Goal: Information Seeking & Learning: Check status

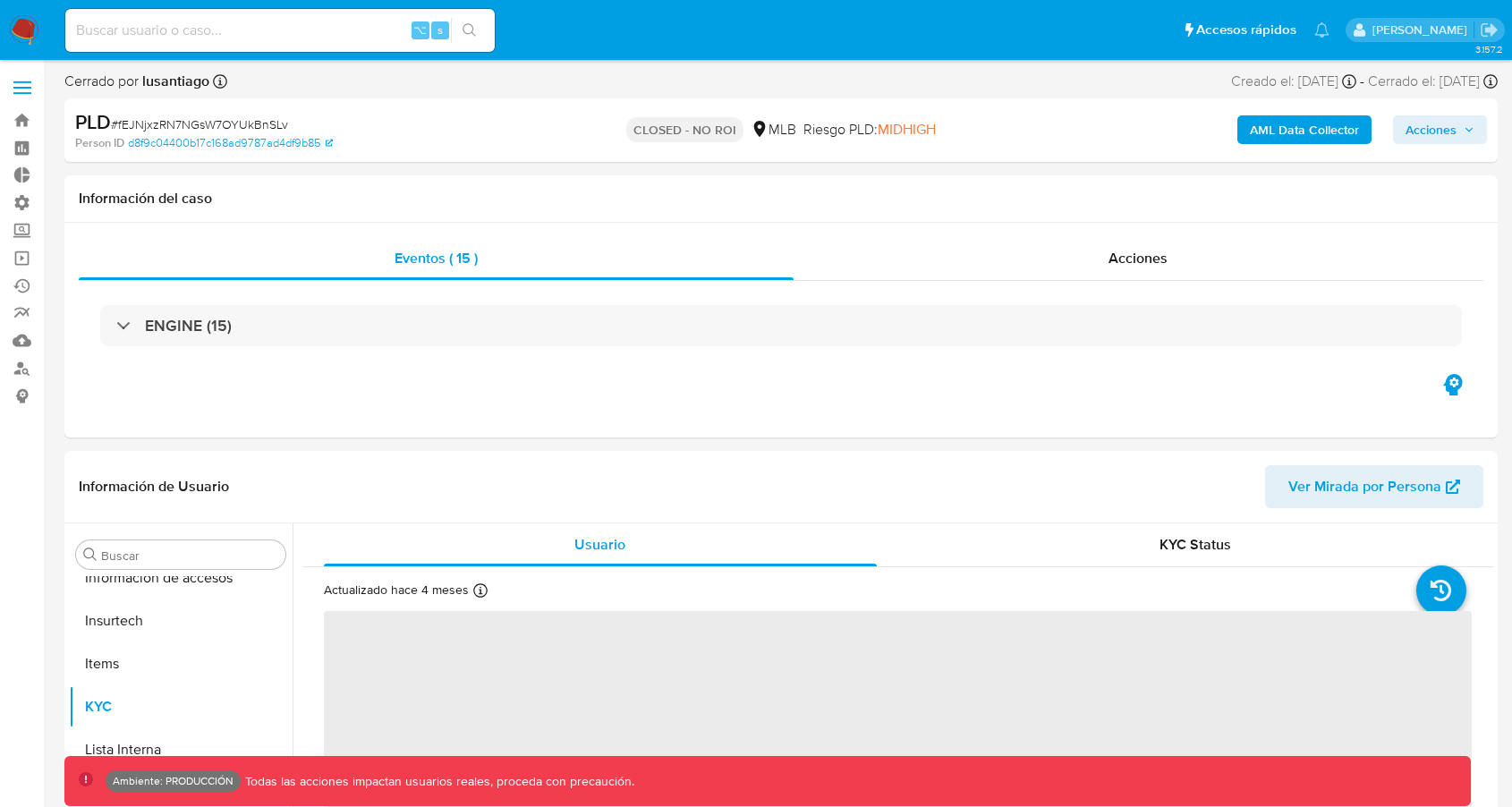
scroll to position [799, 0]
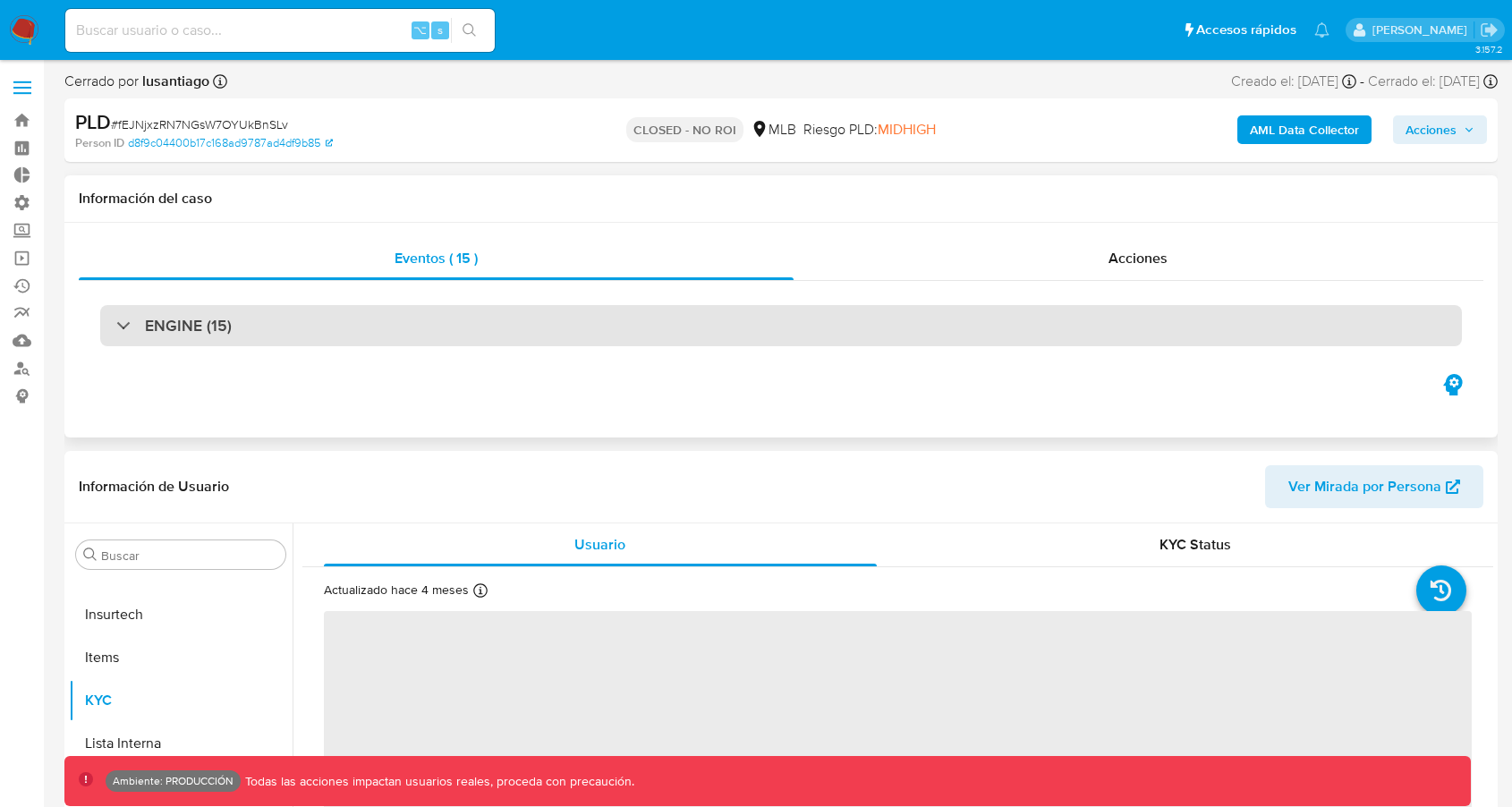
click at [540, 311] on div "ENGINE (15)" at bounding box center [781, 325] width 1362 height 41
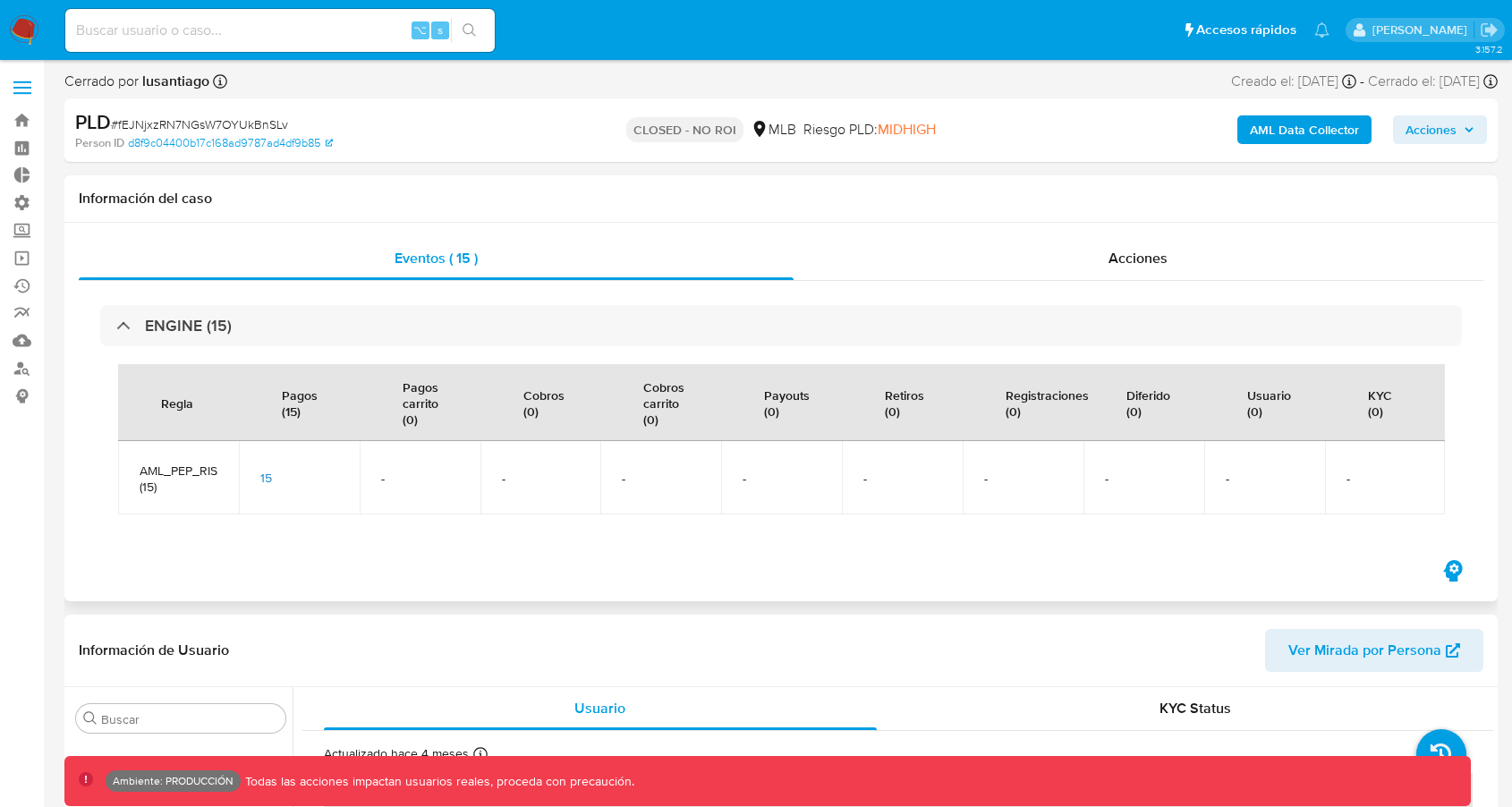
select select "10"
click at [271, 474] on div "15" at bounding box center [299, 478] width 78 height 16
click at [268, 474] on span "15" at bounding box center [266, 478] width 12 height 18
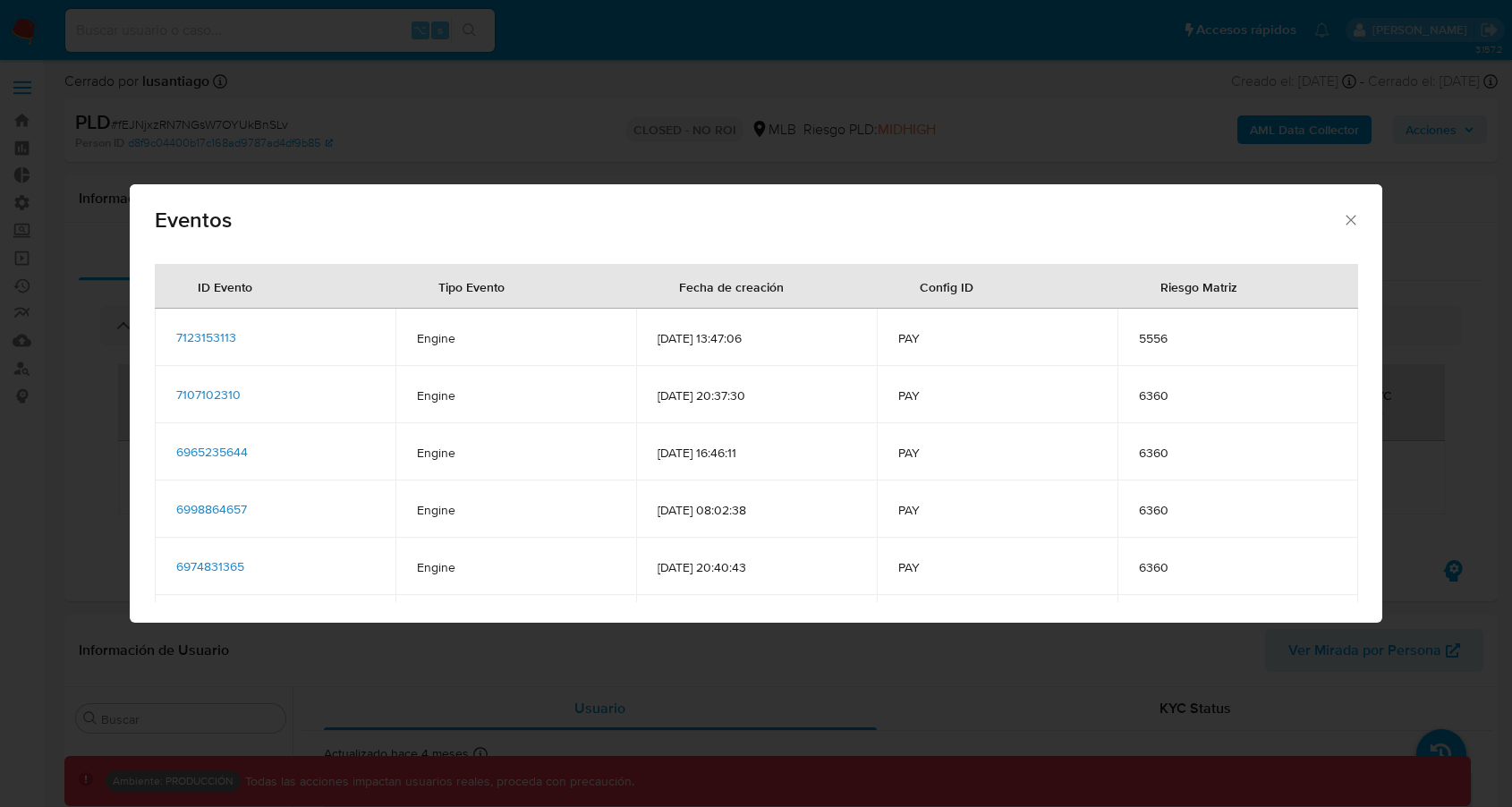
click at [223, 328] on span "7123153113" at bounding box center [205, 337] width 60 height 18
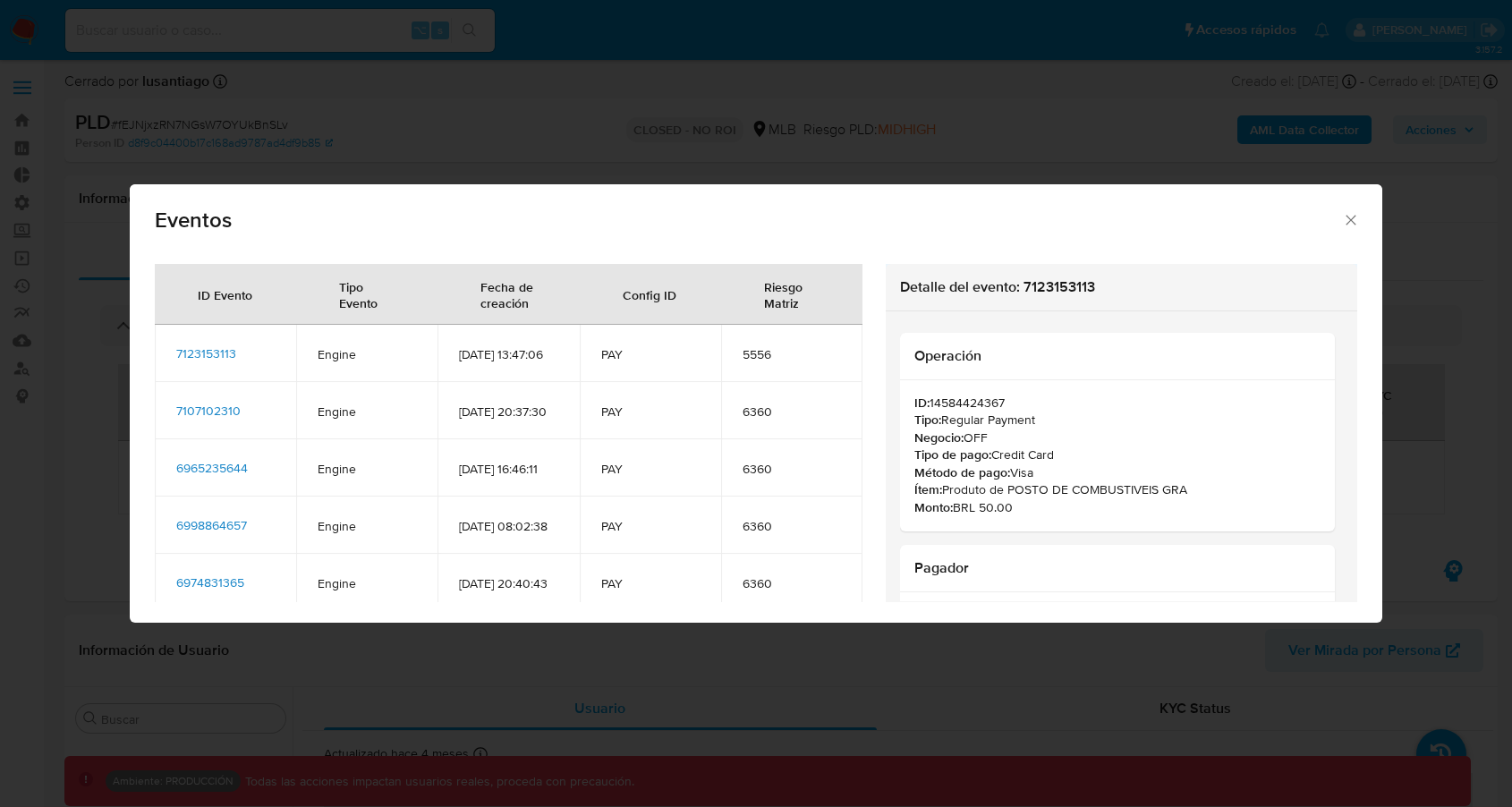
click at [211, 420] on span "7107102310" at bounding box center [208, 410] width 64 height 18
click at [233, 476] on span "6965235644" at bounding box center [212, 468] width 71 height 18
click at [237, 491] on td "6965235644" at bounding box center [225, 467] width 141 height 57
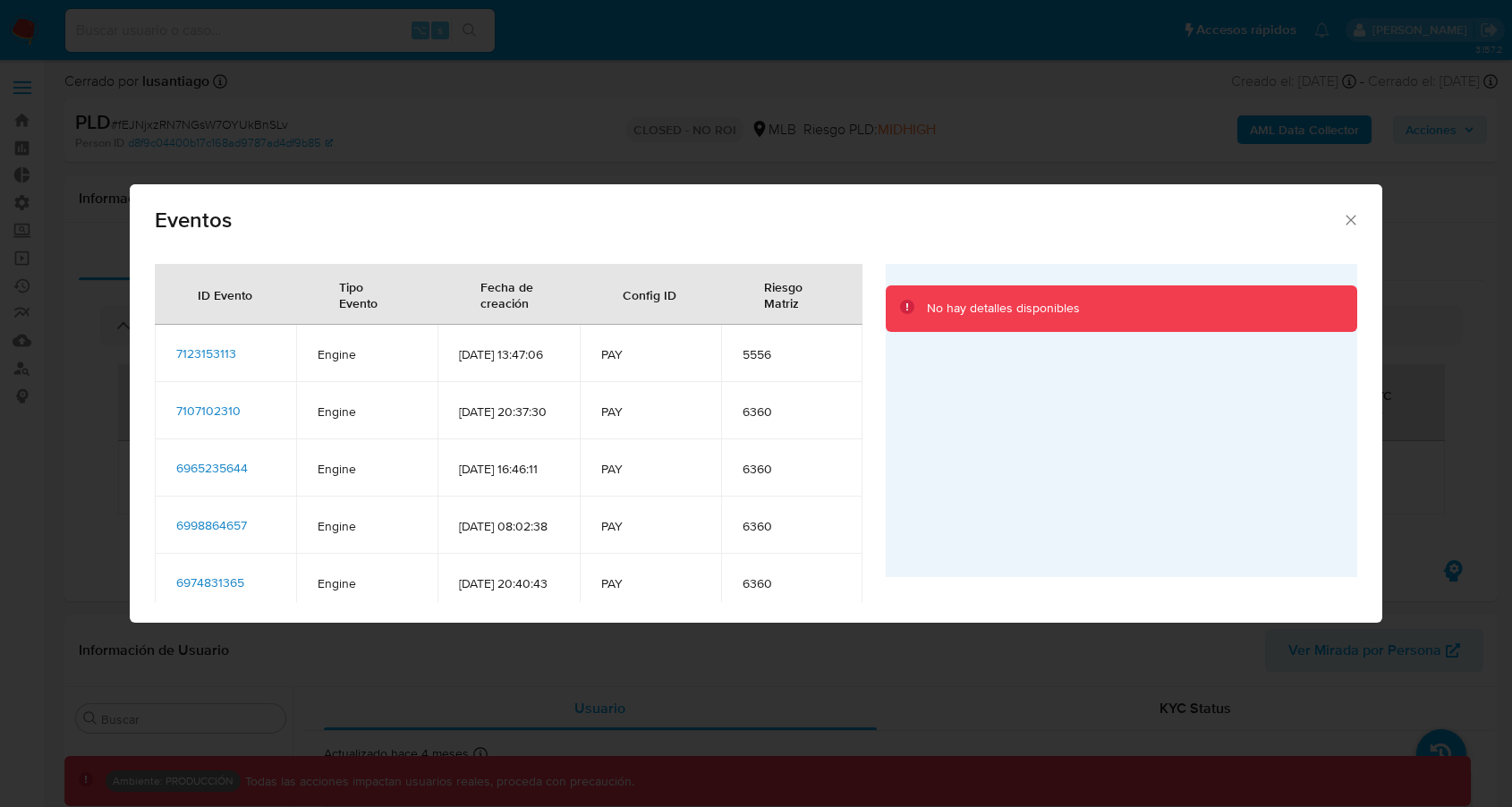
click at [236, 476] on span "6965235644" at bounding box center [212, 468] width 71 height 18
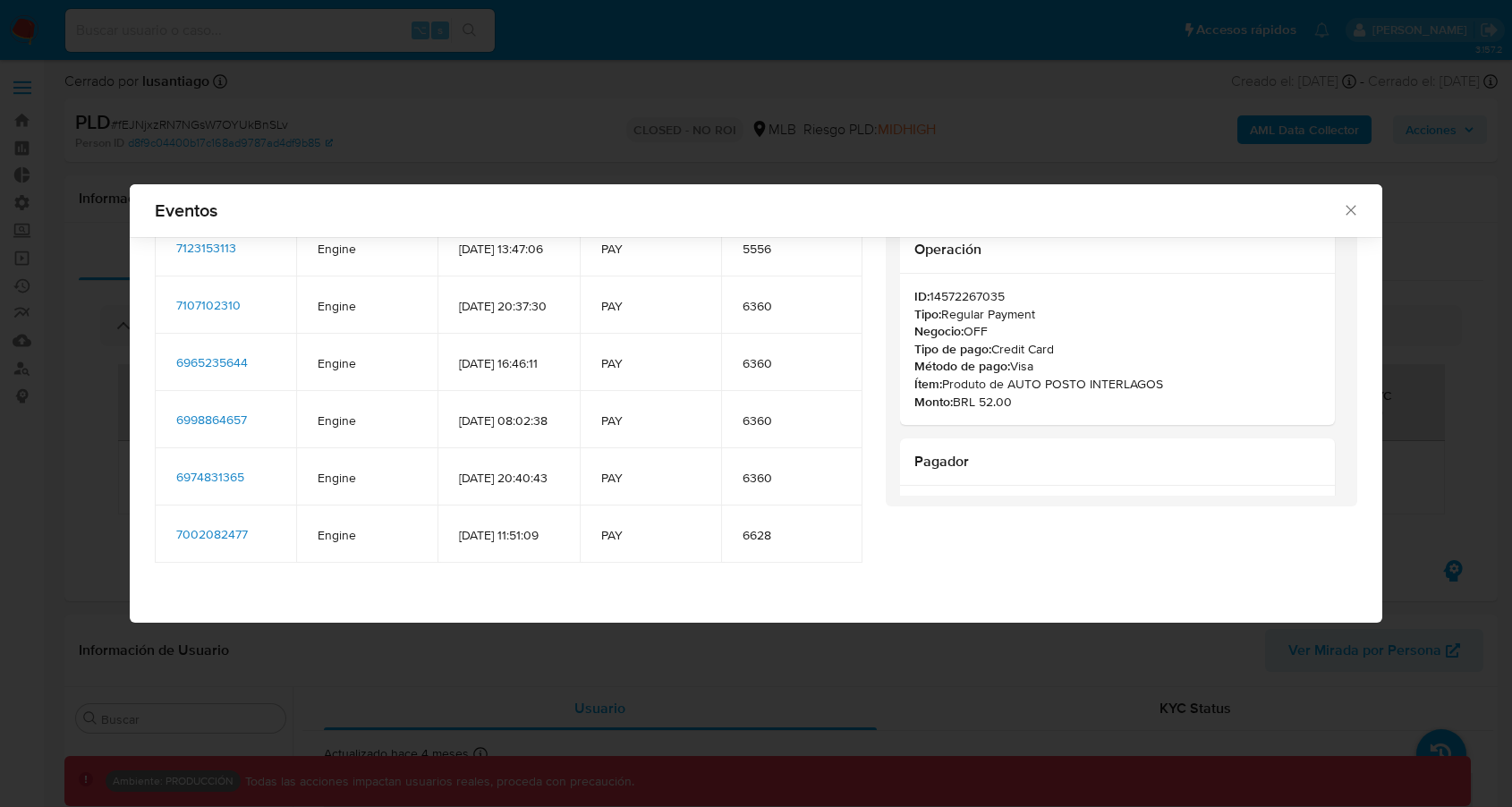
scroll to position [97, 0]
click at [234, 443] on td "6998864657" at bounding box center [225, 415] width 141 height 57
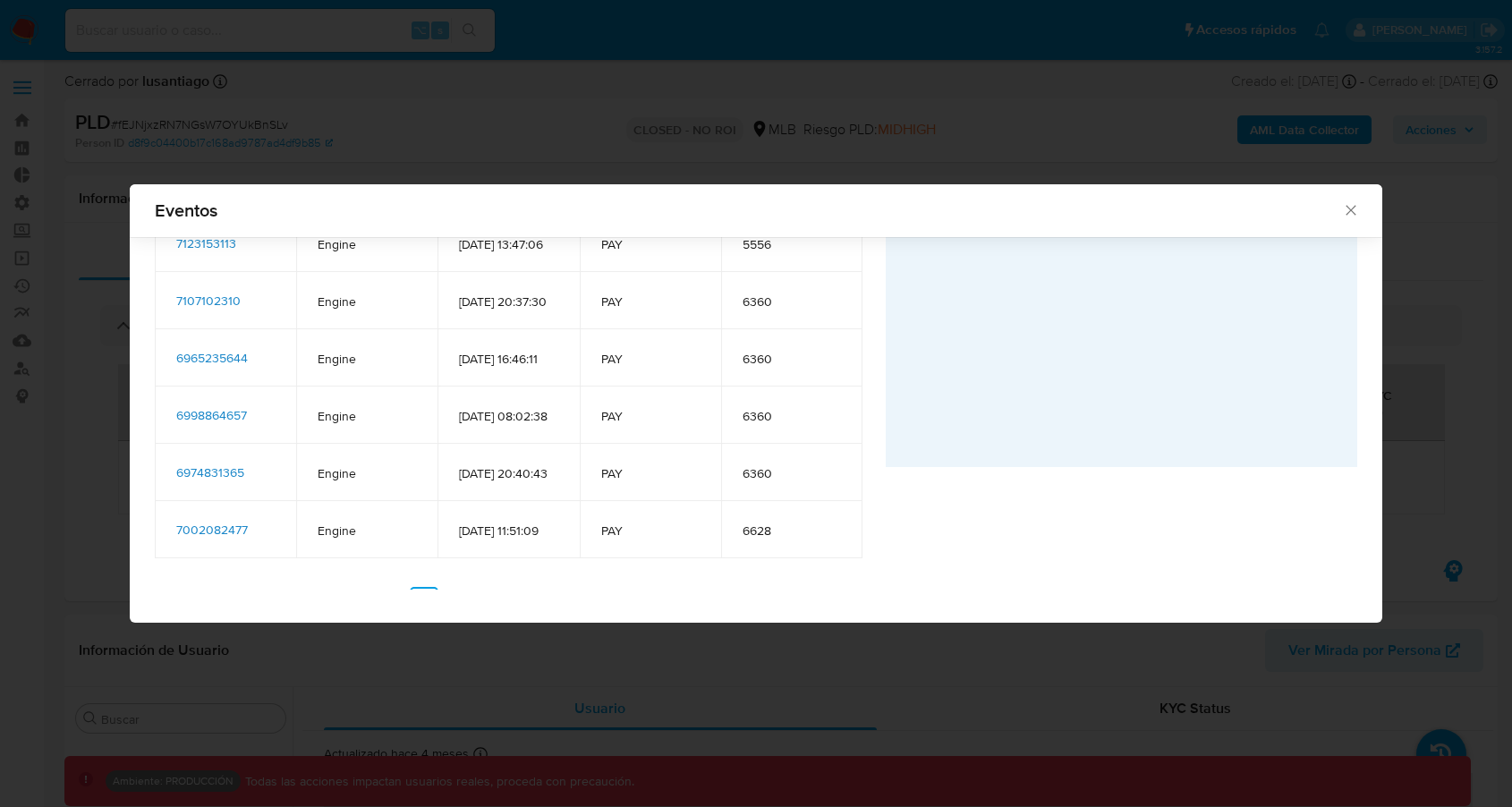
click at [234, 424] on span "6998864657" at bounding box center [211, 415] width 71 height 18
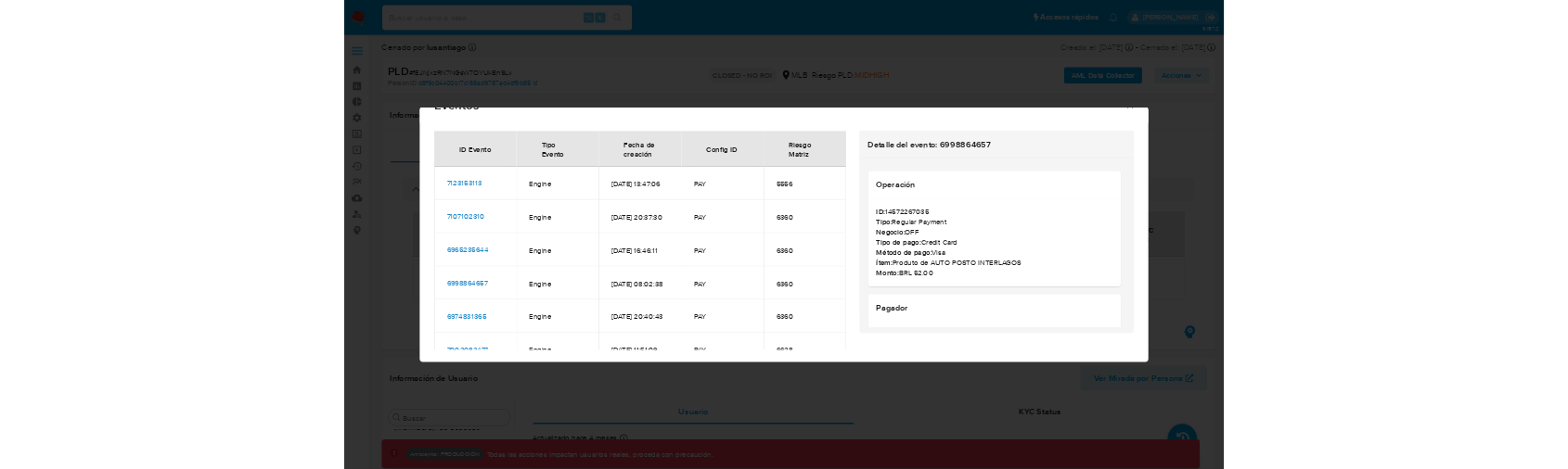
scroll to position [38, 0]
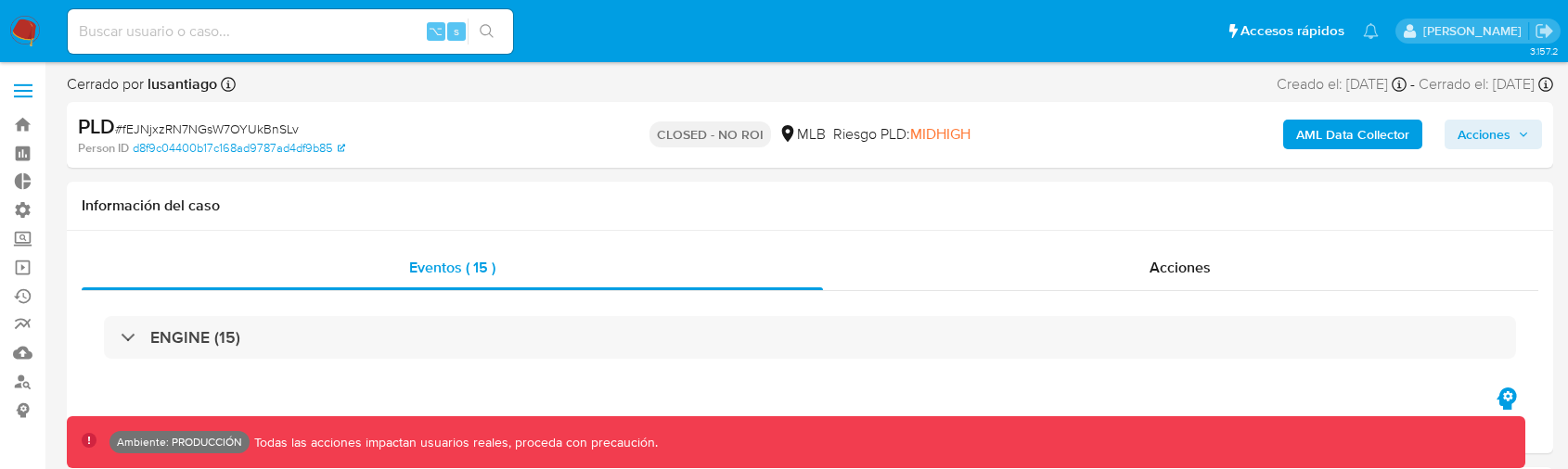
scroll to position [828, 0]
select select "10"
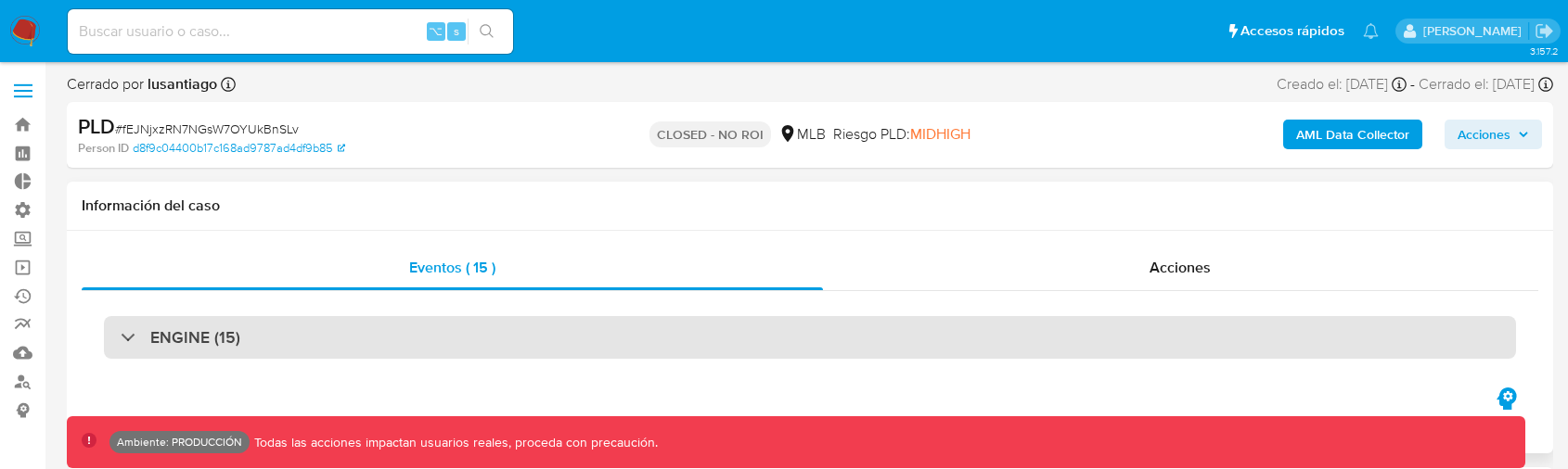
click at [277, 329] on div "ENGINE (15)" at bounding box center [810, 337] width 1412 height 43
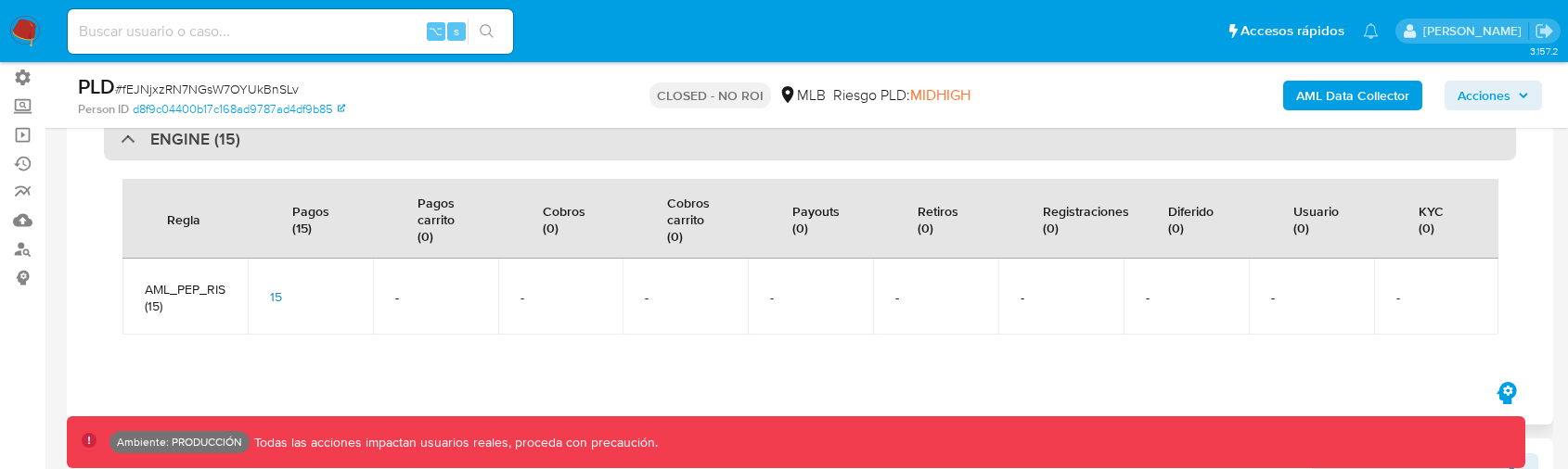
scroll to position [146, 0]
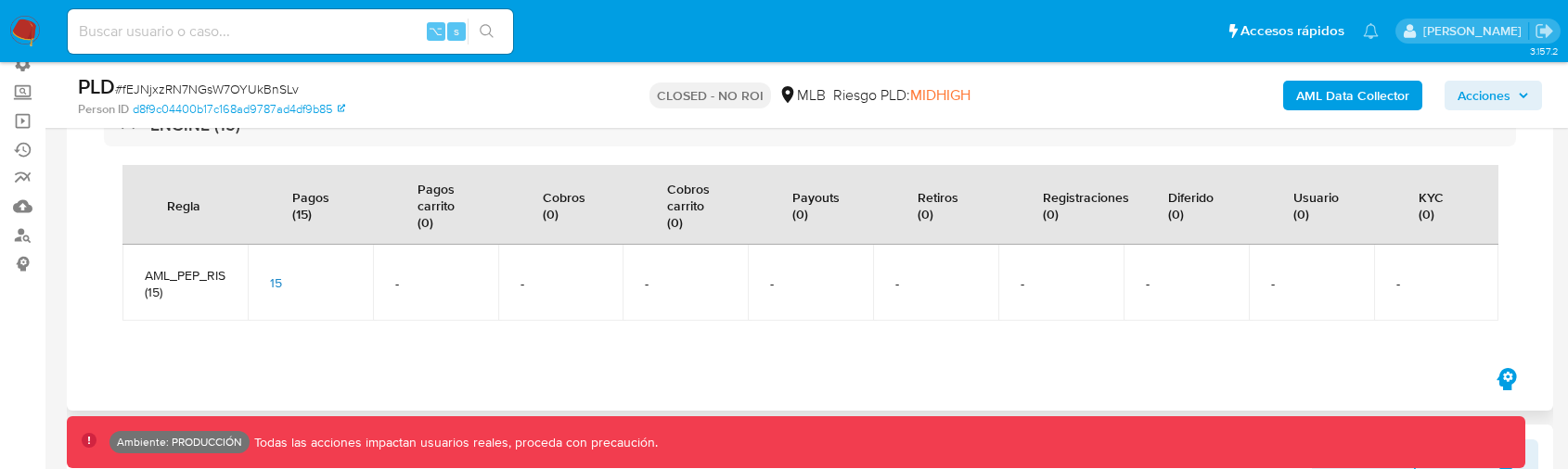
click at [276, 279] on span "15" at bounding box center [276, 283] width 12 height 19
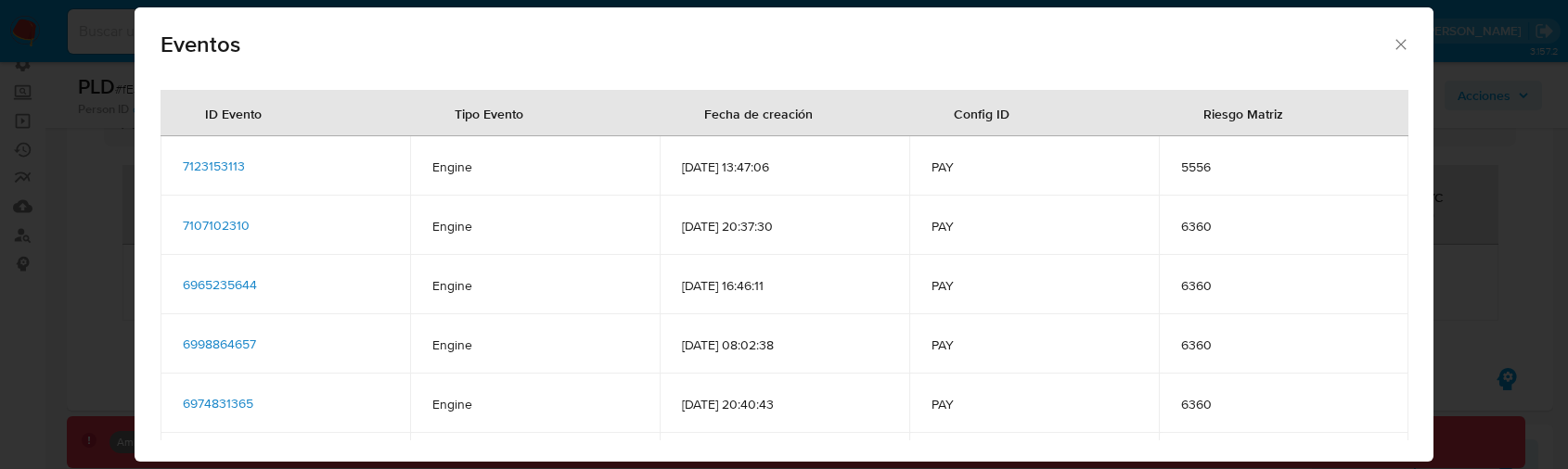
click at [230, 161] on span "7123153113" at bounding box center [213, 166] width 62 height 19
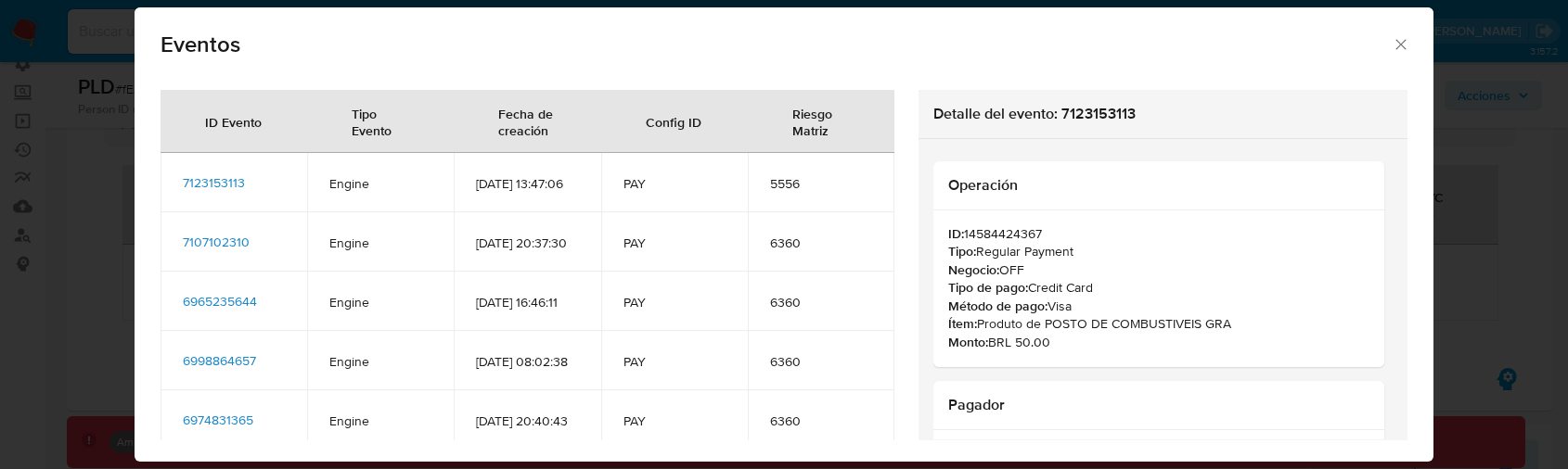
click at [201, 254] on td "7107102310" at bounding box center [234, 242] width 146 height 59
click at [205, 252] on span "7107102310" at bounding box center [216, 242] width 67 height 19
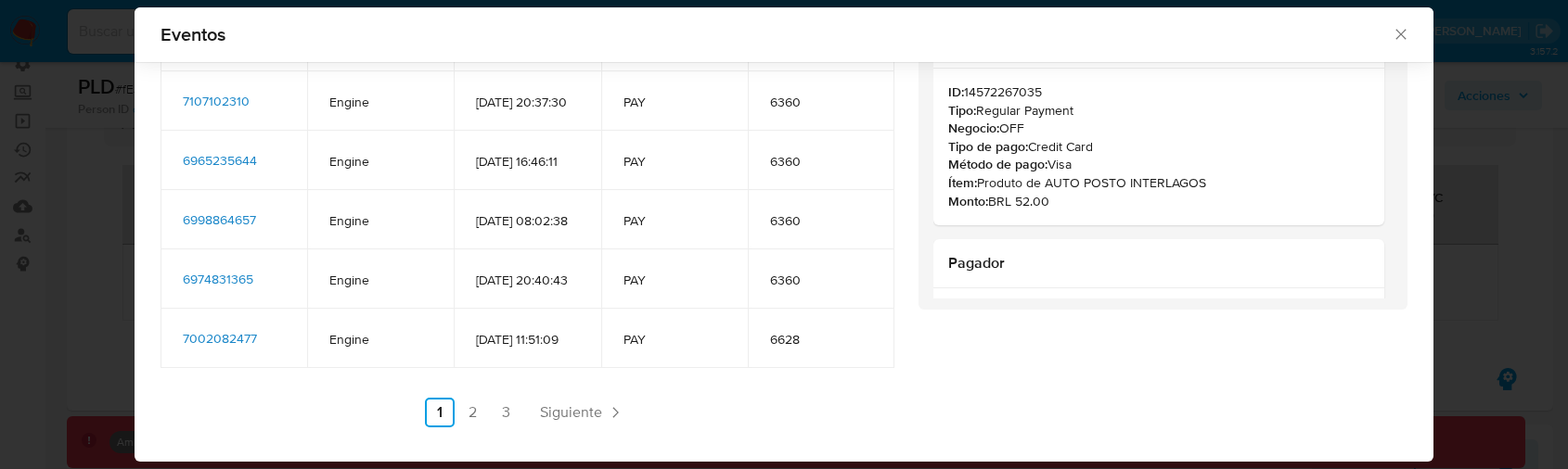
scroll to position [227, 0]
click at [504, 413] on link "3" at bounding box center [507, 412] width 29 height 29
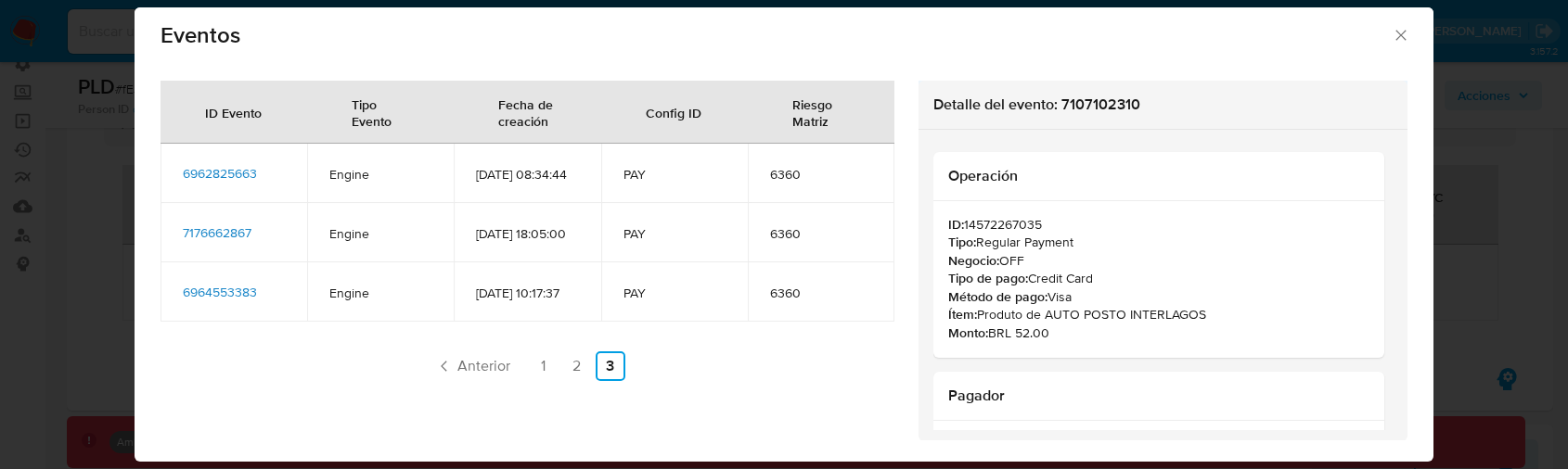
click at [242, 301] on span "6964553383" at bounding box center [220, 292] width 74 height 19
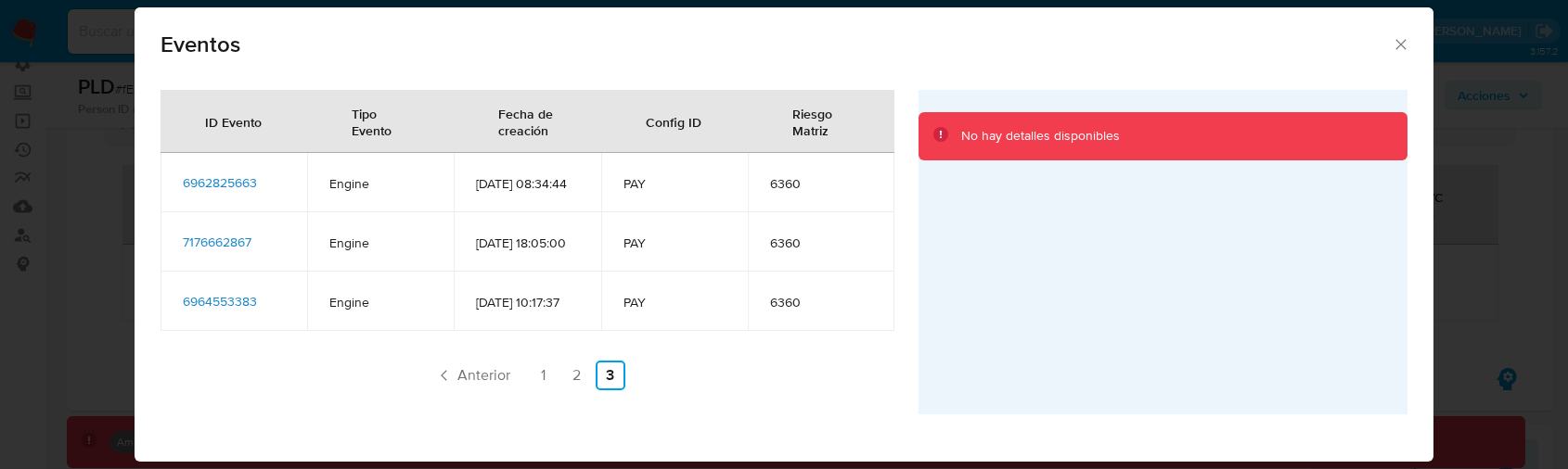
scroll to position [0, 0]
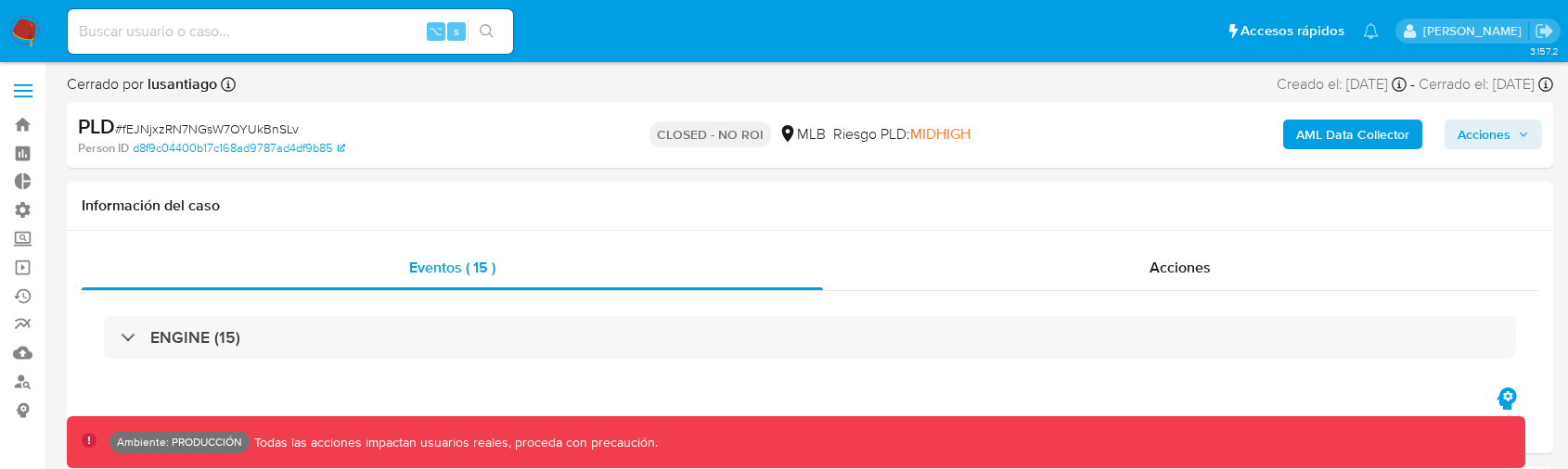
scroll to position [828, 0]
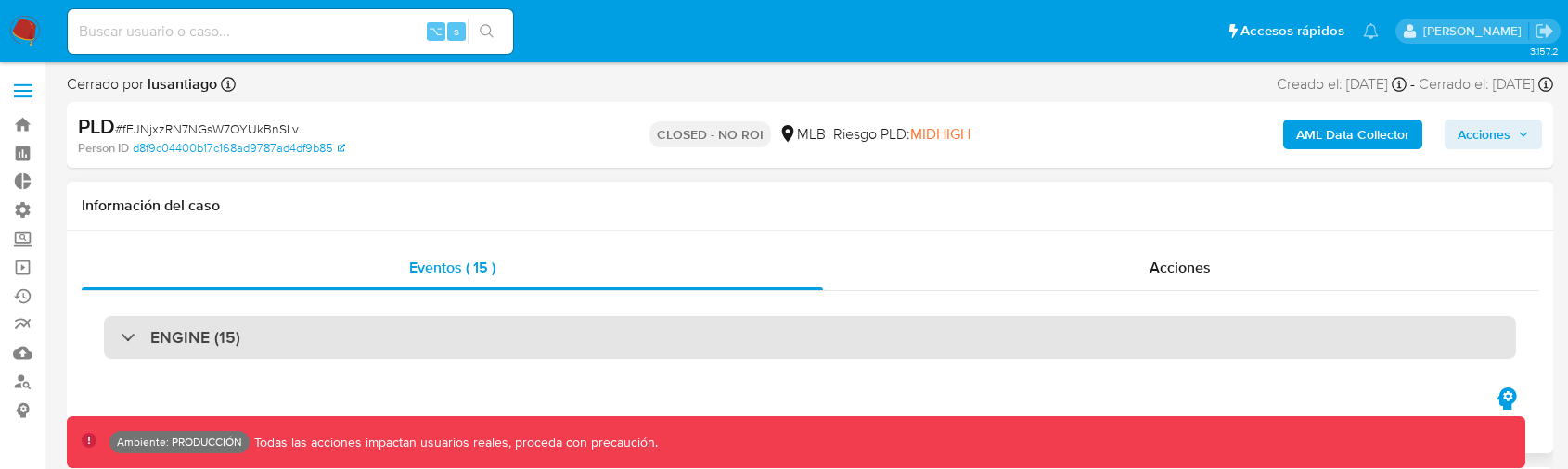
click at [252, 328] on div "ENGINE (15)" at bounding box center [810, 337] width 1412 height 43
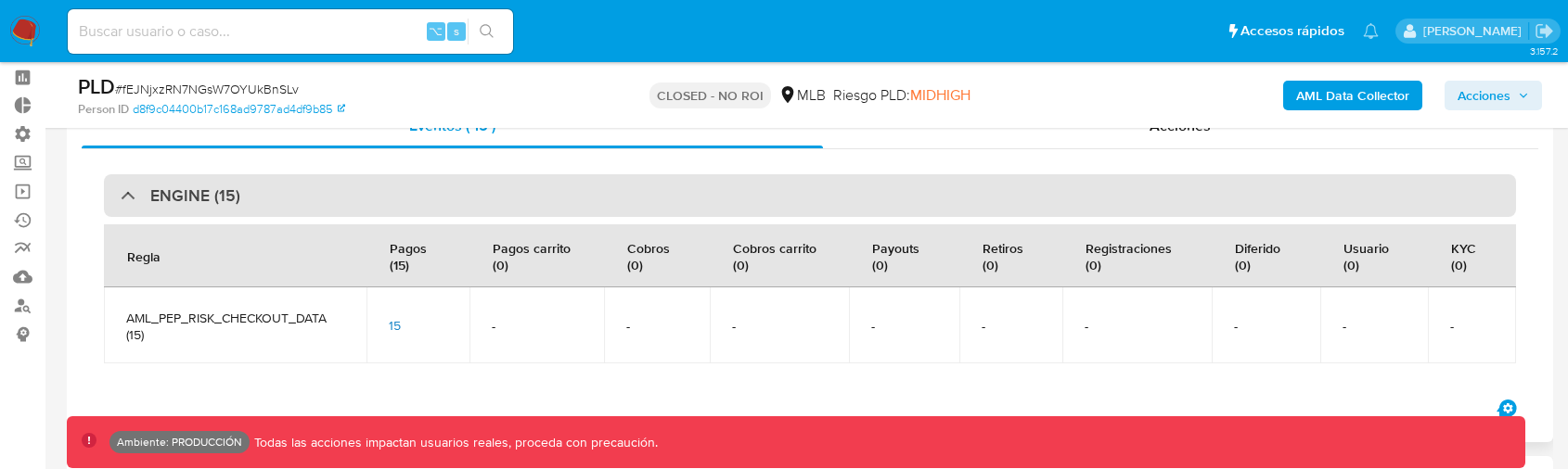
scroll to position [143, 0]
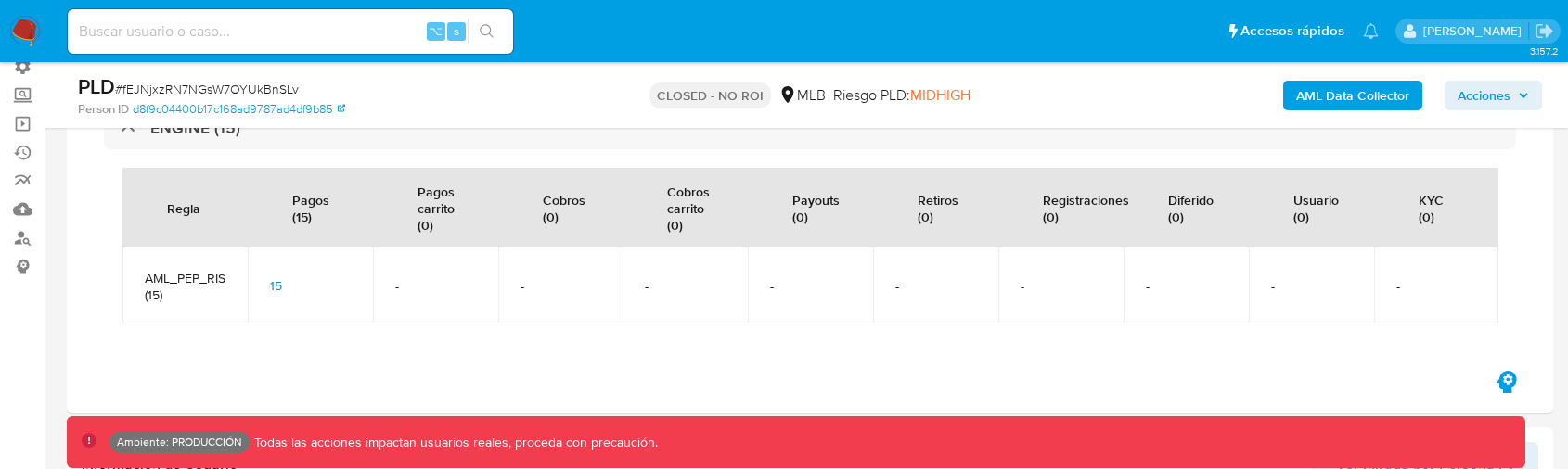
select select "10"
click at [275, 280] on span "15" at bounding box center [276, 286] width 12 height 19
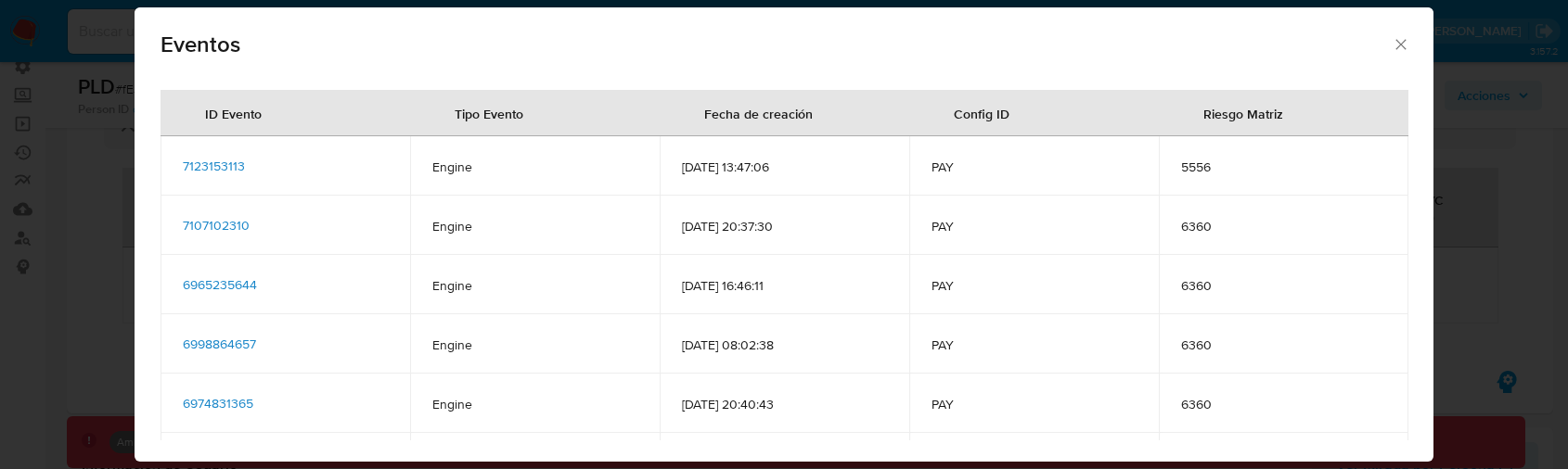
click at [212, 169] on span "7123153113" at bounding box center [213, 166] width 62 height 19
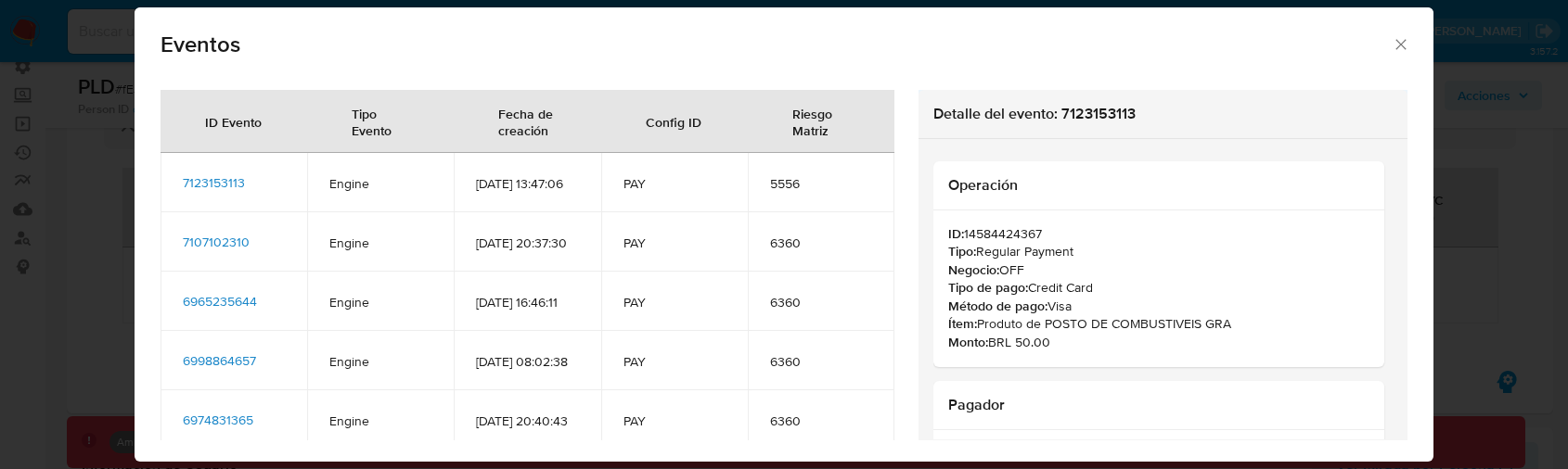
click at [210, 310] on span "6965235644" at bounding box center [220, 302] width 74 height 19
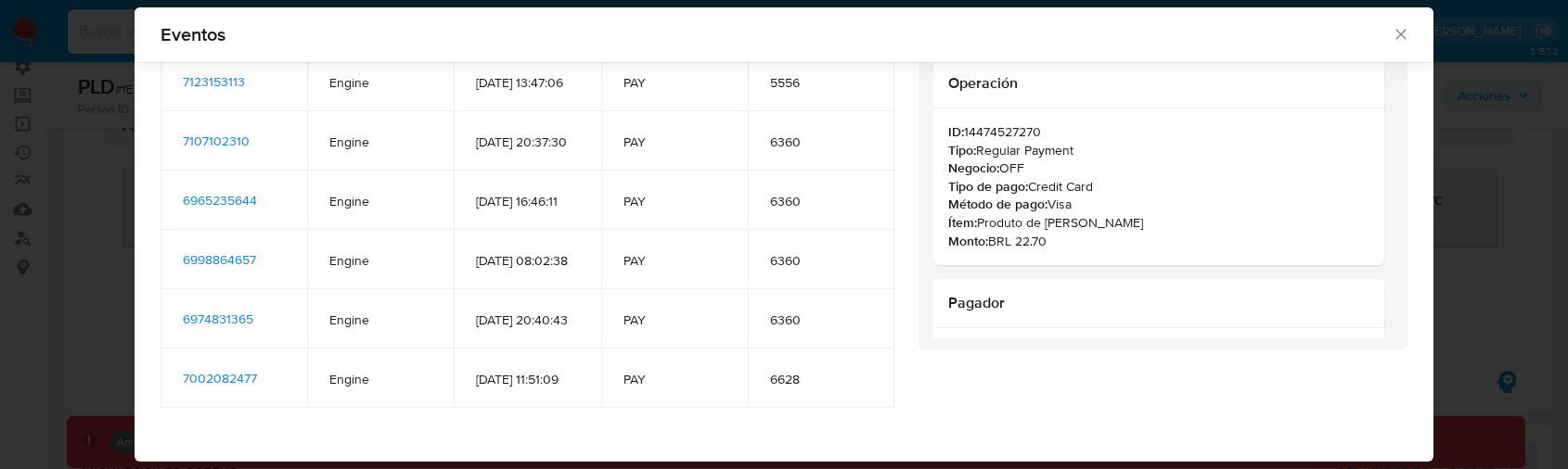
scroll to position [126, 0]
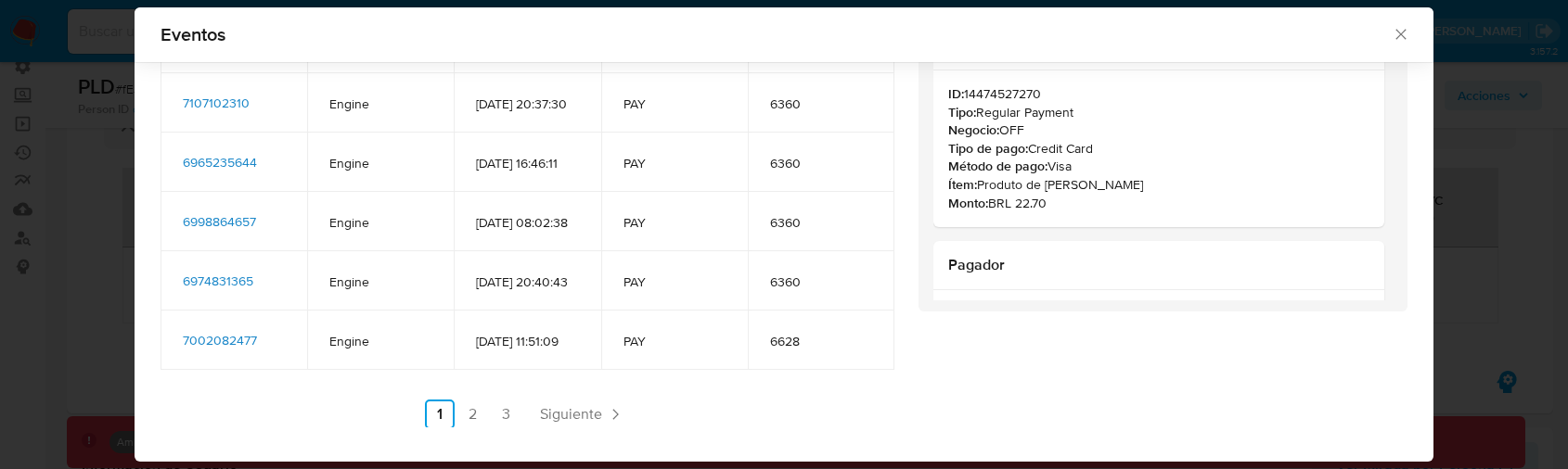
click at [53, 325] on div "Eventos ID Evento Tipo Evento Fecha de creación Config ID Riesgo Matriz 7123153…" at bounding box center [784, 234] width 1568 height 469
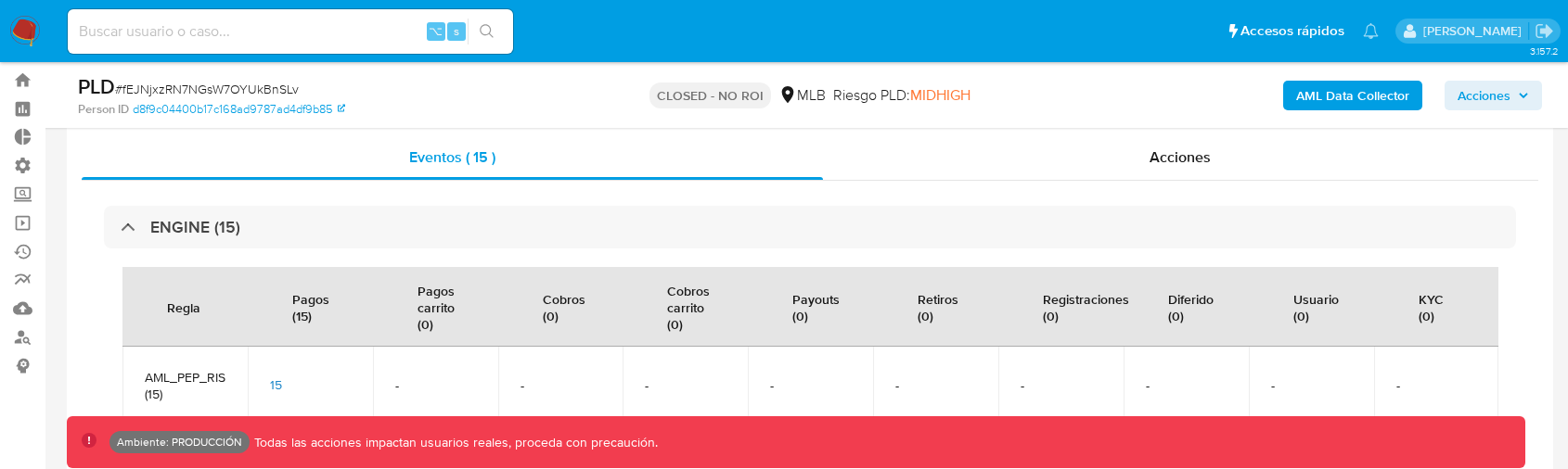
scroll to position [0, 0]
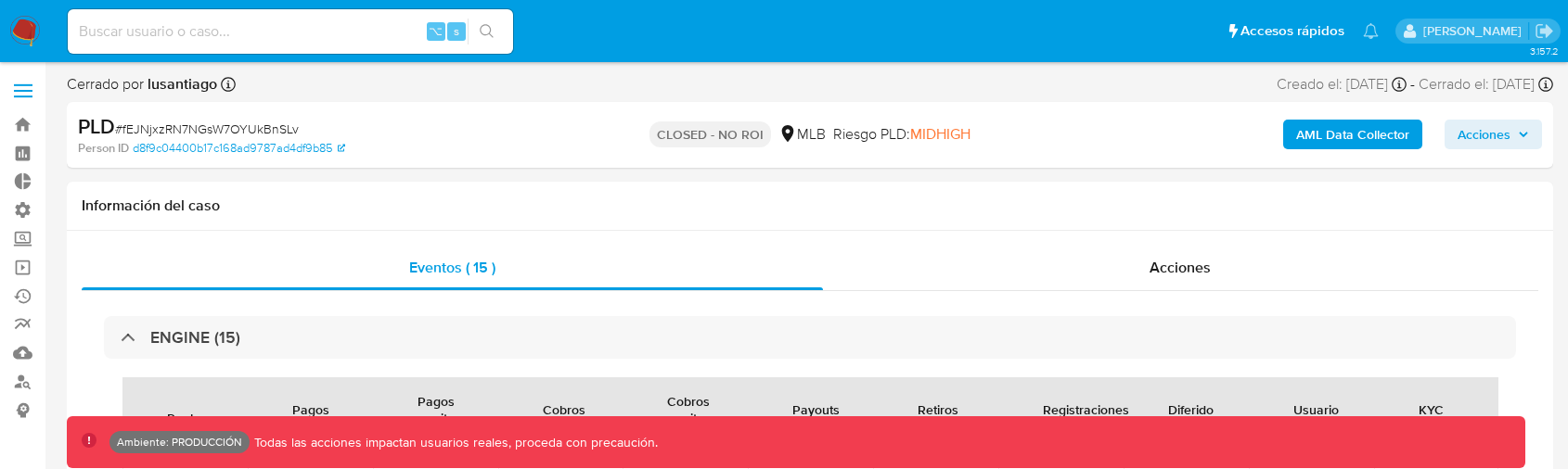
click at [5, 17] on nav "Pausado Ver notificaciones ⌥ s Accesos rápidos Presiona las siguientes teclas p…" at bounding box center [784, 30] width 1568 height 62
click at [18, 17] on img at bounding box center [25, 31] width 31 height 31
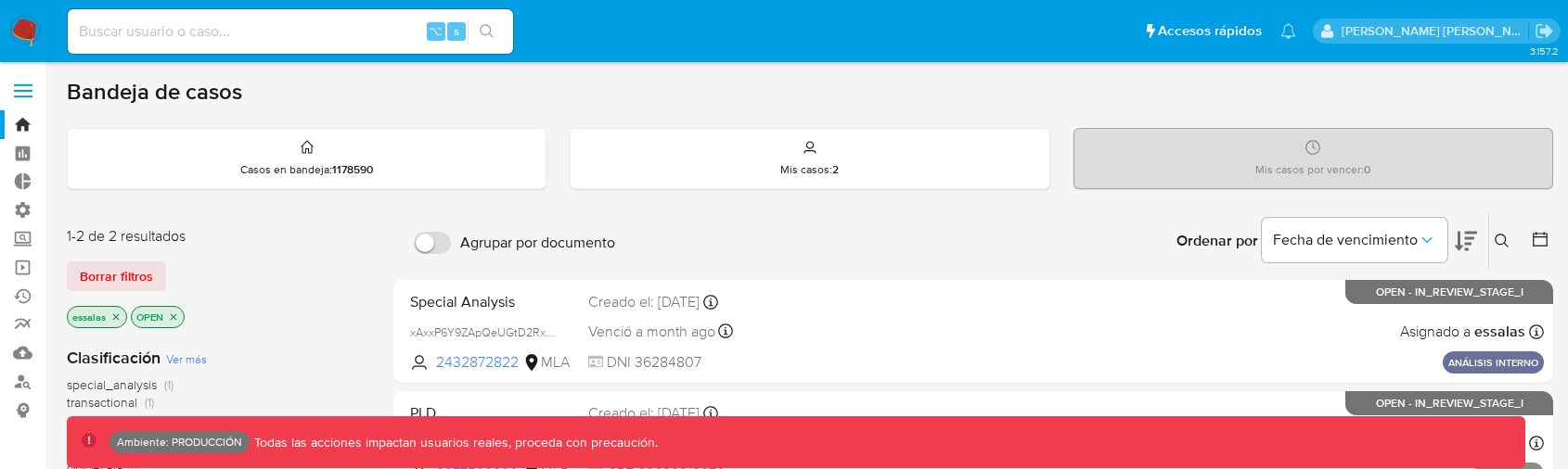
click at [1462, 221] on button at bounding box center [1465, 241] width 22 height 58
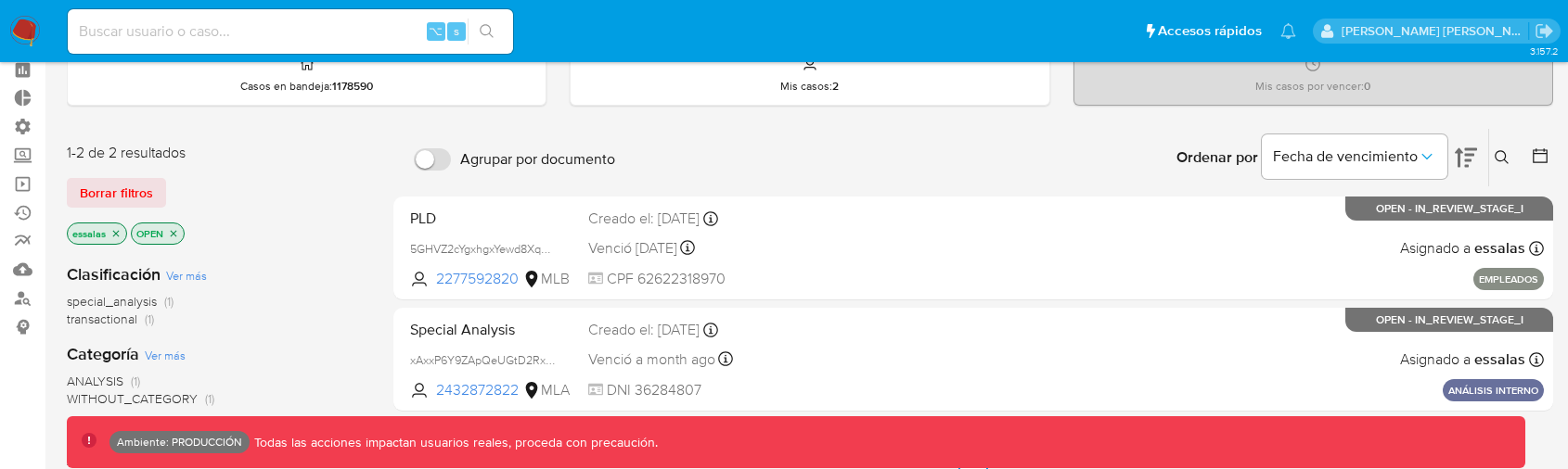
scroll to position [119, 0]
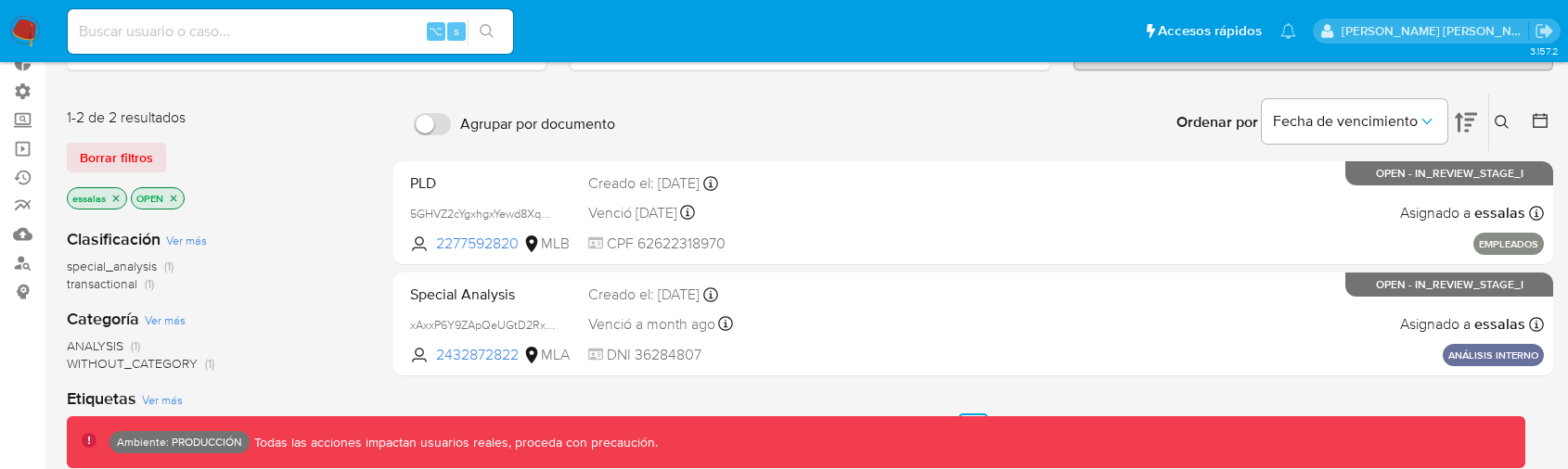
click at [1528, 117] on div at bounding box center [1537, 122] width 33 height 58
click at [1537, 117] on icon at bounding box center [1540, 121] width 19 height 19
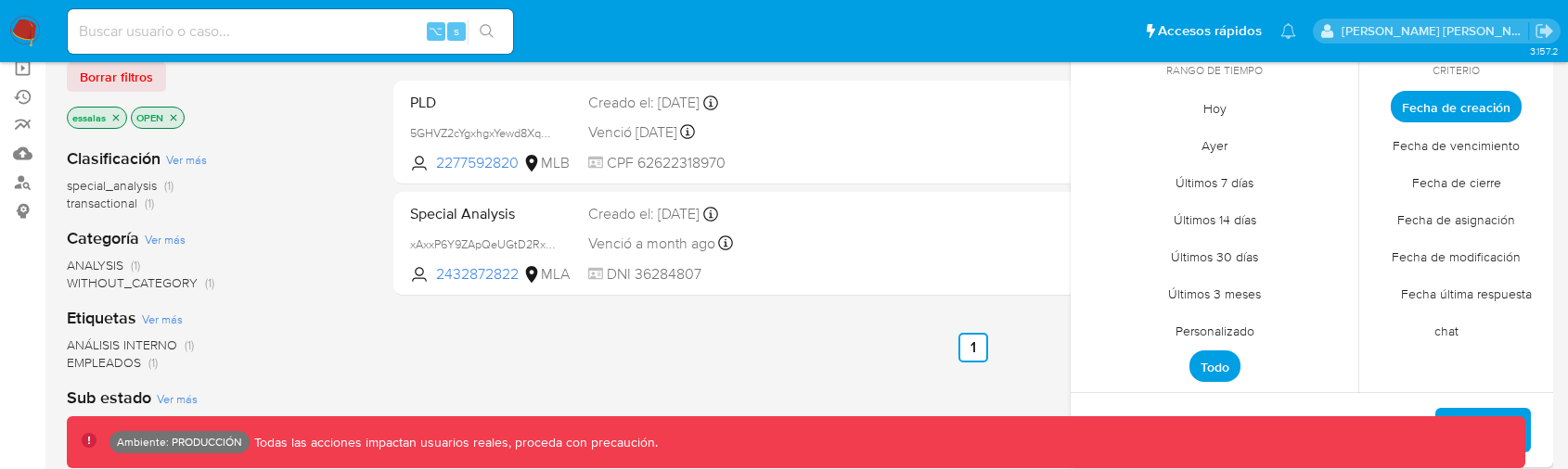
scroll to position [211, 0]
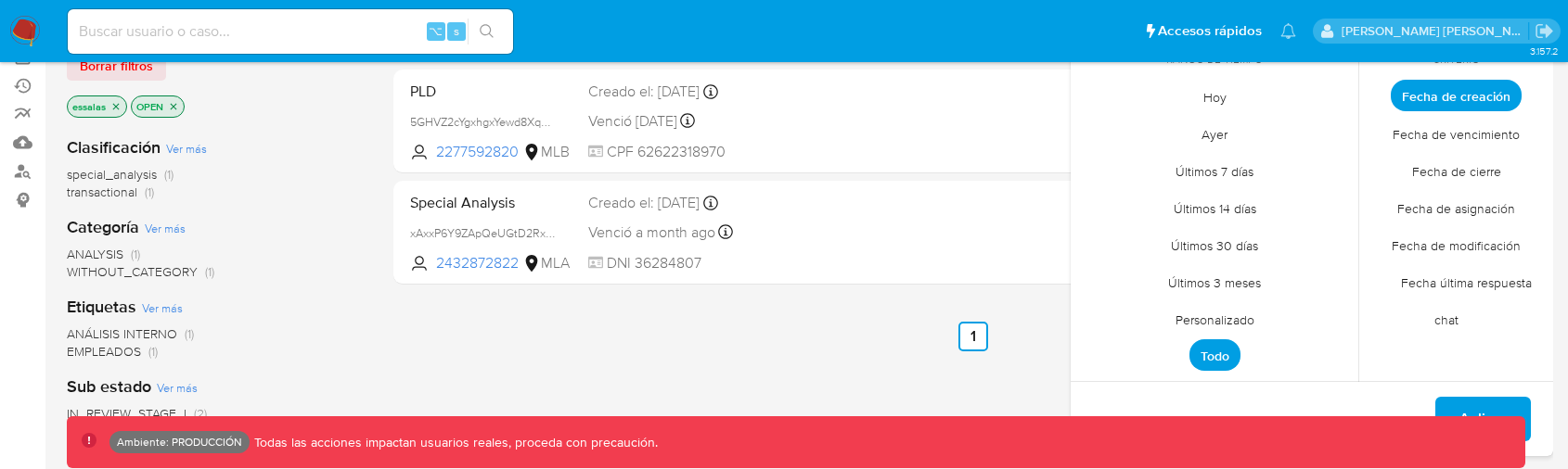
click at [1228, 315] on span "Personalizado" at bounding box center [1215, 319] width 118 height 38
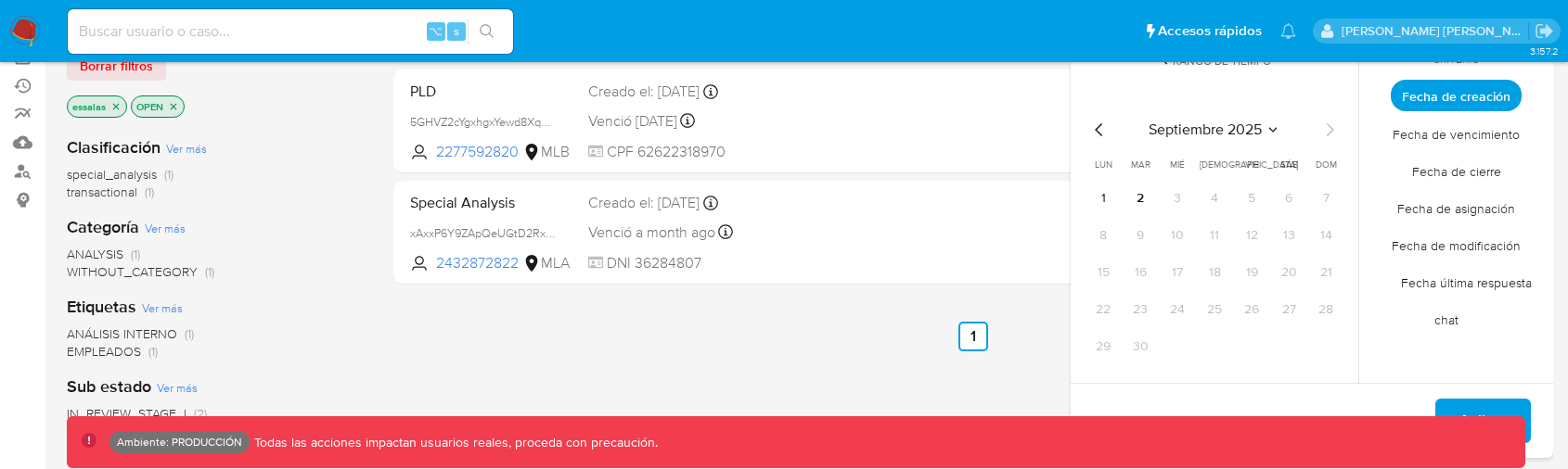
click at [1105, 129] on icon "Mes anterior" at bounding box center [1099, 129] width 22 height 22
click at [1178, 129] on span "agosto 2025" at bounding box center [1206, 130] width 85 height 19
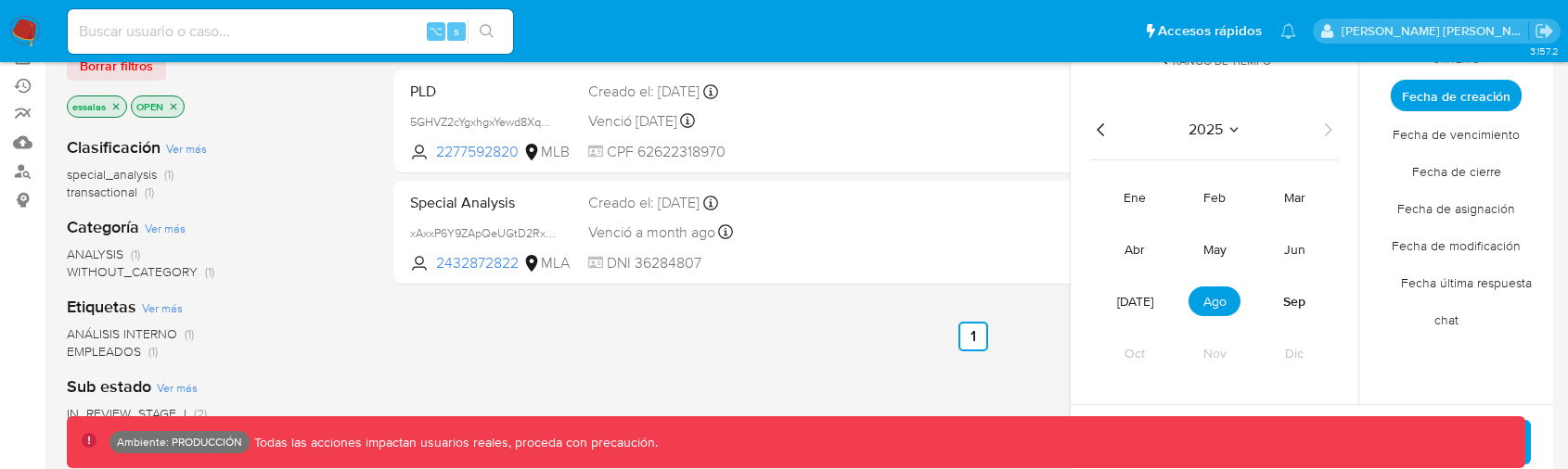
click at [1110, 142] on div "2025 2025 ene feb mar abr may jun jul ago sep oct nov dic" at bounding box center [1214, 248] width 294 height 314
click at [1110, 134] on icon "Año anterior" at bounding box center [1100, 129] width 22 height 22
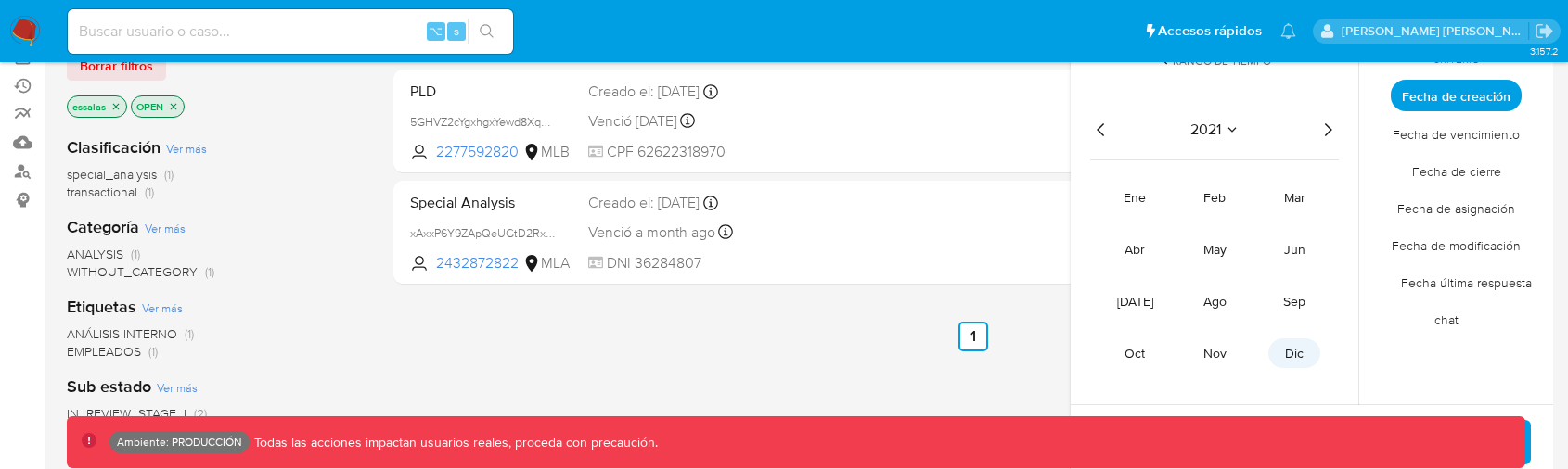
click at [1295, 348] on span "dic" at bounding box center [1294, 353] width 19 height 19
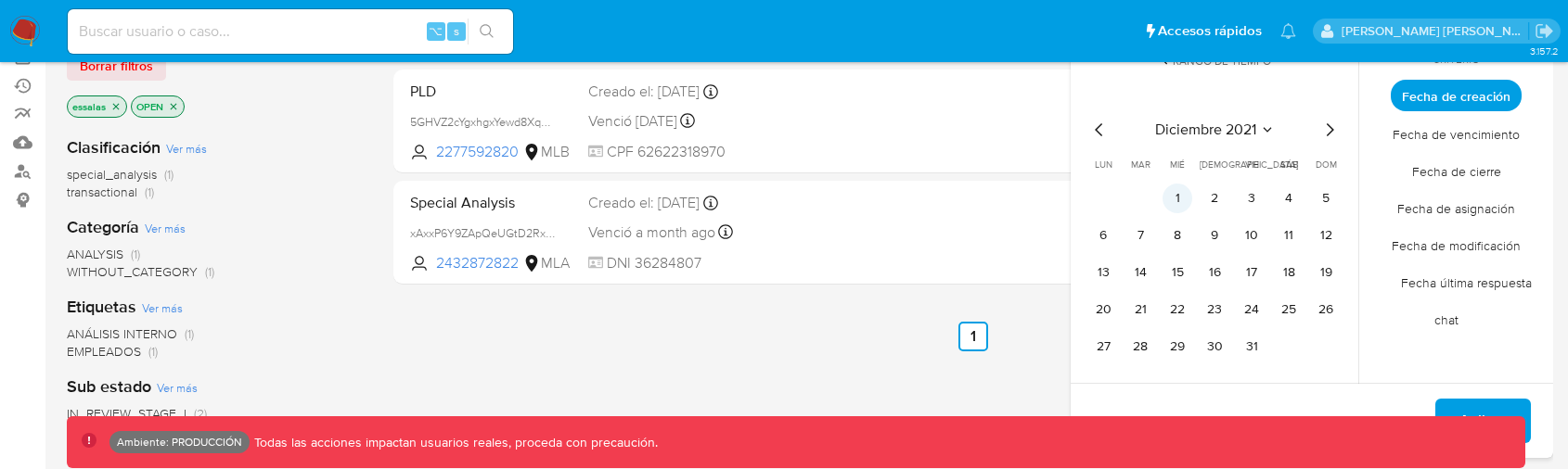
click at [1171, 190] on button "1" at bounding box center [1177, 197] width 29 height 29
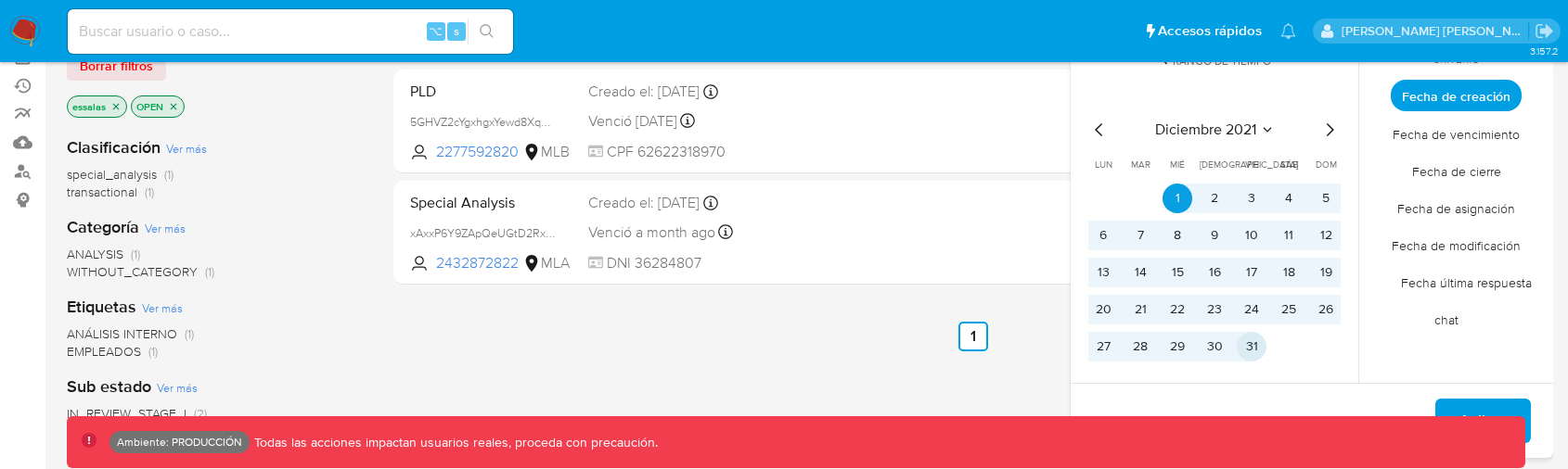
click at [1245, 335] on button "31" at bounding box center [1252, 347] width 29 height 29
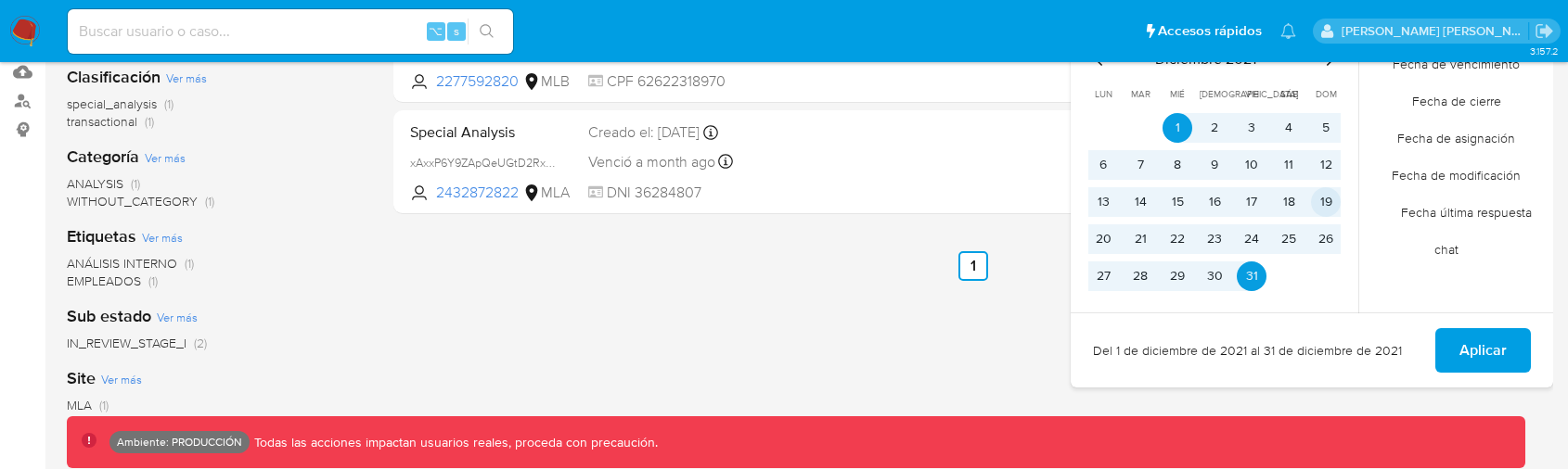
scroll to position [309, 0]
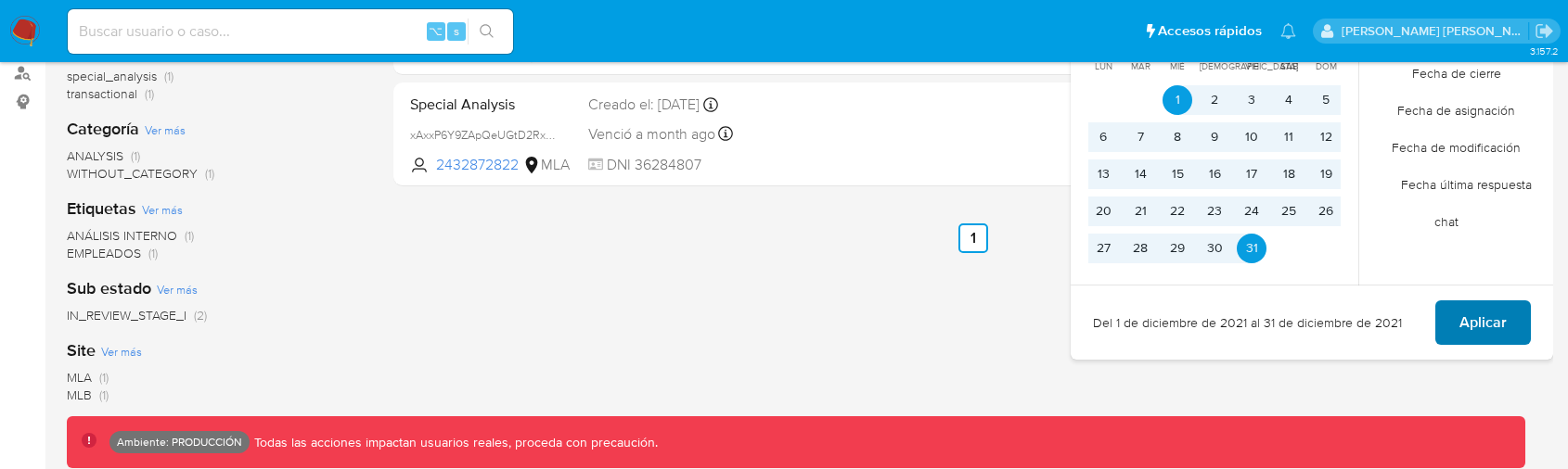
click at [1462, 324] on span "Aplicar" at bounding box center [1483, 322] width 48 height 41
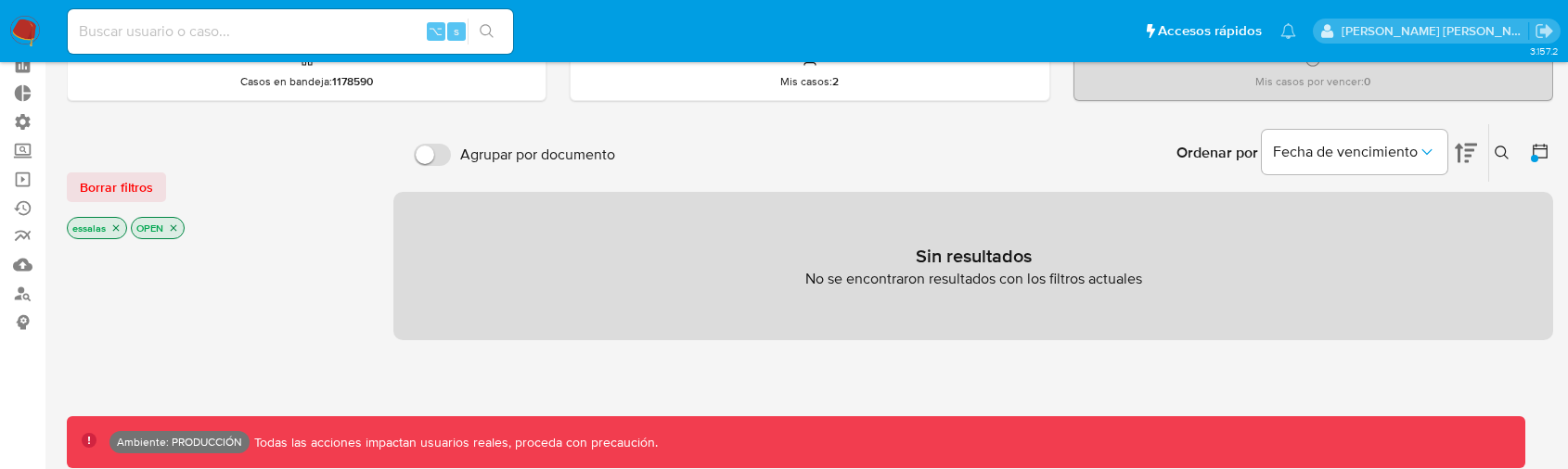
scroll to position [67, 0]
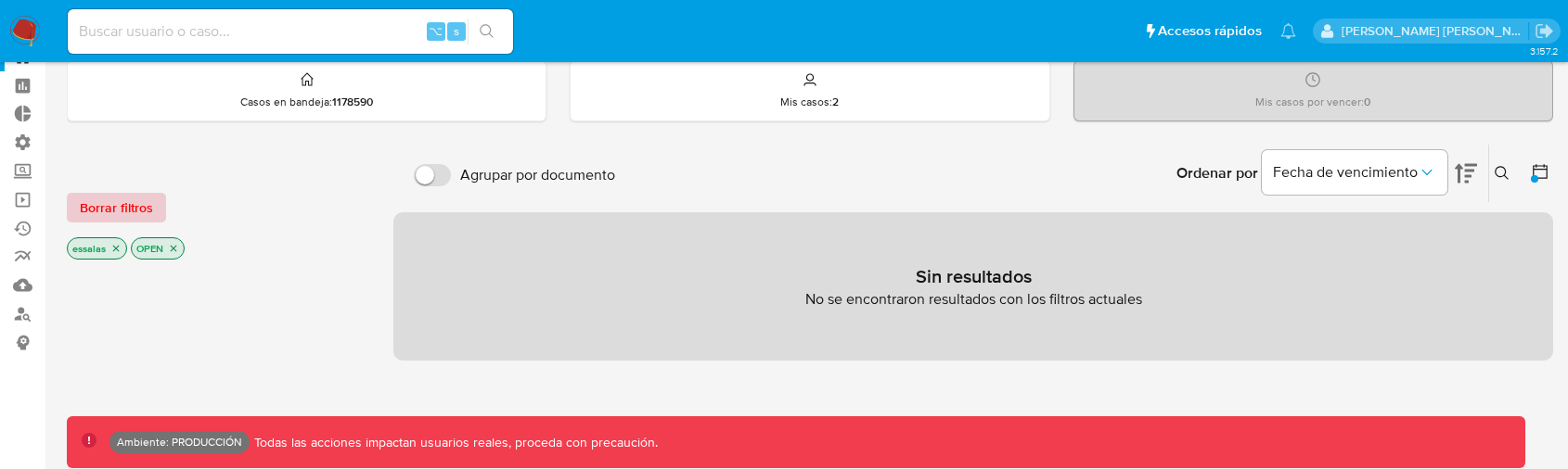
click at [146, 213] on span "Borrar filtros" at bounding box center [116, 207] width 73 height 26
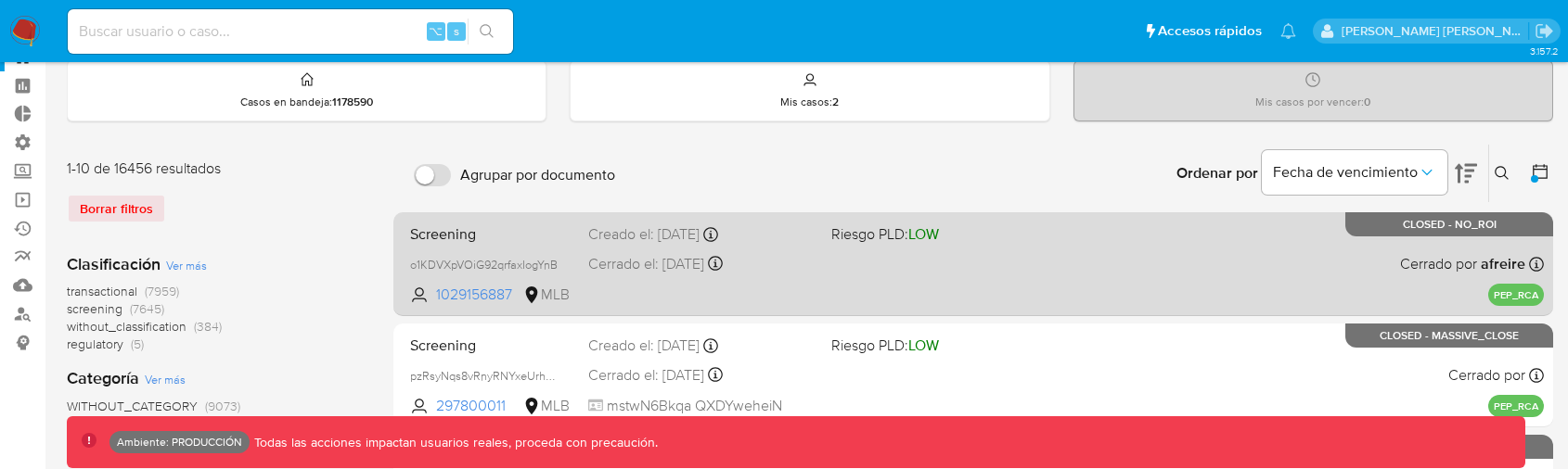
click at [633, 226] on div "Creado el: 01/12/2021 Creado el: 01/12/2021 01:19:37" at bounding box center [702, 234] width 228 height 20
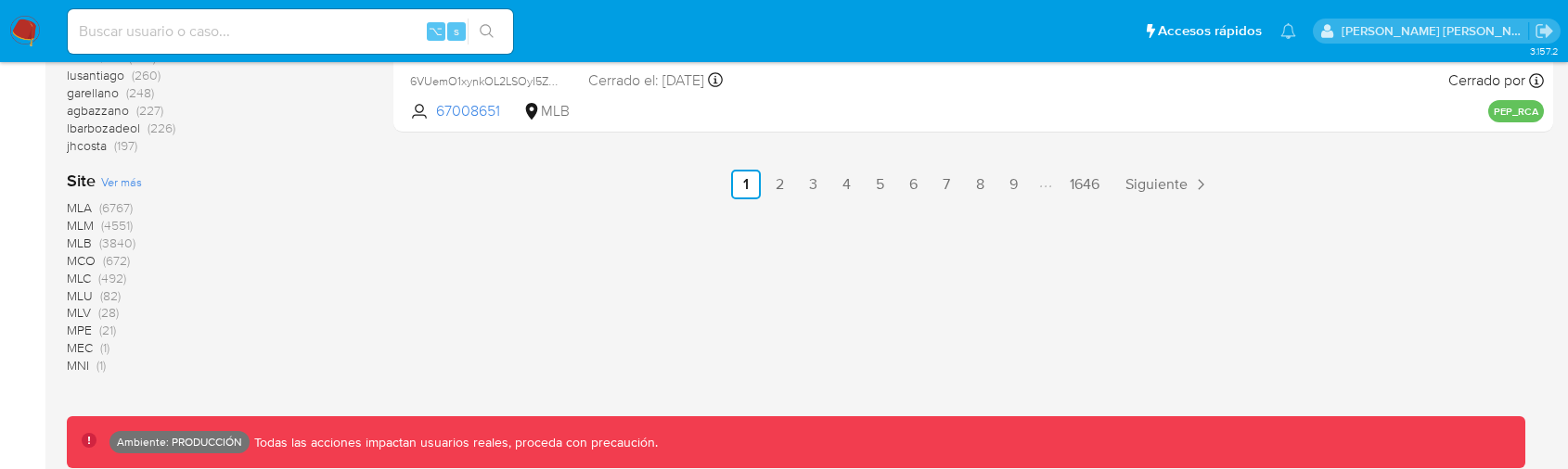
scroll to position [1257, 0]
click at [781, 181] on link "2" at bounding box center [779, 179] width 29 height 29
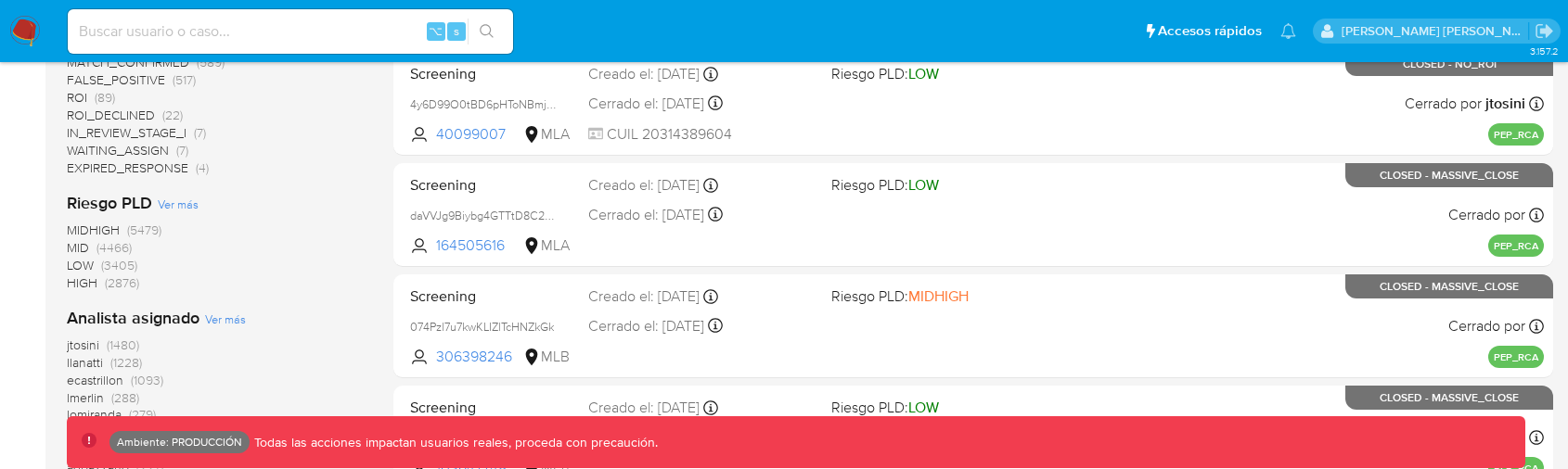
scroll to position [1097, 0]
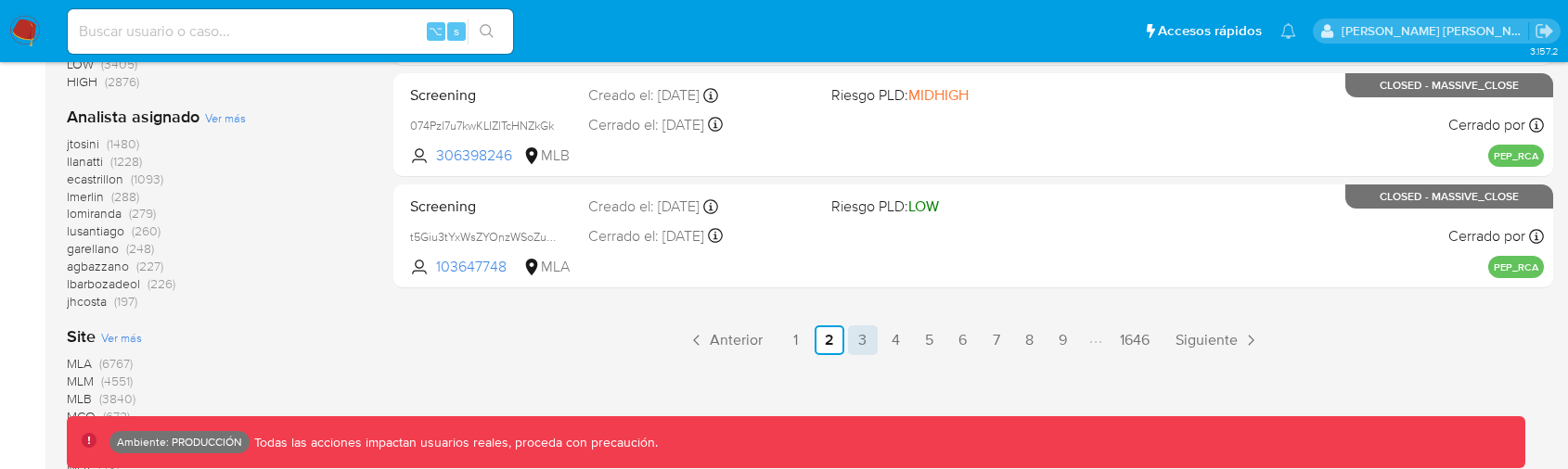
click at [876, 330] on link "3" at bounding box center [863, 340] width 29 height 29
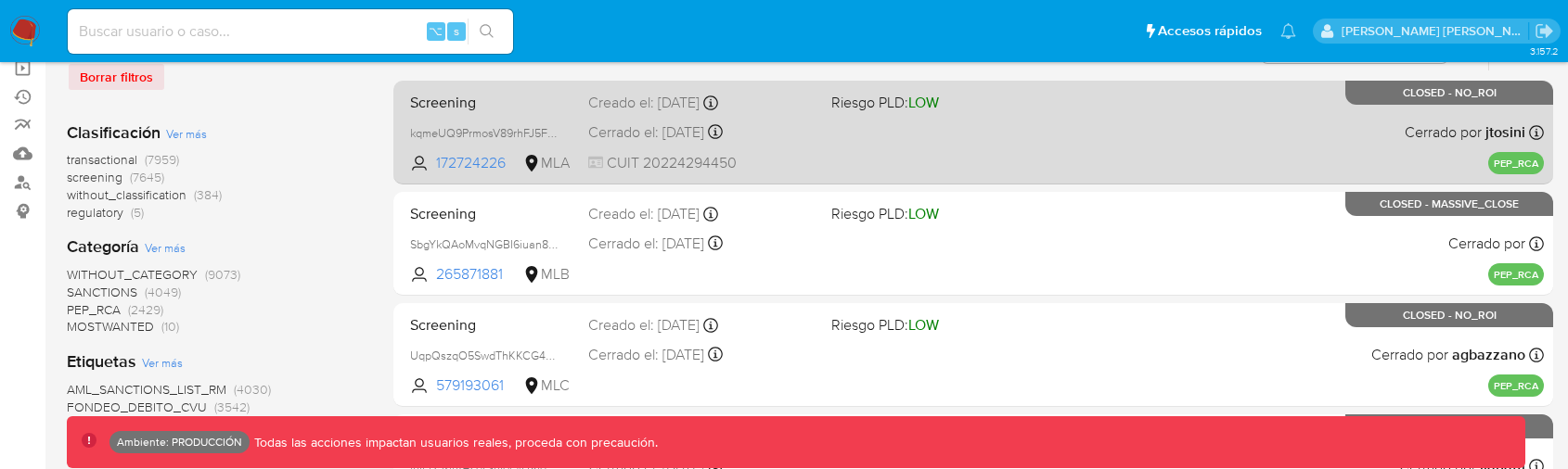
scroll to position [249, 0]
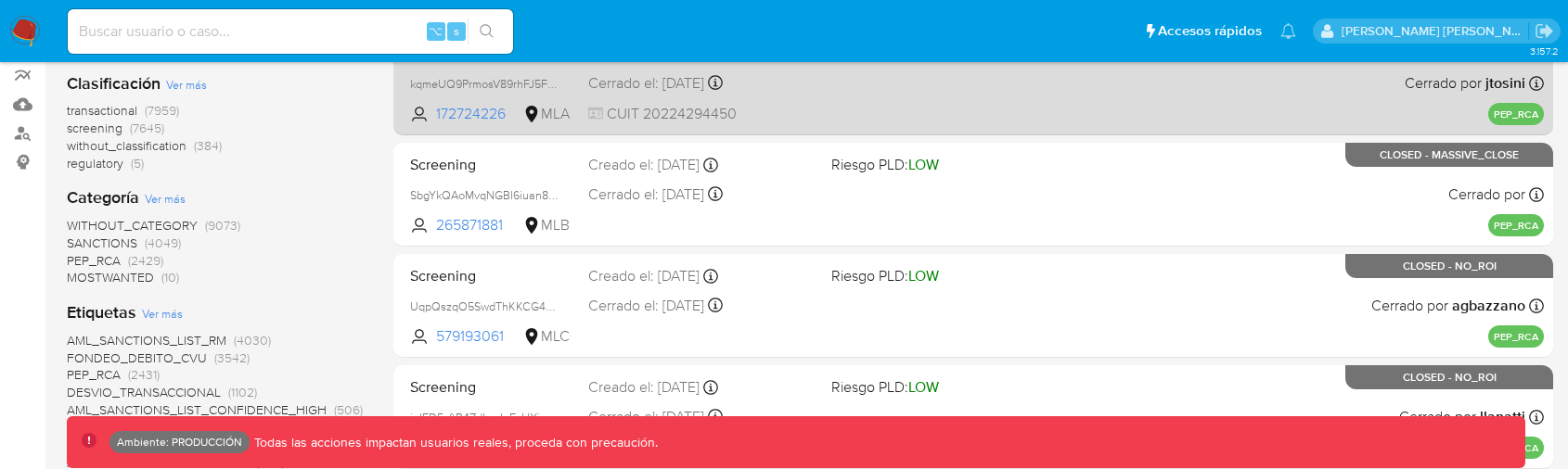
click at [600, 109] on icon at bounding box center [596, 113] width 15 height 15
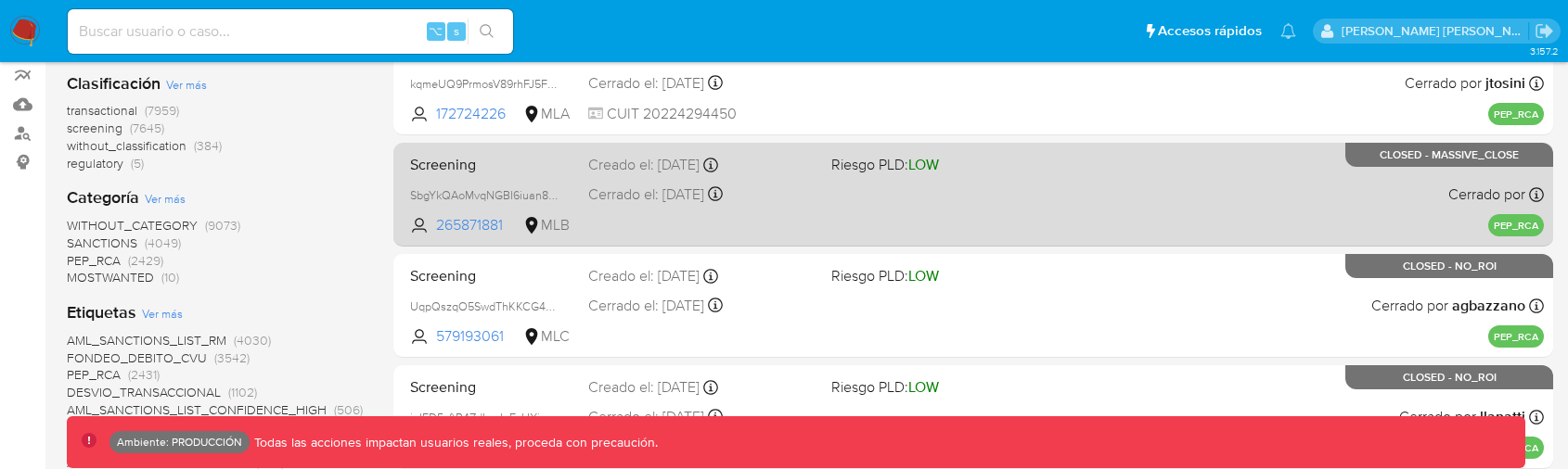
click at [598, 207] on div "Screening SbgYkQAoMvqNGBI6iuan8TSA 265871881 MLB Riesgo PLD: LOW Creado el: 01/…" at bounding box center [973, 194] width 1141 height 94
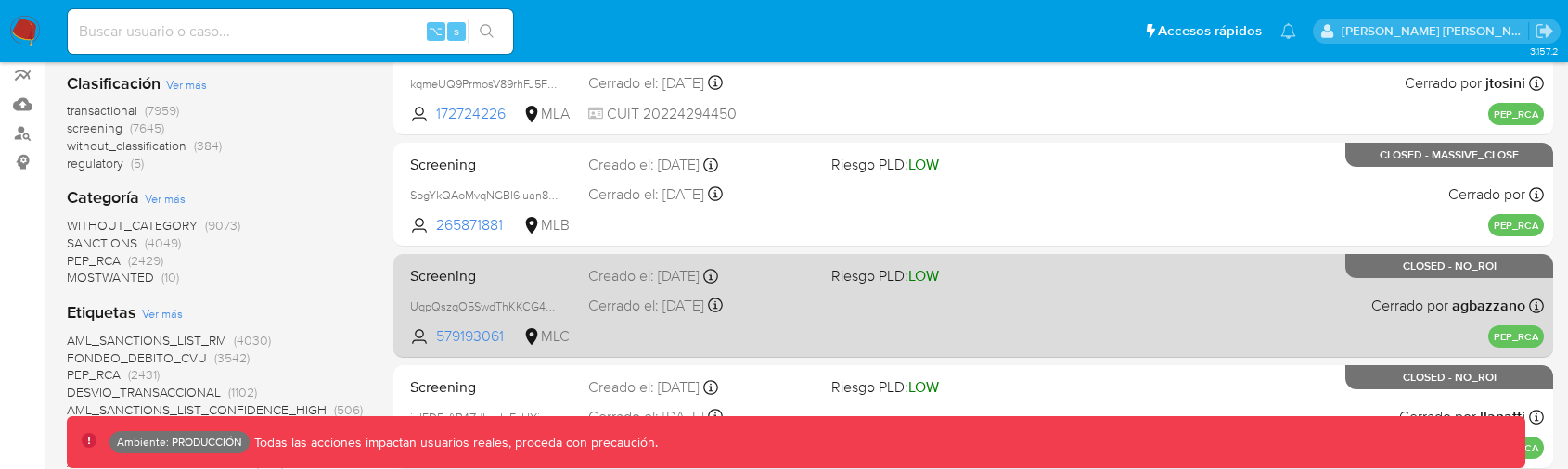
click at [598, 283] on div "Creado el: 01/12/2021 Creado el: 01/12/2021 11:58:17" at bounding box center [702, 275] width 228 height 20
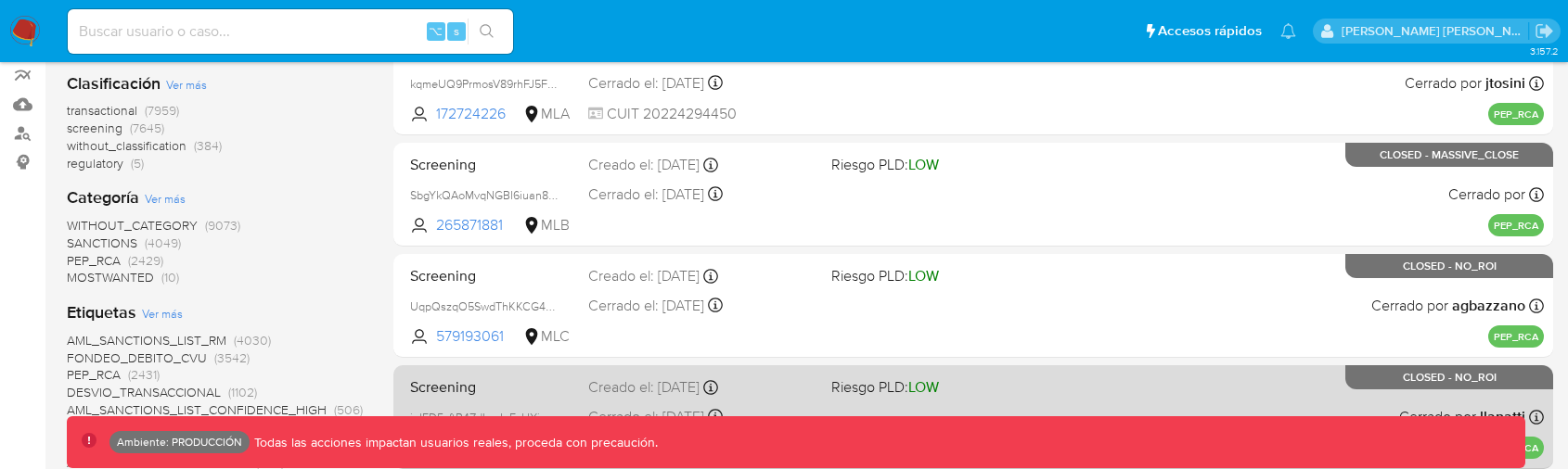
click at [598, 389] on div "Creado el: 01/12/2021 Creado el: 01/12/2021 12:03:09" at bounding box center [702, 386] width 228 height 20
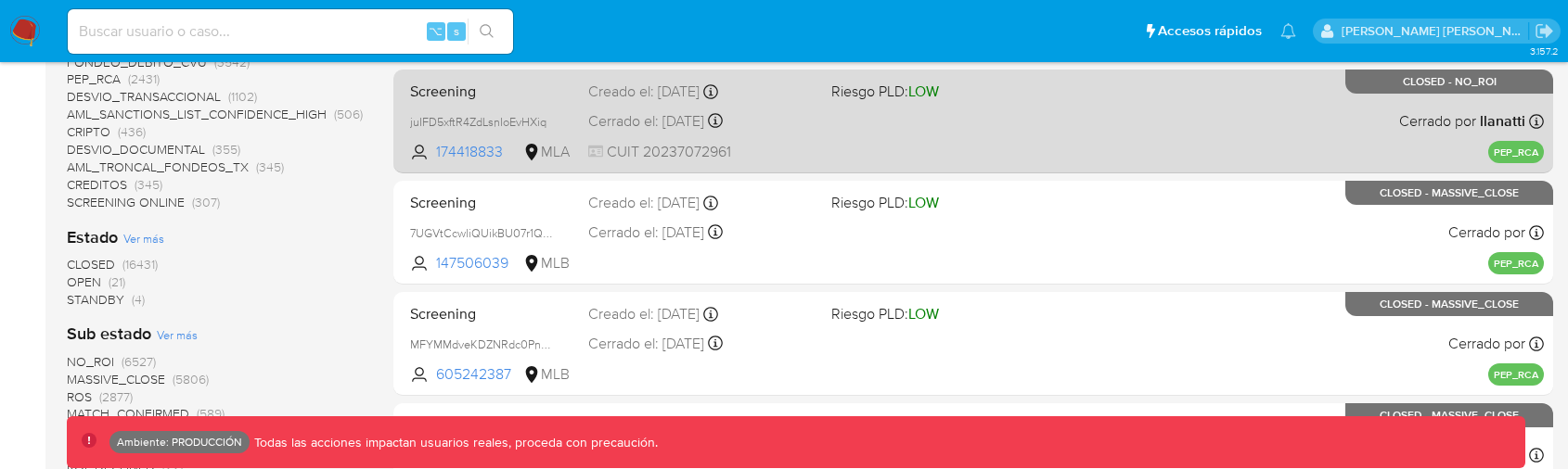
scroll to position [566, 0]
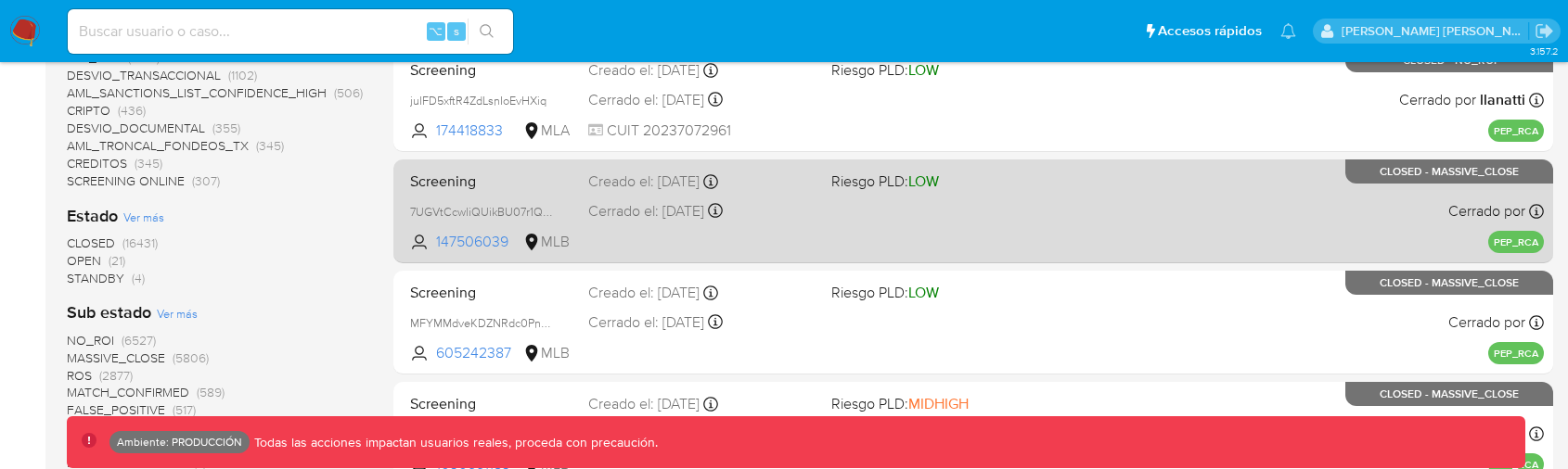
click at [628, 178] on div "Creado el: 01/12/2021 Creado el: 01/12/2021 12:28:45" at bounding box center [702, 181] width 228 height 20
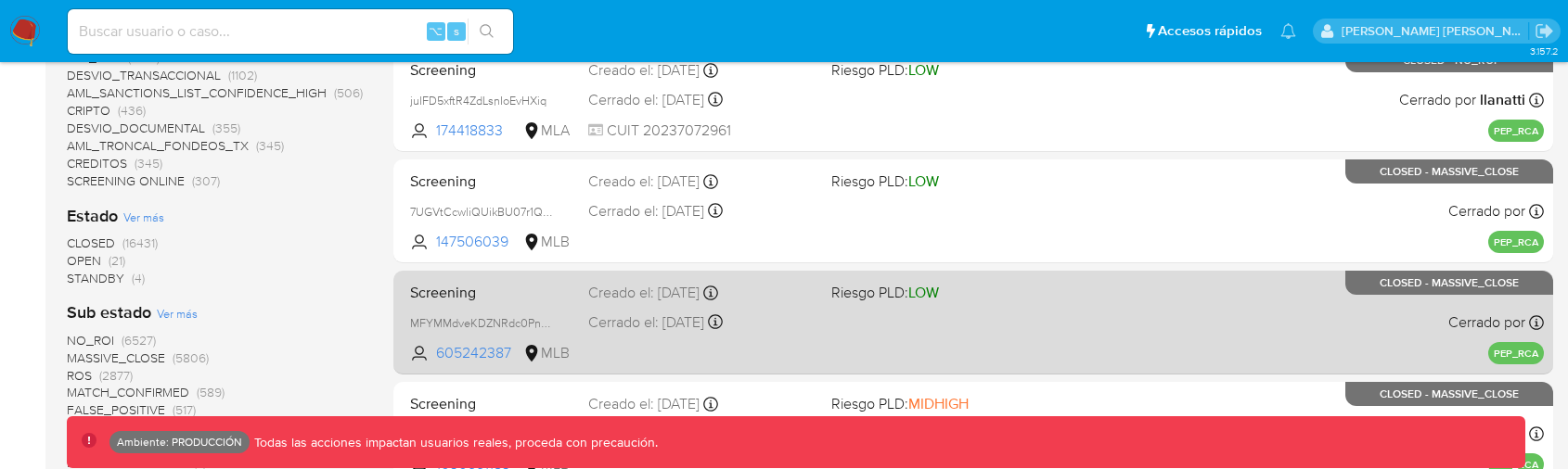
drag, startPoint x: 628, startPoint y: 302, endPoint x: 628, endPoint y: 316, distance: 14.0
click at [628, 302] on div "Screening MFYMMdveKDZNRdc0PnC8AMR1 605242387 MLB Riesgo PLD: LOW Creado el: 01/…" at bounding box center [973, 322] width 1141 height 94
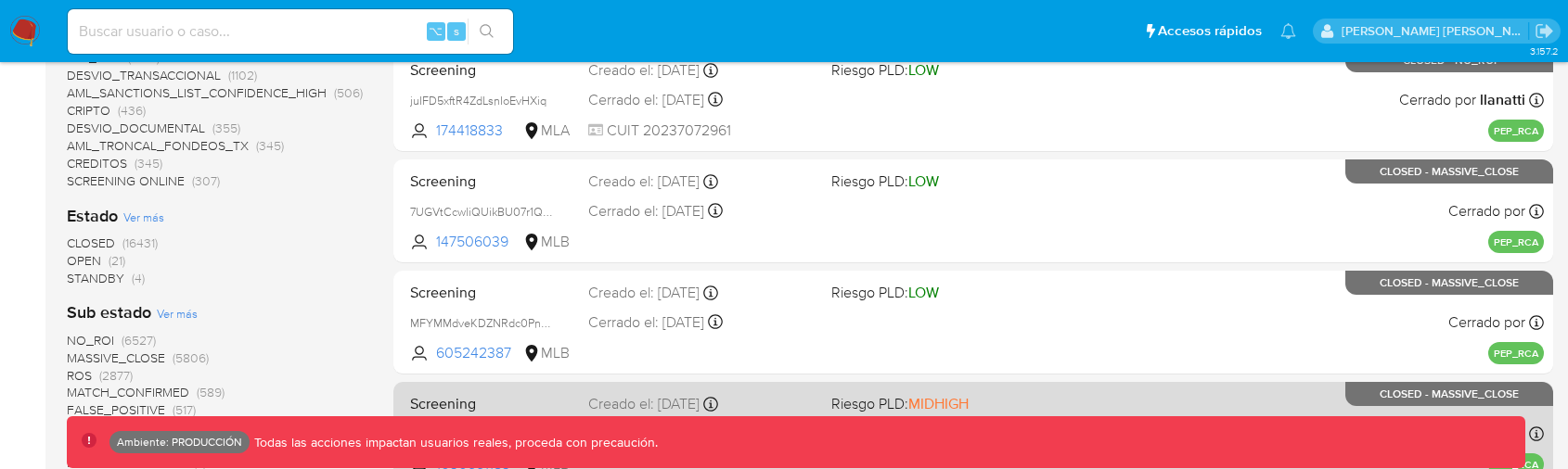
click at [635, 394] on div "Creado el: 01/12/2021 Creado el: 01/12/2021 13:09:05" at bounding box center [702, 403] width 228 height 20
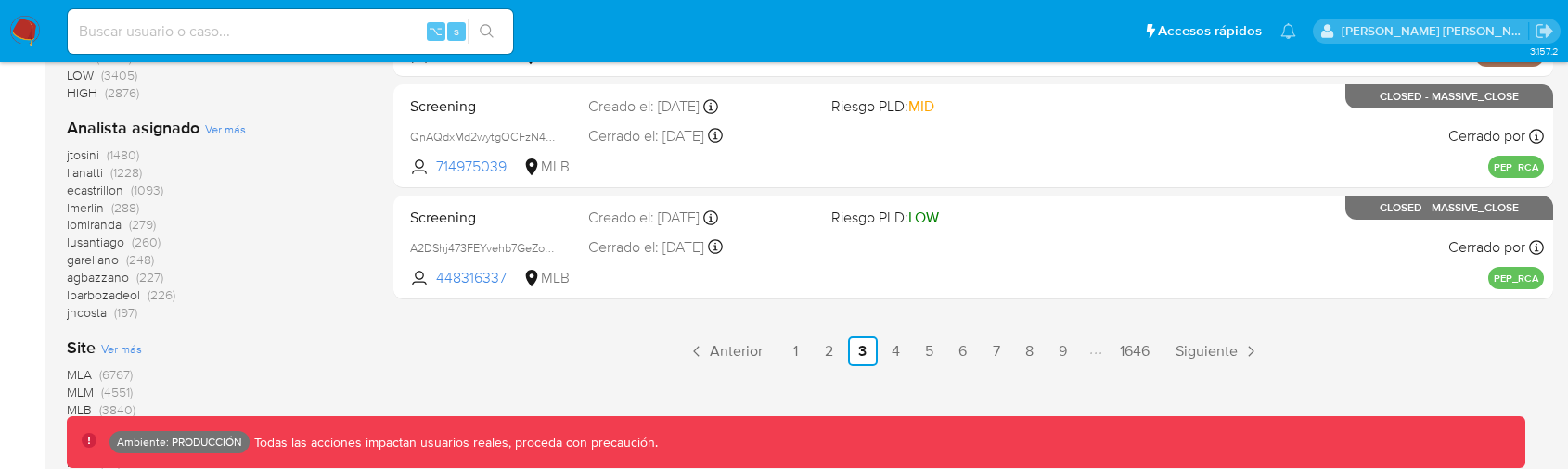
scroll to position [1086, 0]
click at [895, 358] on link "4" at bounding box center [896, 349] width 29 height 29
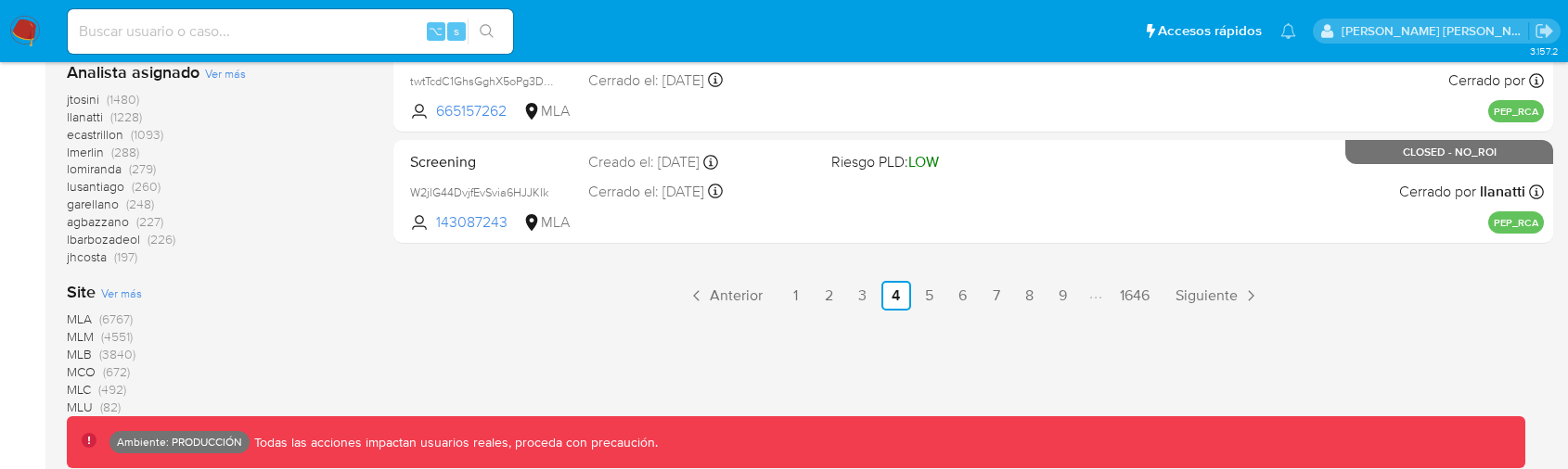
scroll to position [1144, 0]
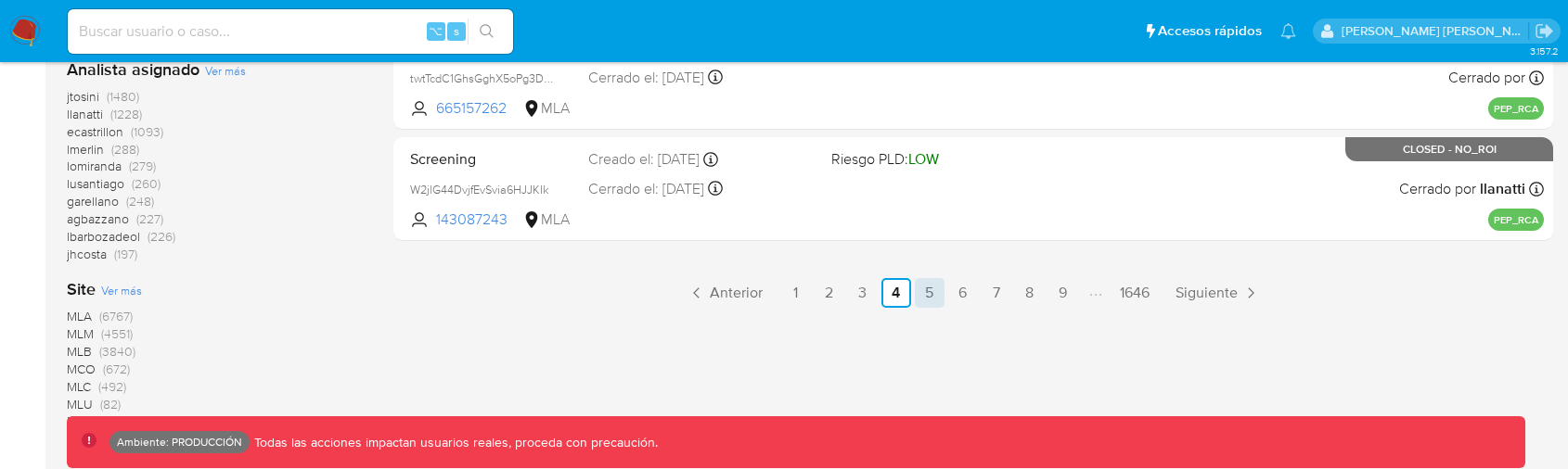
click at [919, 297] on link "5" at bounding box center [929, 292] width 29 height 29
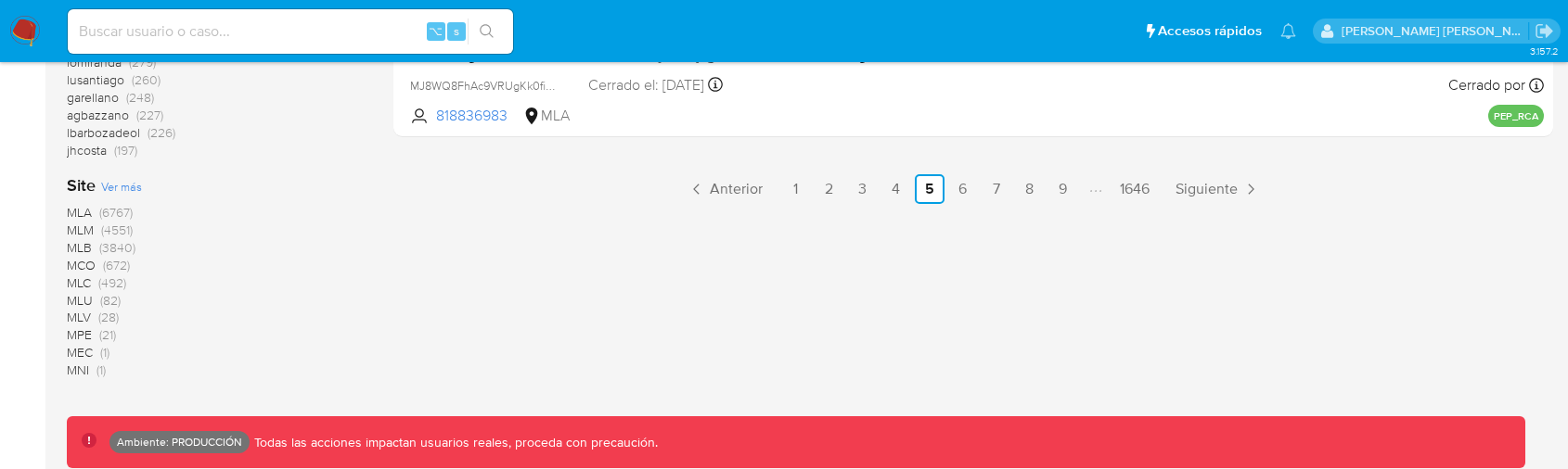
scroll to position [1257, 0]
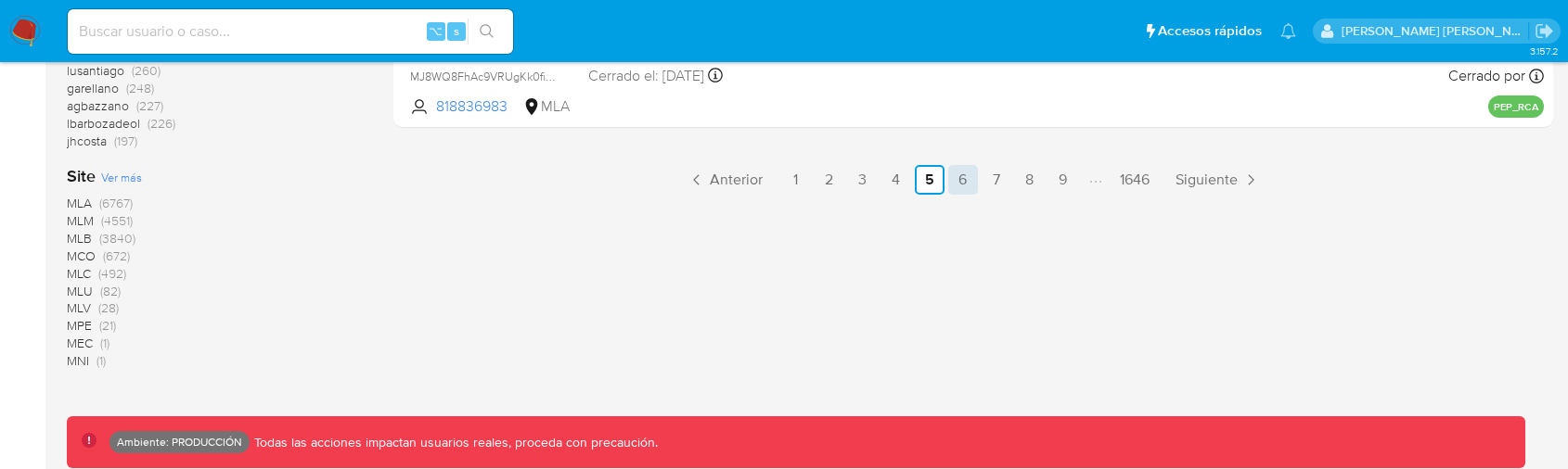
click at [966, 181] on link "6" at bounding box center [963, 179] width 29 height 29
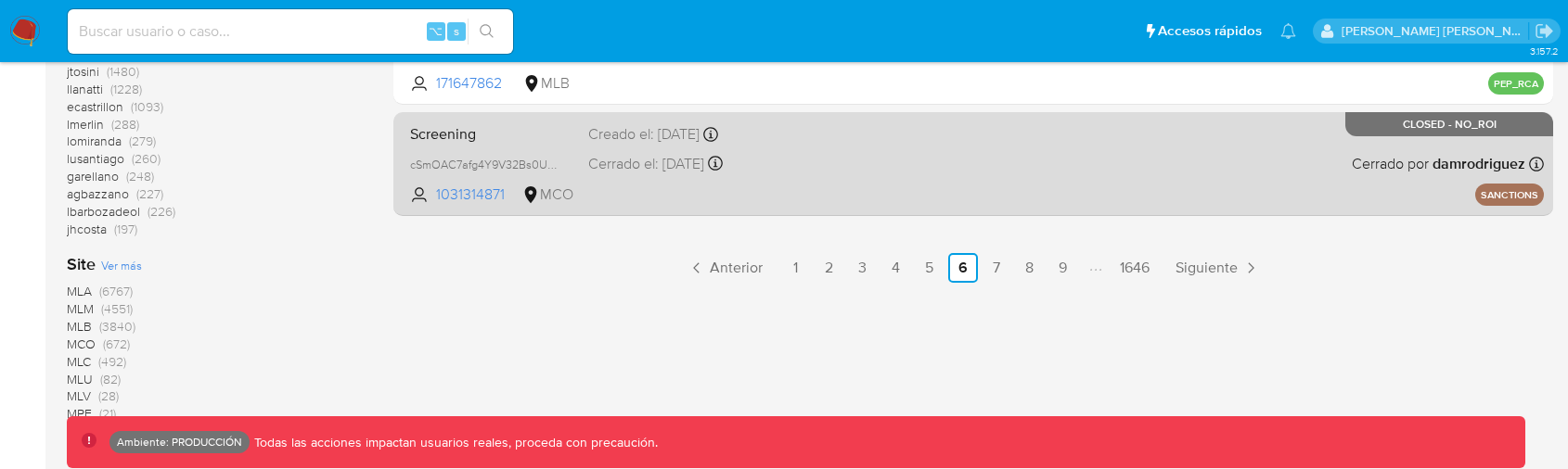
scroll to position [1147, 0]
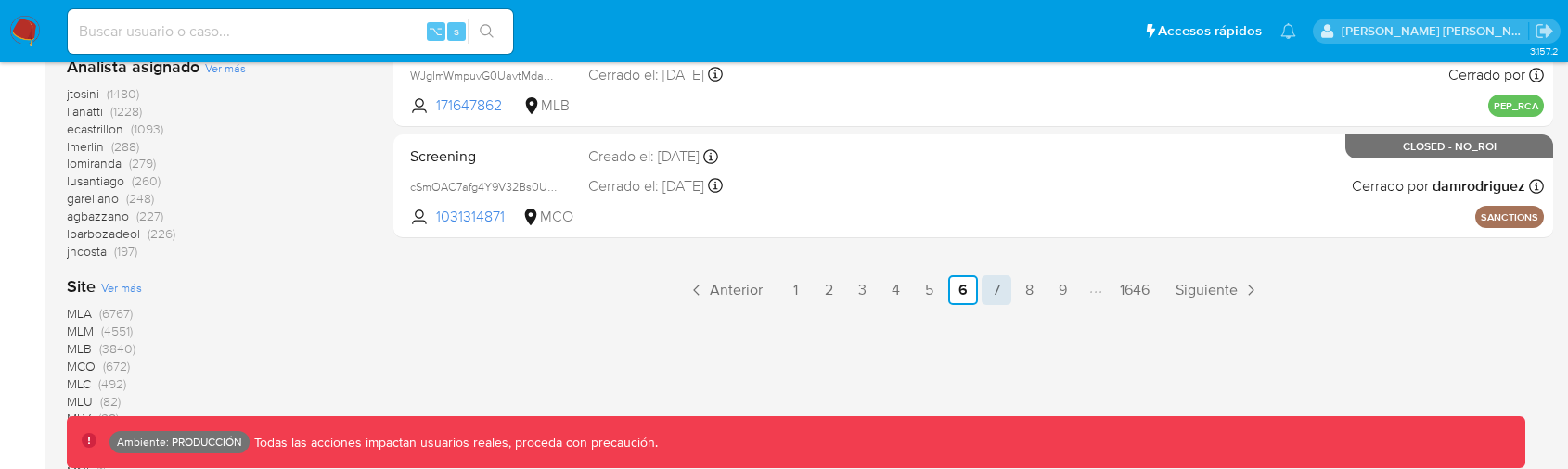
click at [997, 296] on link "7" at bounding box center [996, 290] width 29 height 29
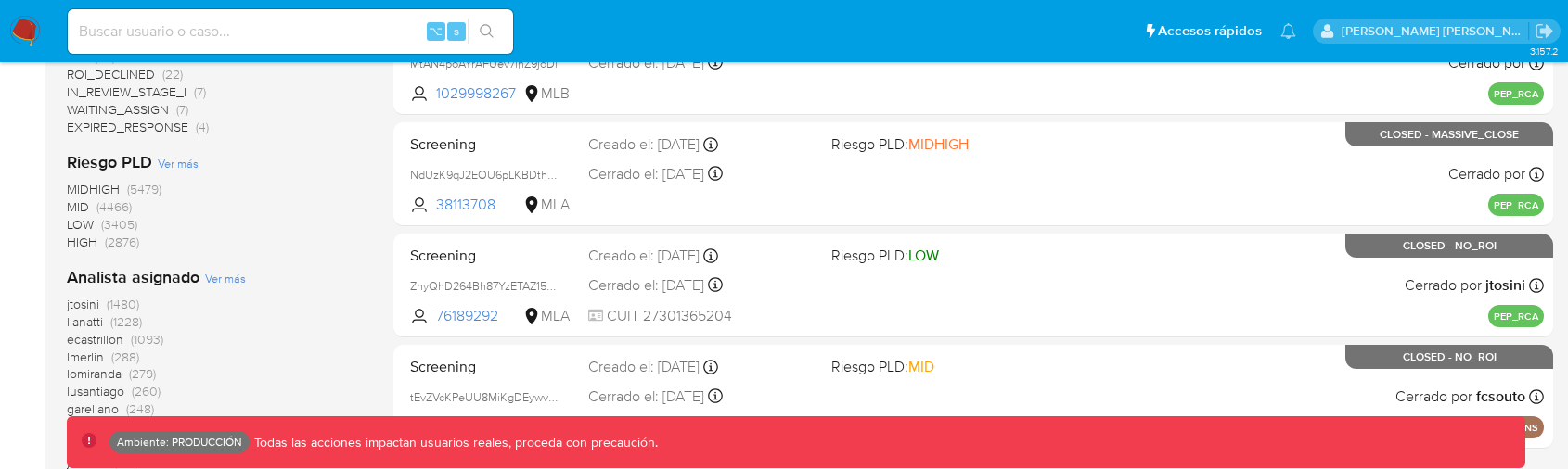
scroll to position [952, 0]
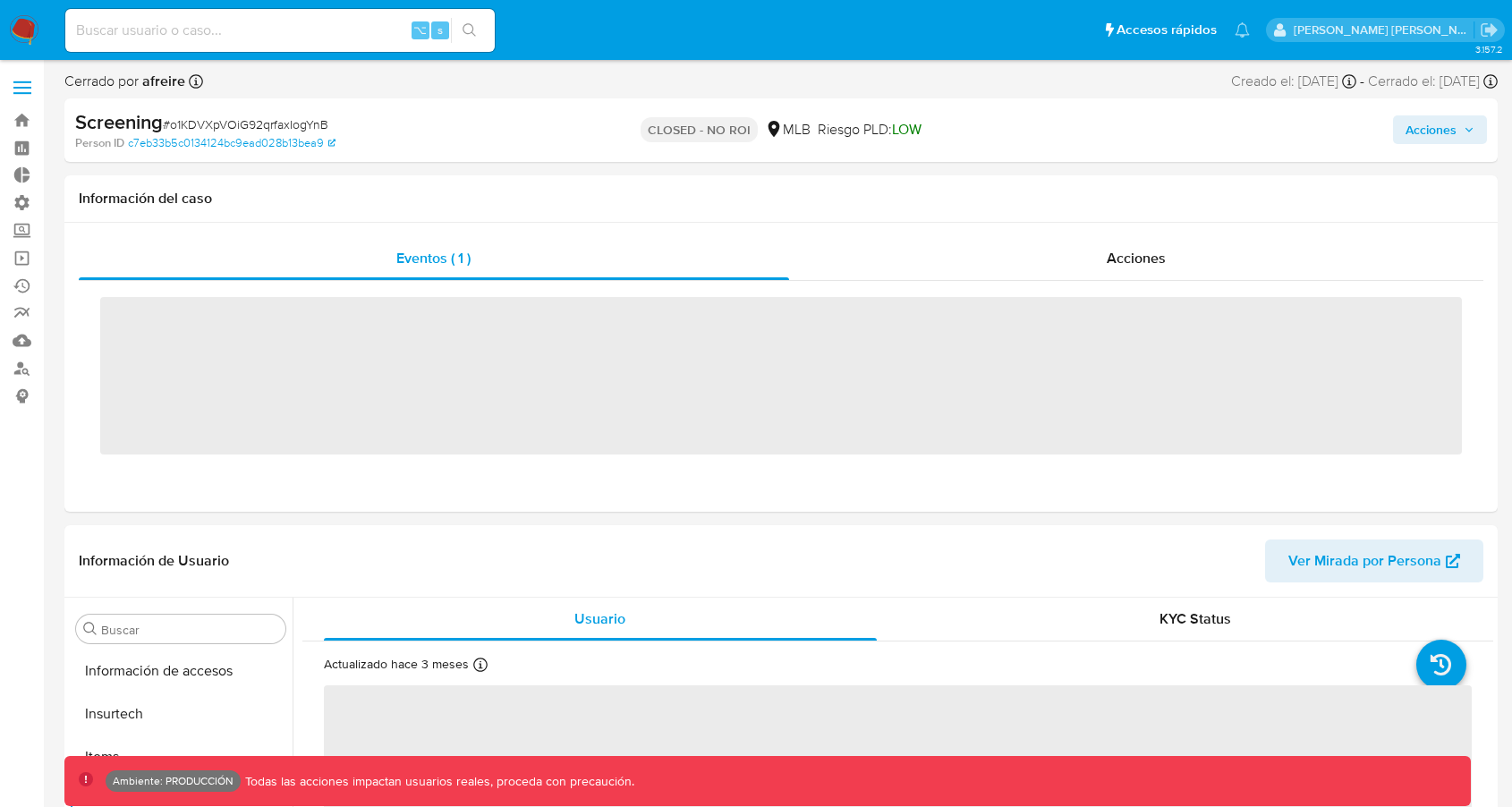
scroll to position [799, 0]
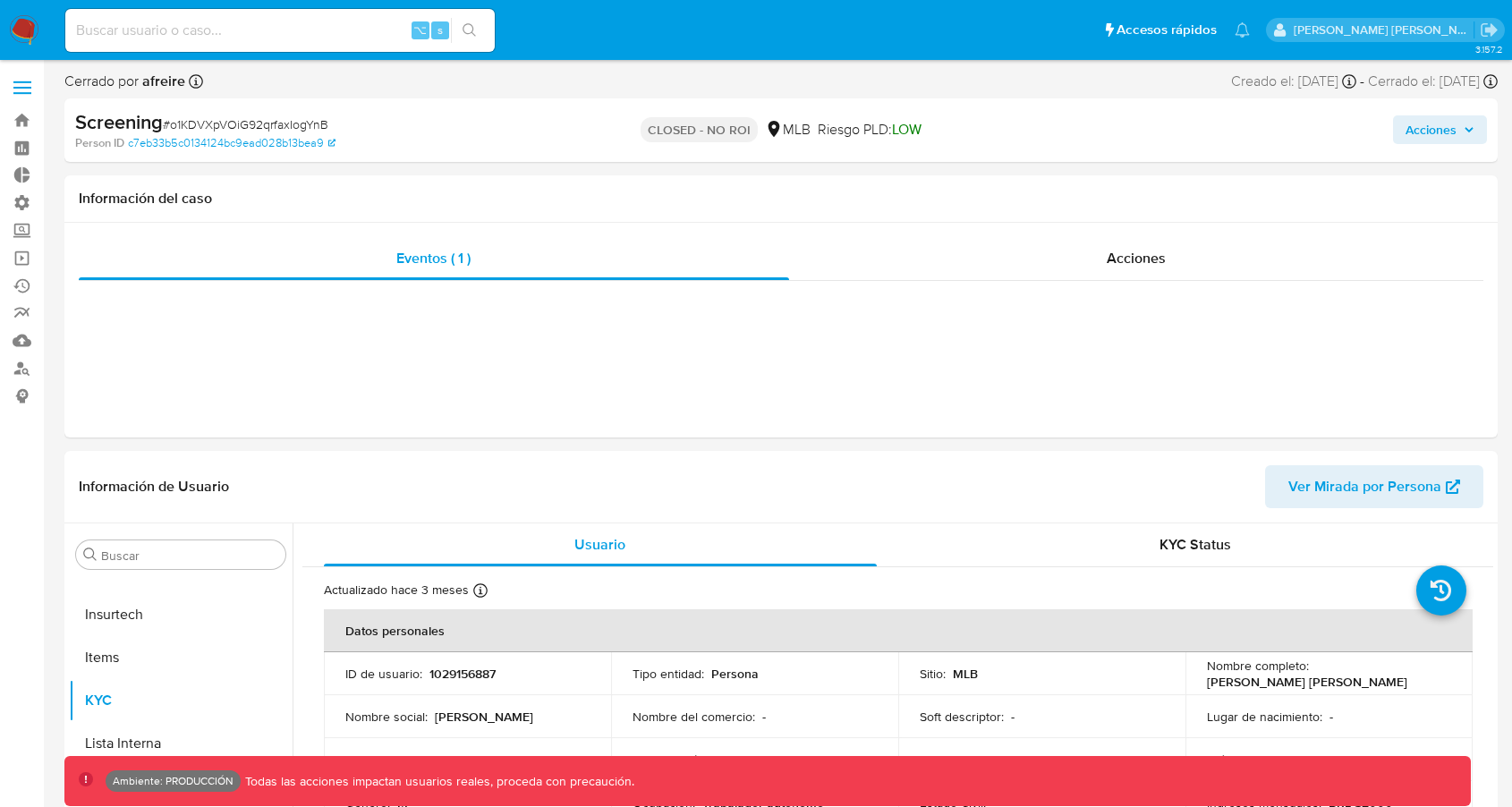
select select "10"
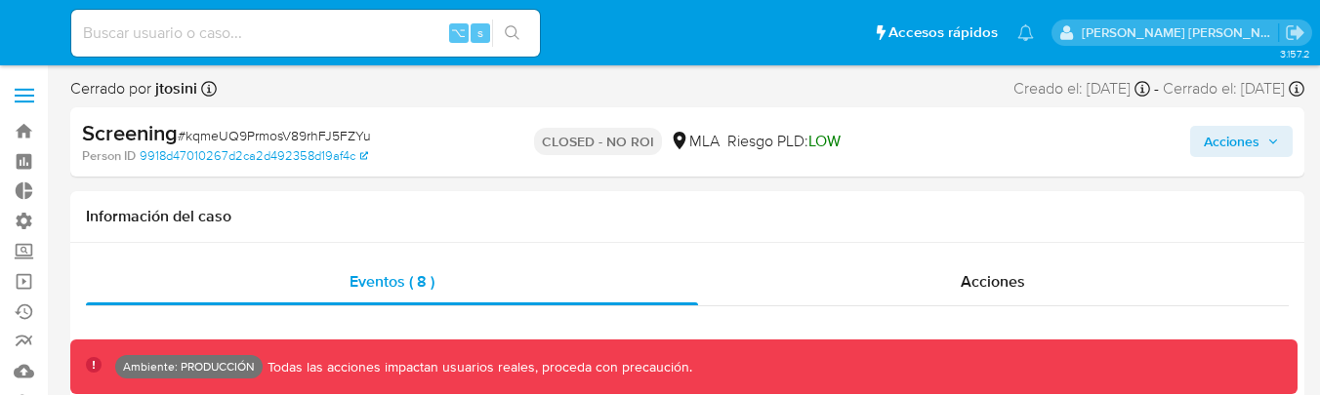
select select "10"
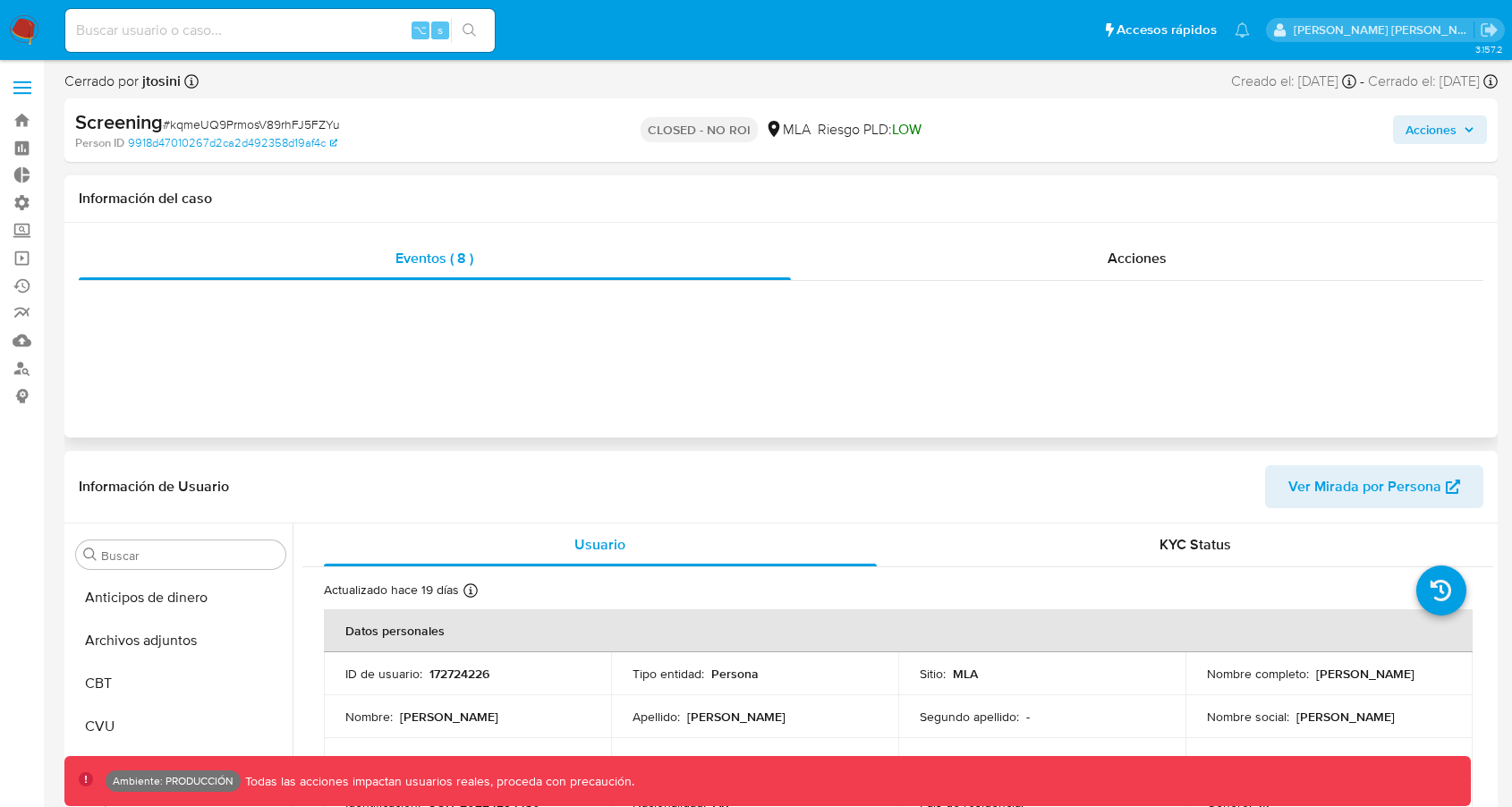
scroll to position [842, 0]
click at [612, 324] on div "Eventos ( 8 ) Acciones" at bounding box center [781, 330] width 1433 height 214
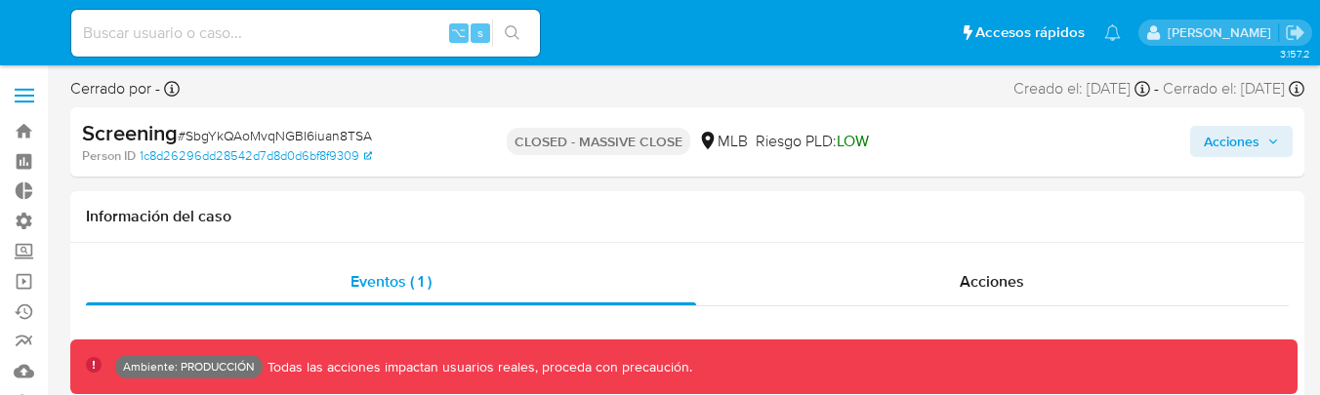
select select "10"
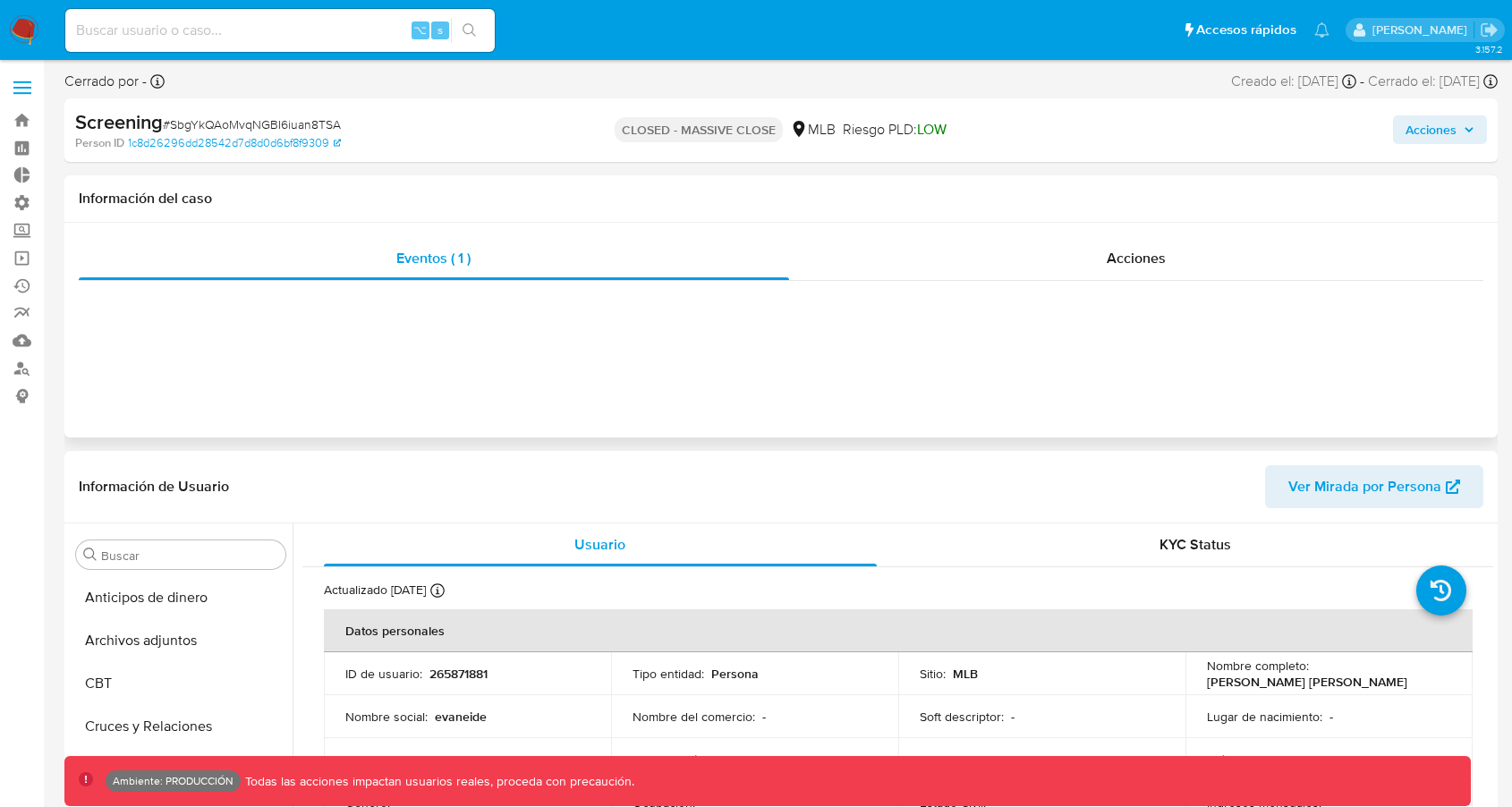
scroll to position [799, 0]
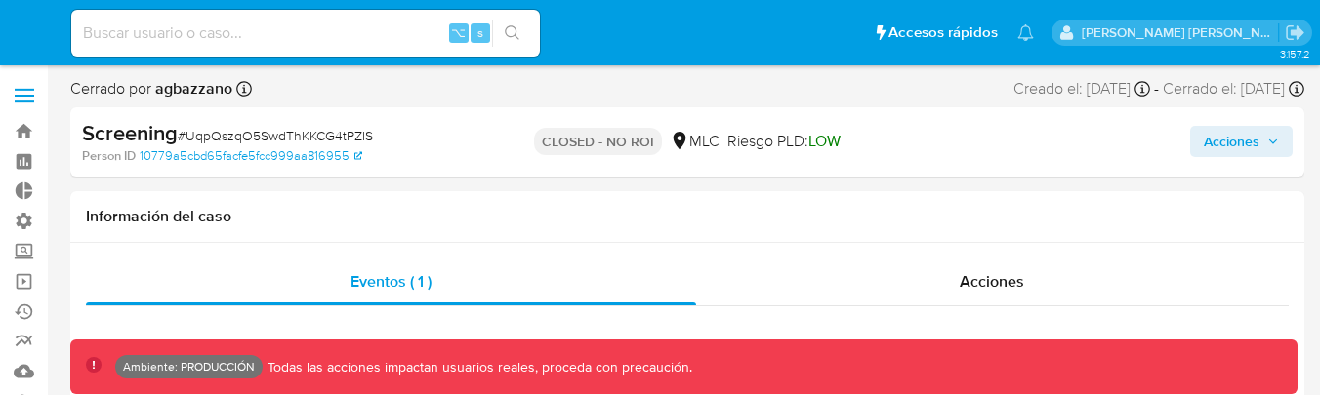
select select "10"
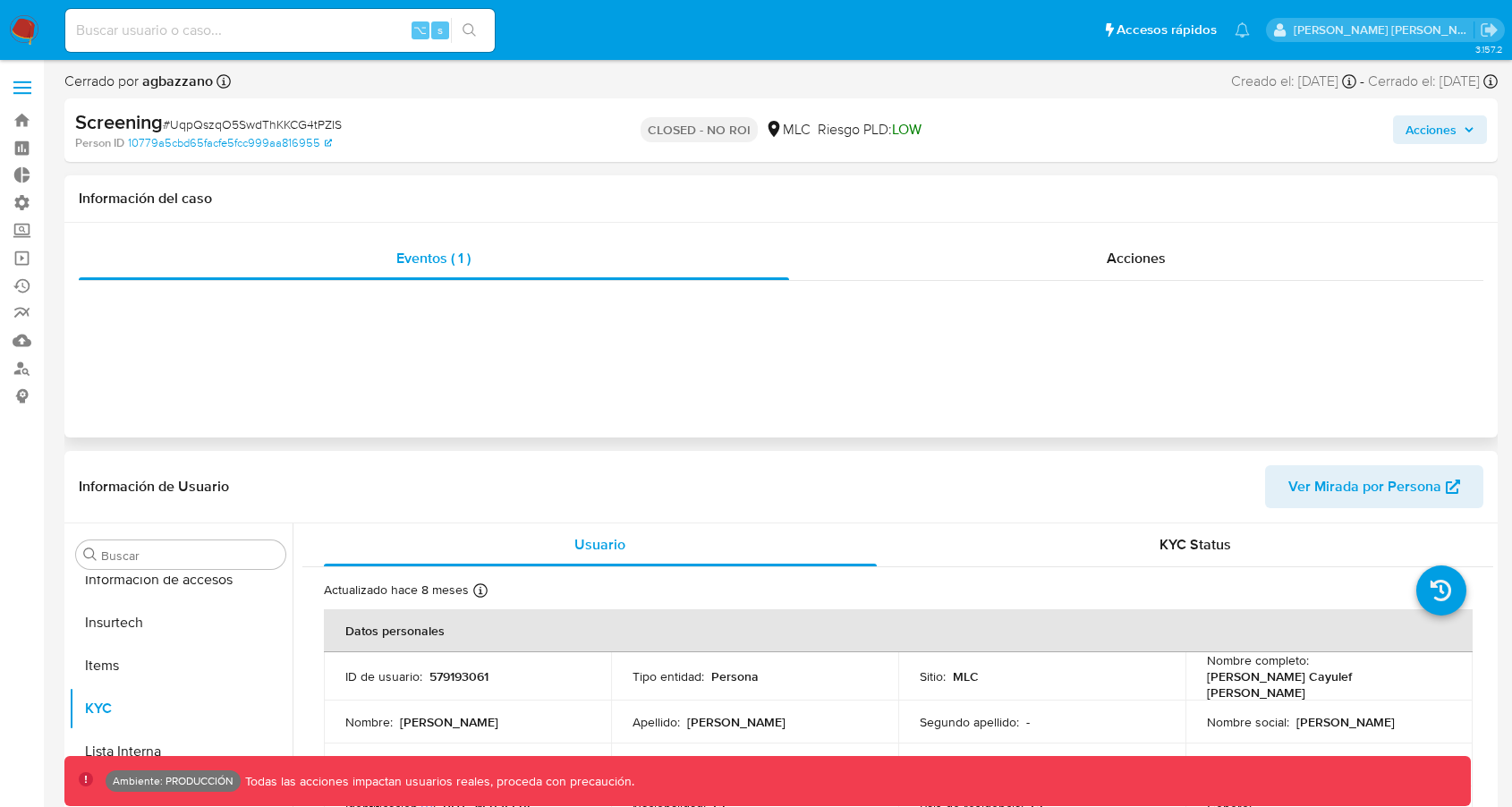
scroll to position [756, 0]
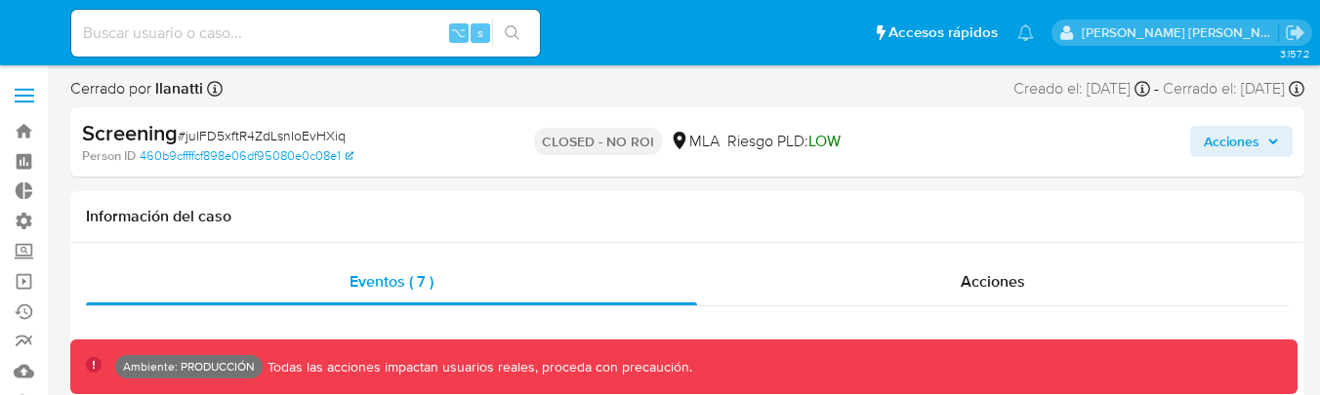
select select "10"
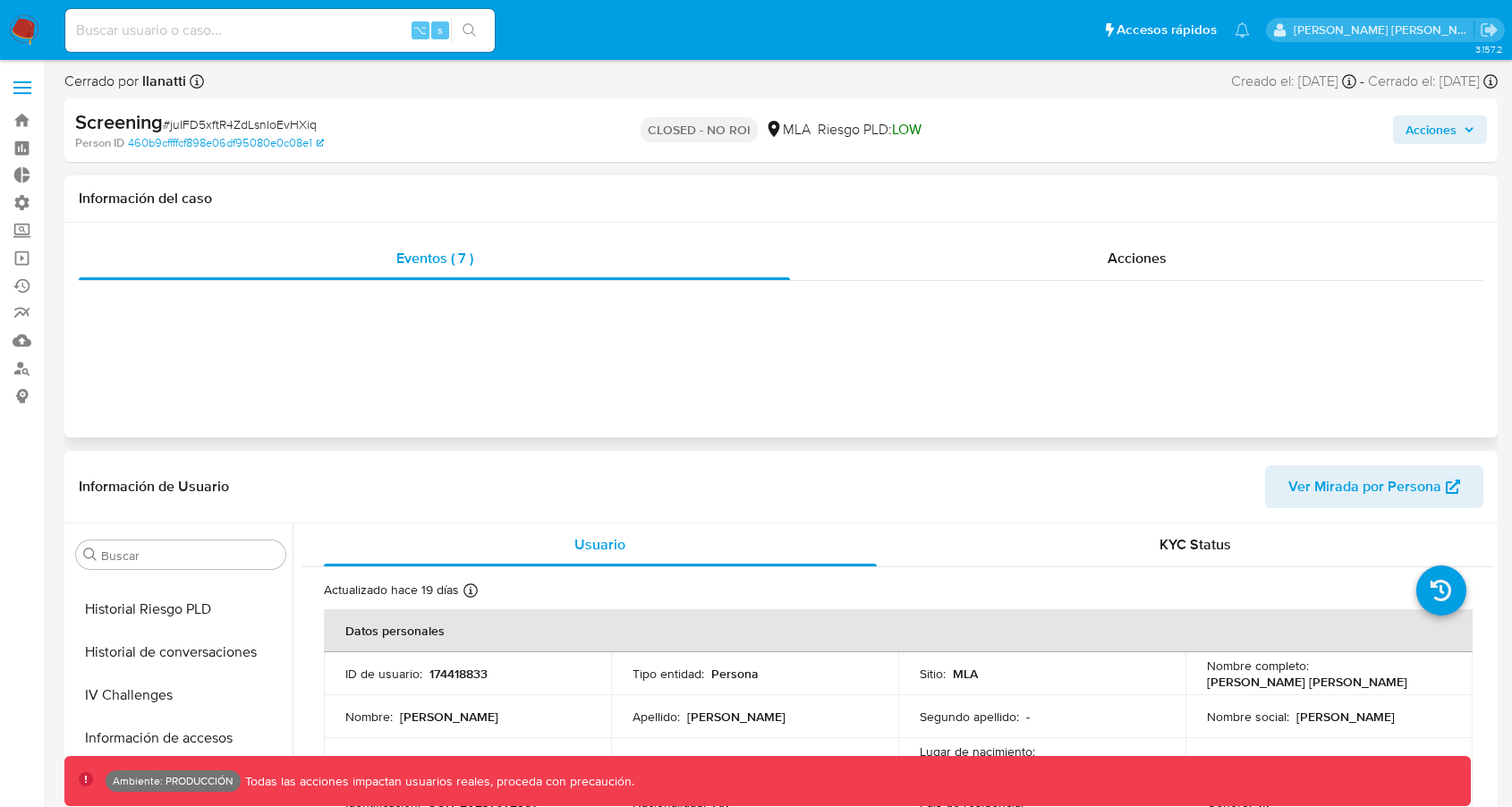
scroll to position [842, 0]
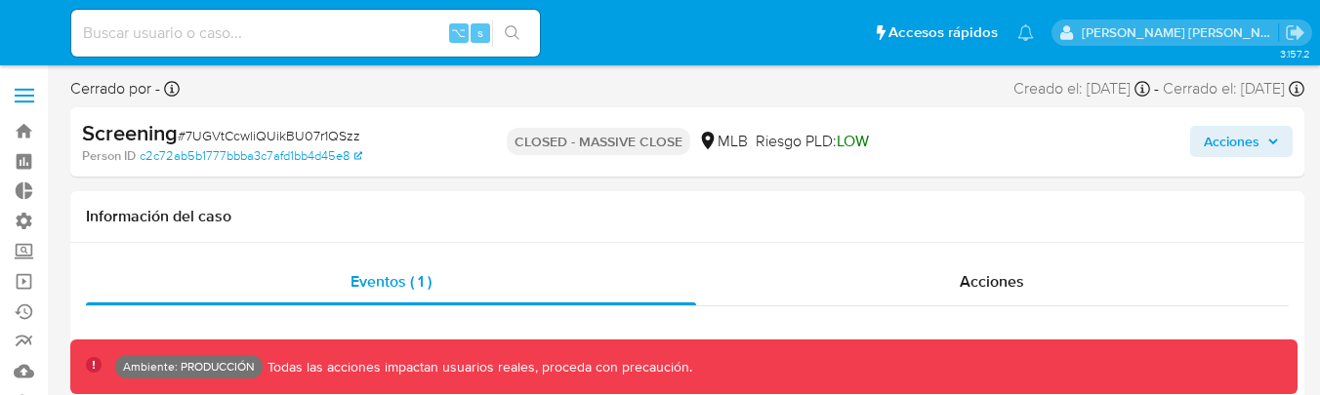
select select "10"
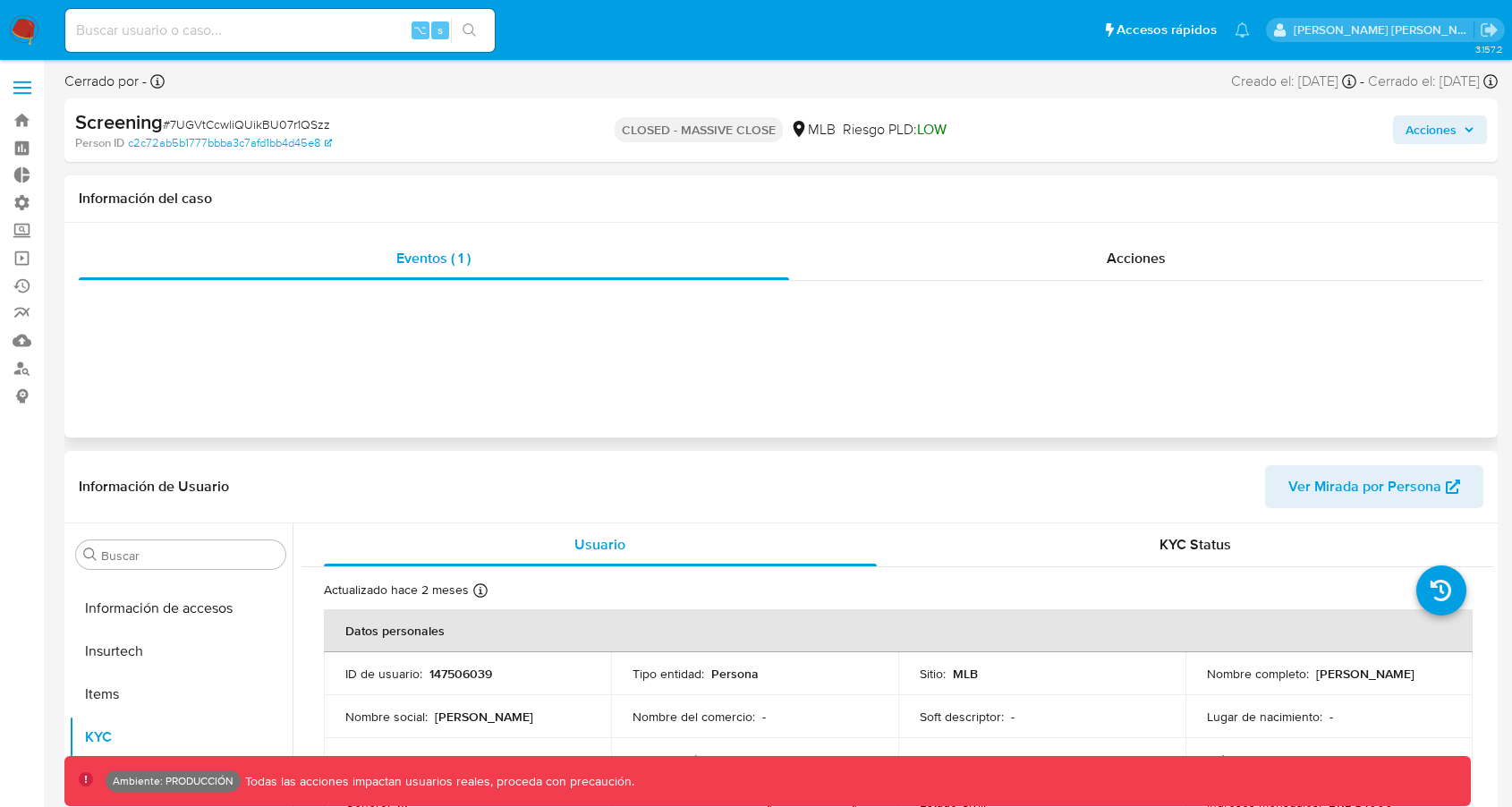
scroll to position [799, 0]
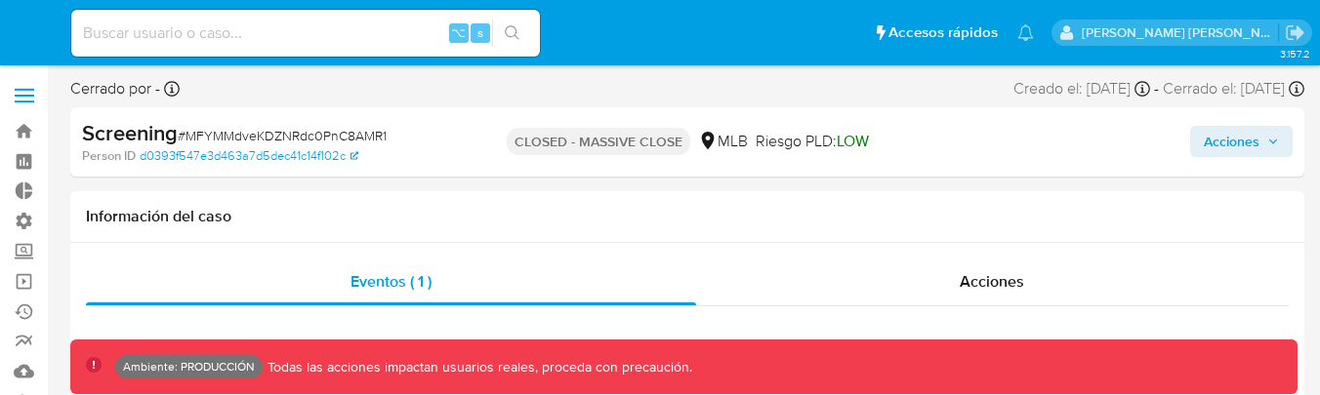
select select "10"
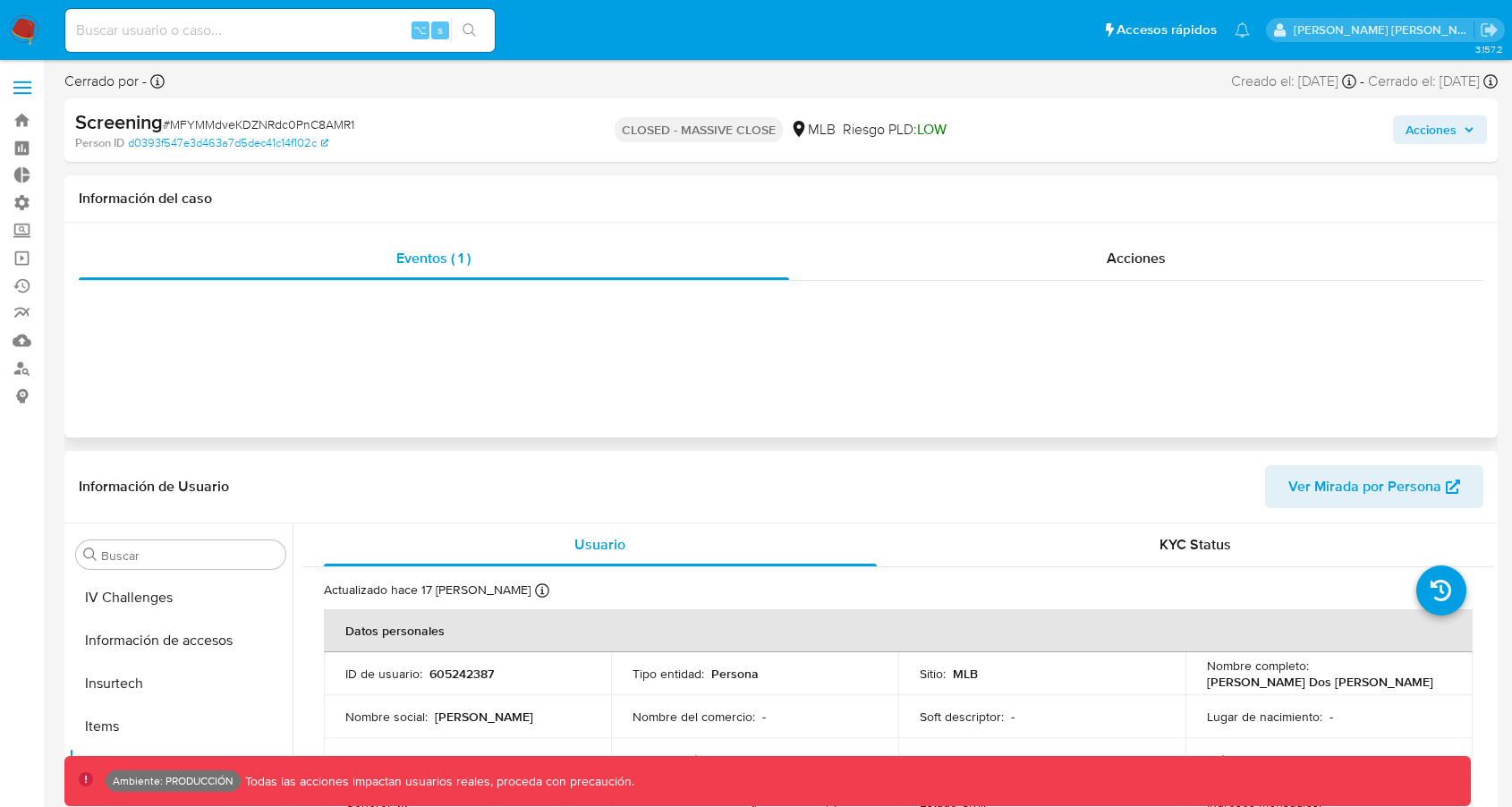
scroll to position [799, 0]
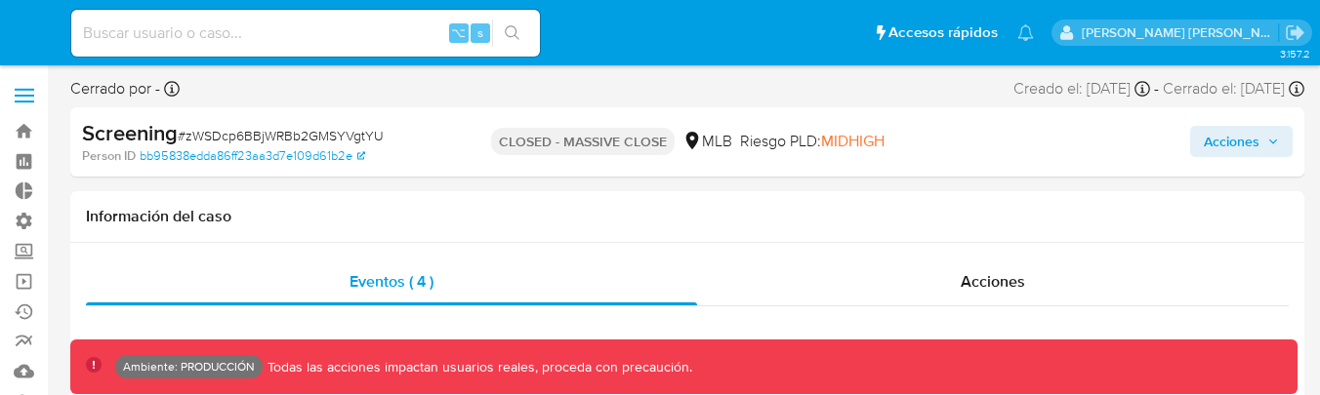
select select "10"
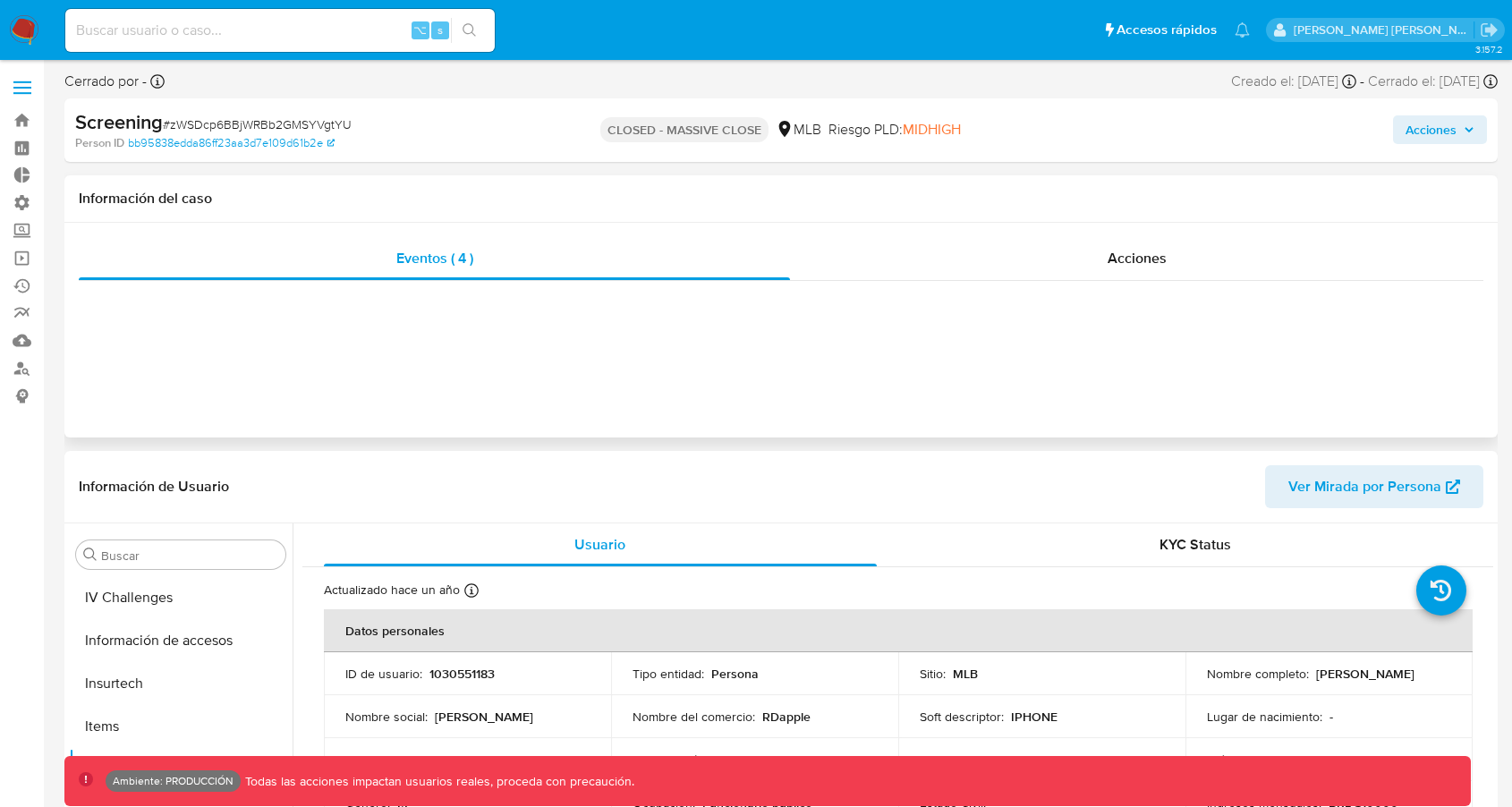
scroll to position [799, 0]
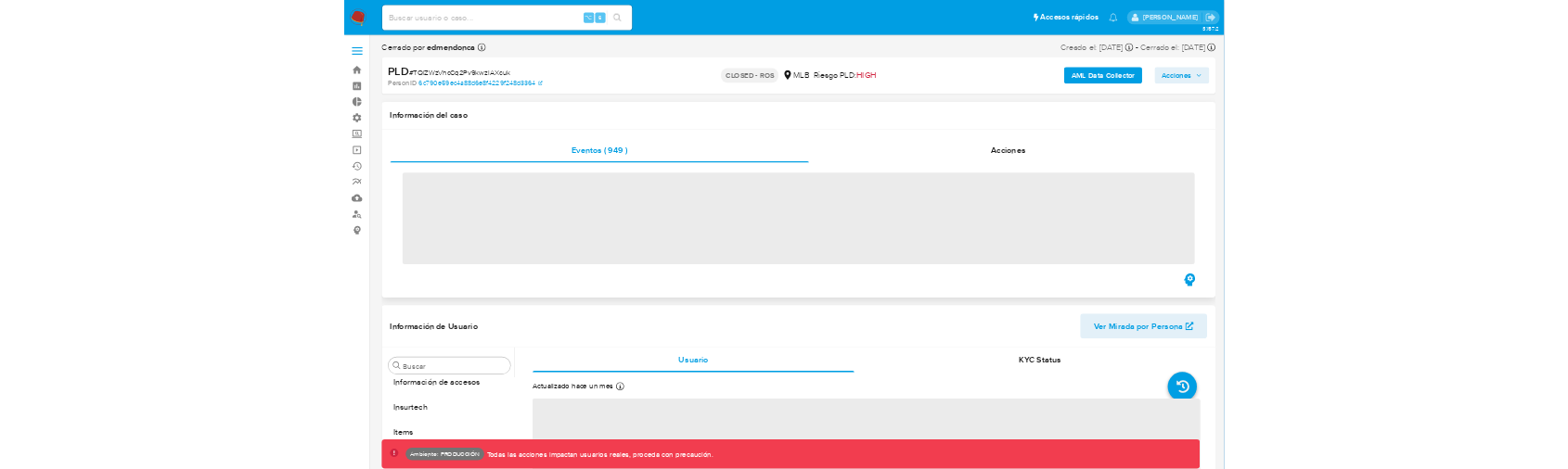
scroll to position [828, 0]
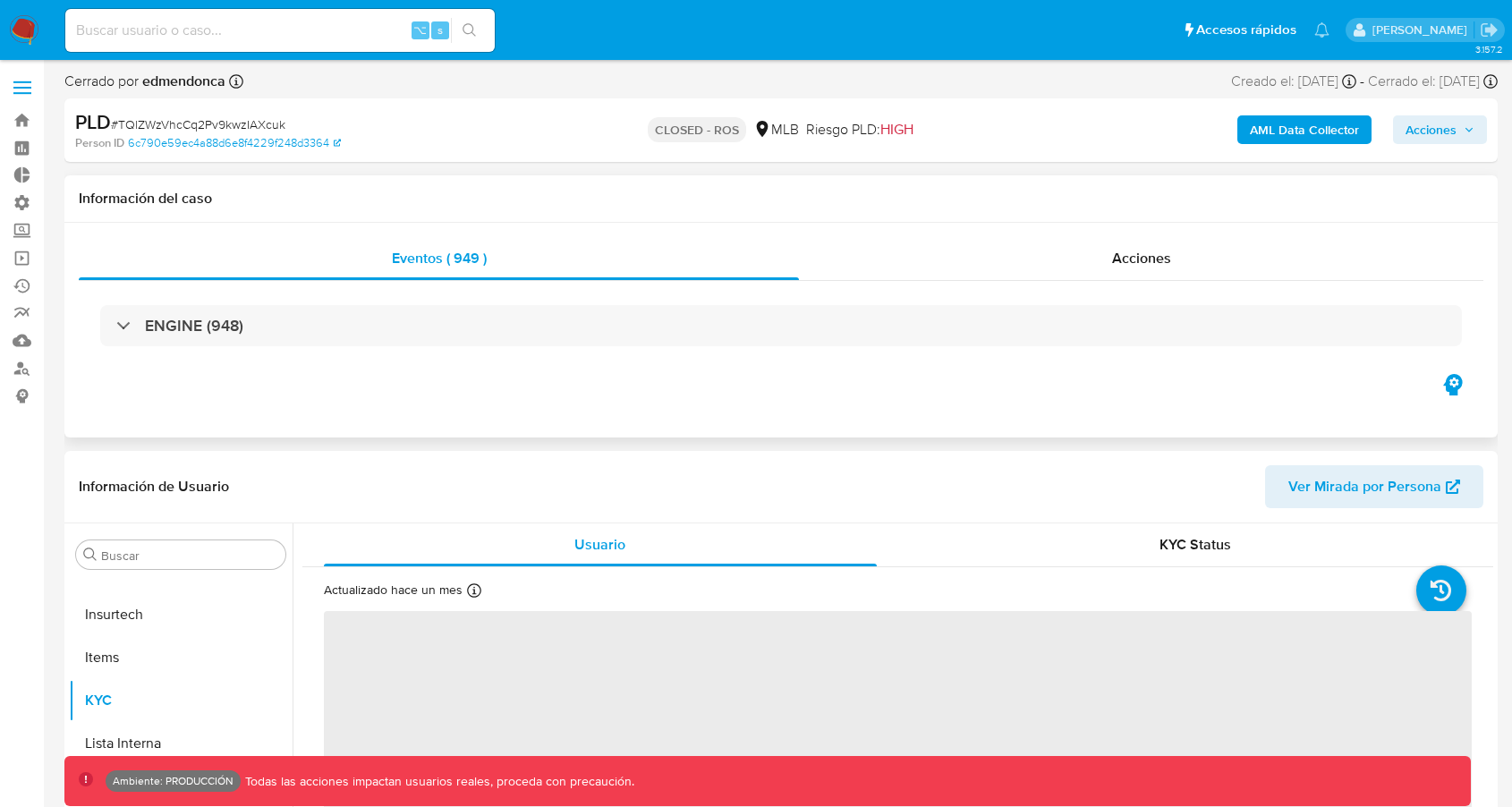
select select "10"
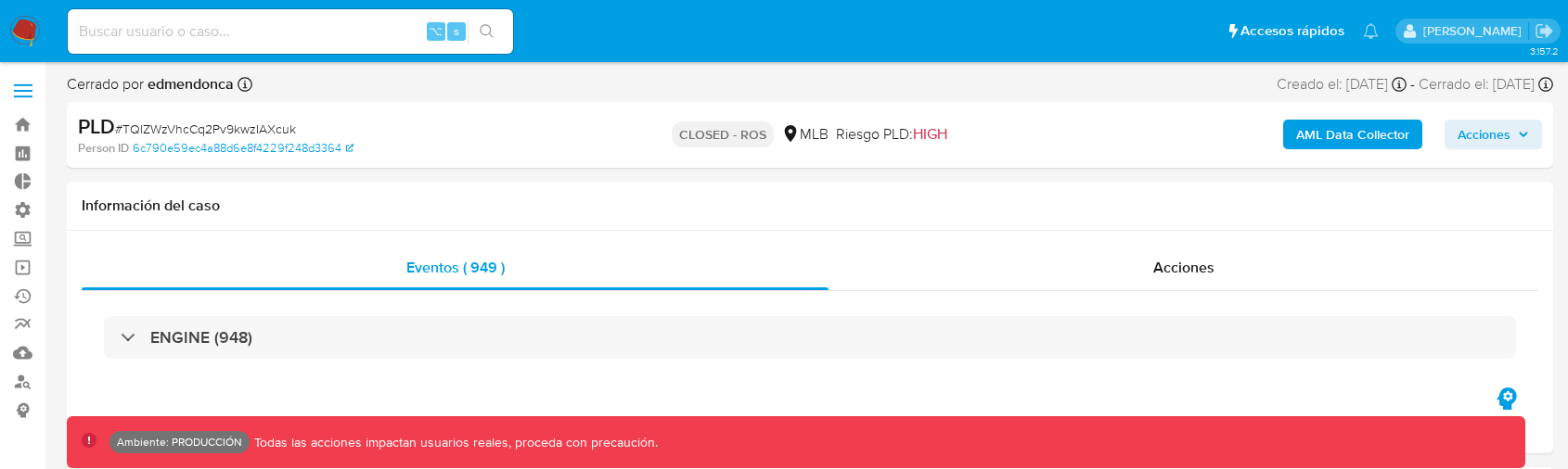
click at [639, 361] on div "ENGINE (948)" at bounding box center [810, 338] width 1457 height 93
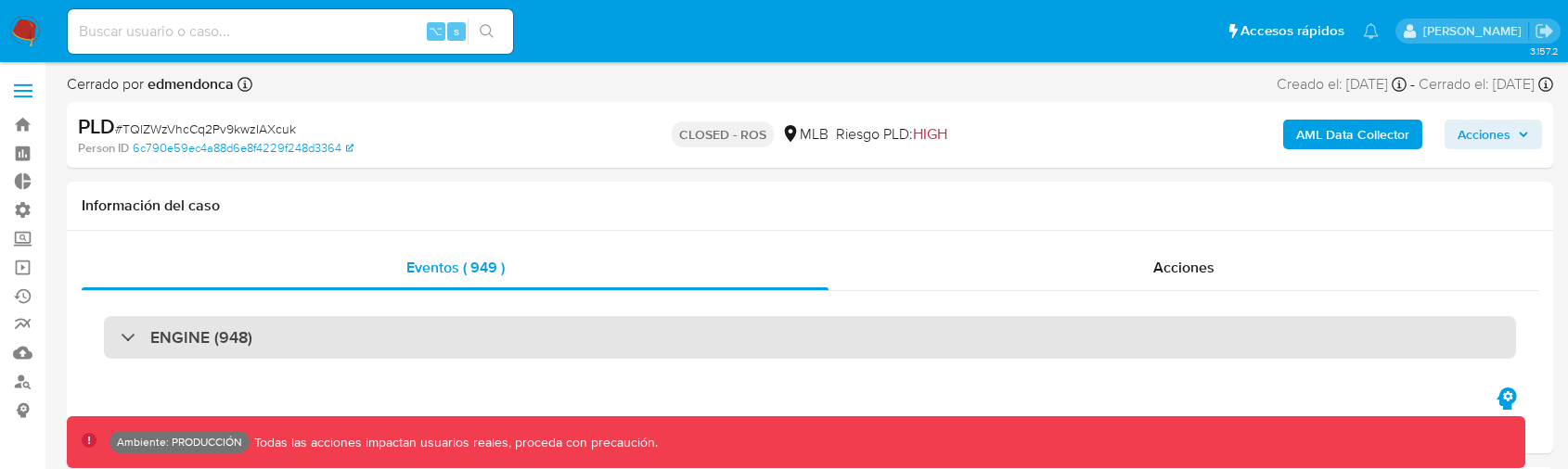
click at [639, 351] on div "ENGINE (948)" at bounding box center [810, 337] width 1412 height 43
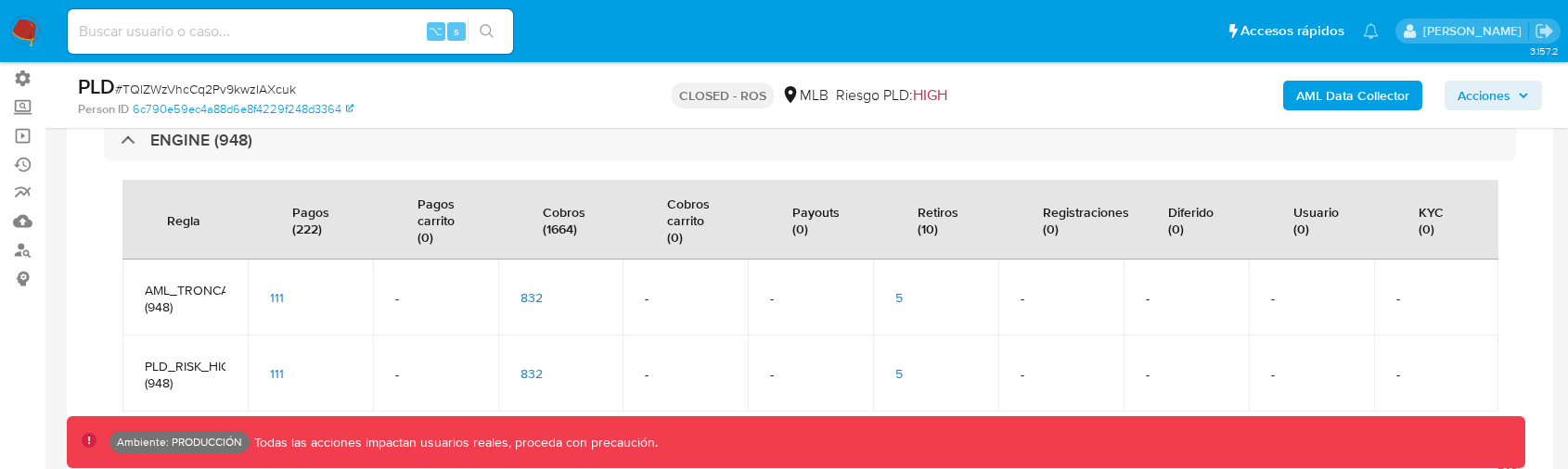
scroll to position [158, 0]
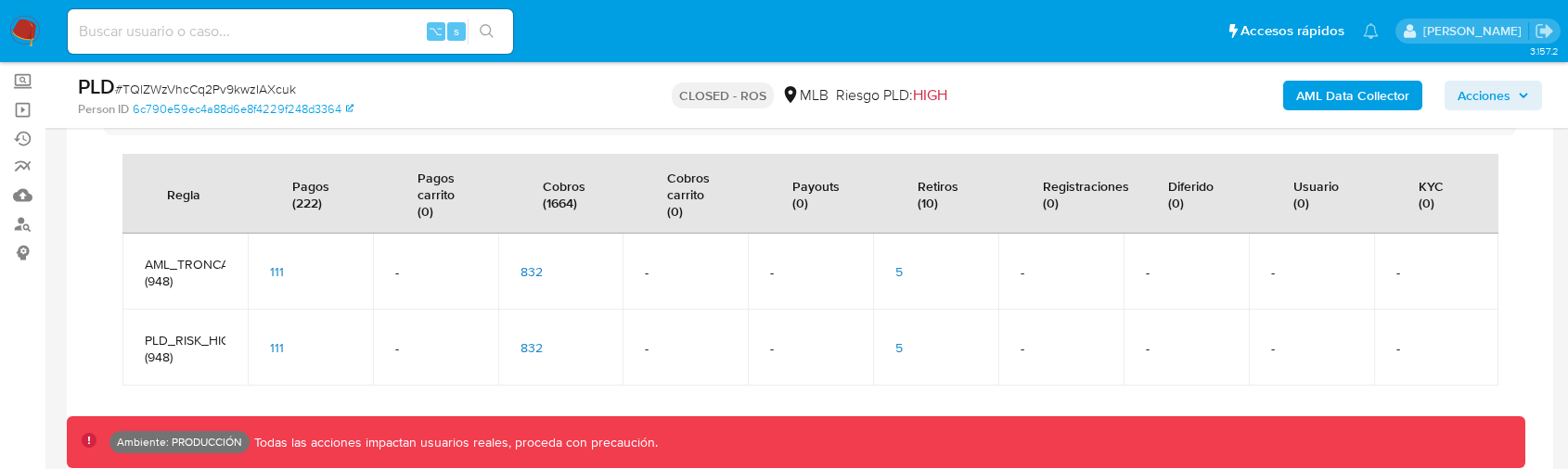
click at [530, 262] on span "832" at bounding box center [531, 272] width 22 height 19
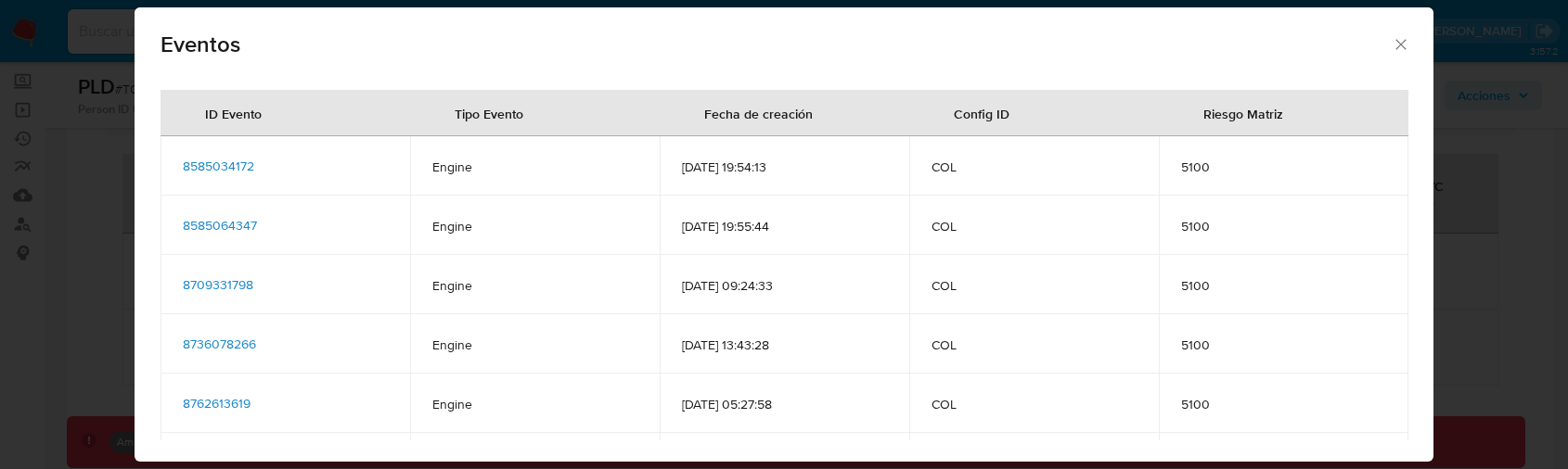
click at [237, 166] on span "8585034172" at bounding box center [218, 166] width 71 height 19
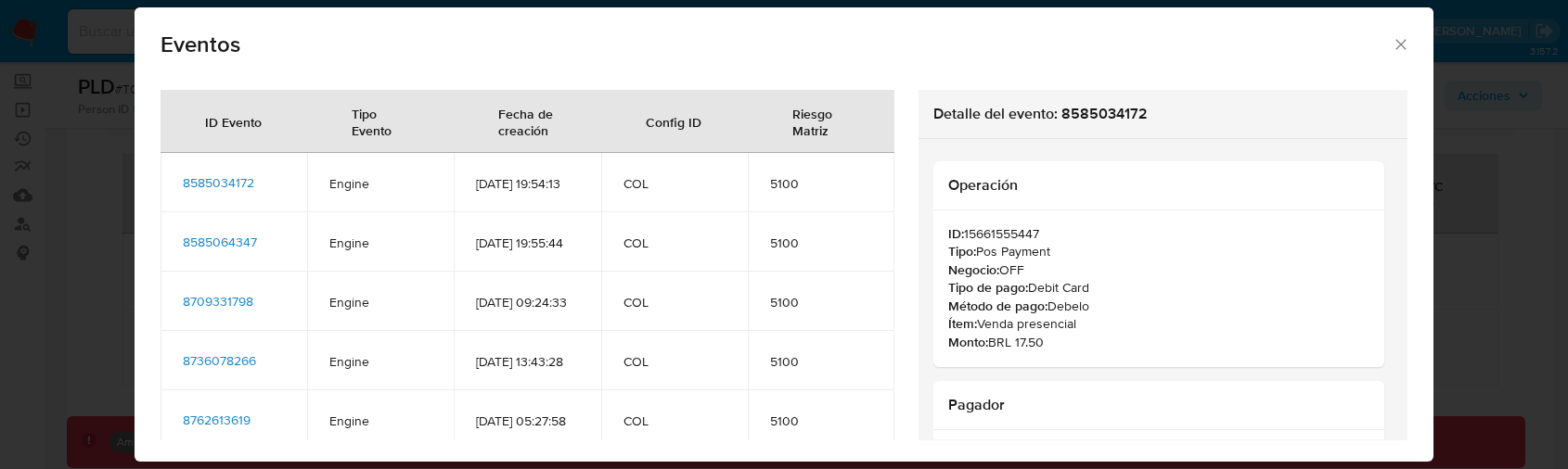
click at [243, 252] on span "8585064347" at bounding box center [220, 242] width 74 height 19
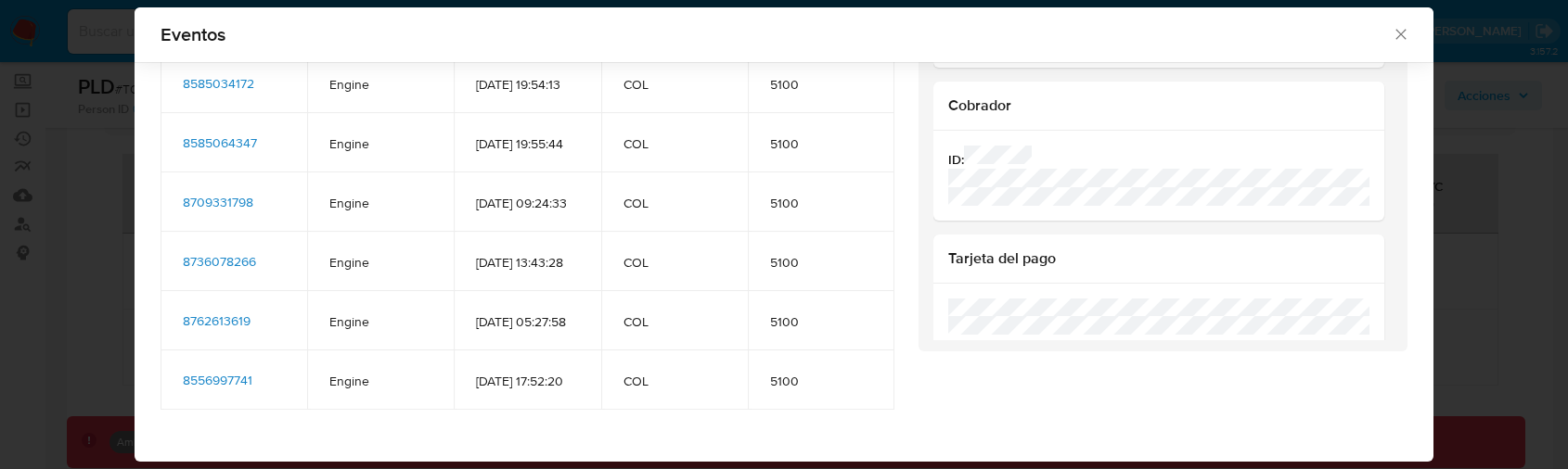
scroll to position [320, 0]
click at [248, 271] on span "8736078266" at bounding box center [219, 262] width 73 height 19
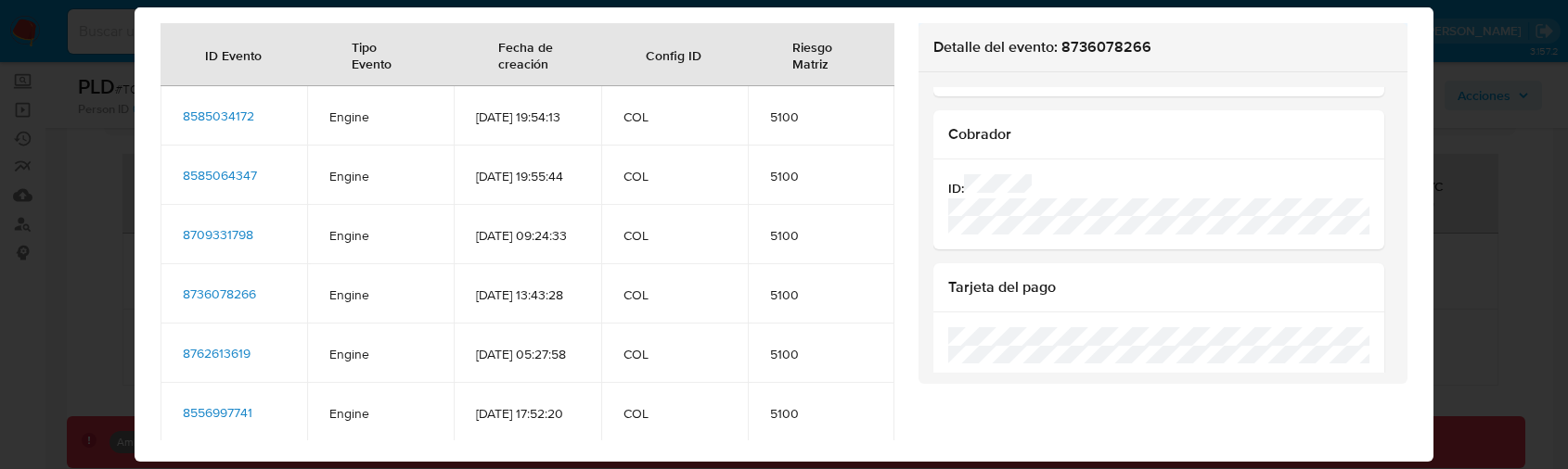
scroll to position [97, 0]
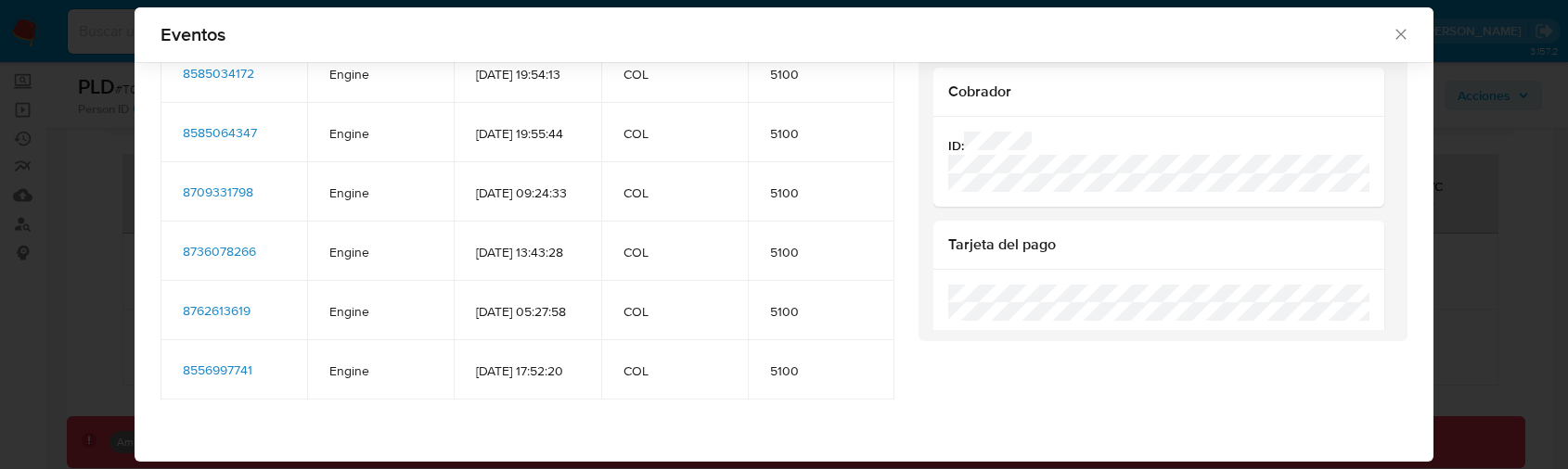
click at [245, 320] on span "8762613619" at bounding box center [216, 310] width 67 height 19
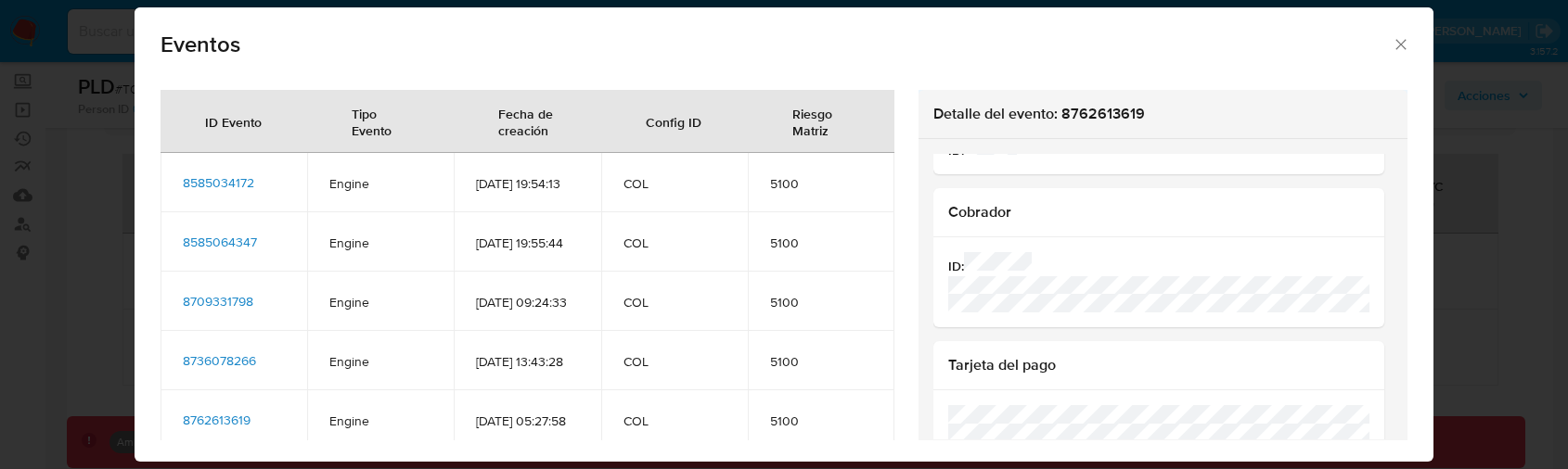
scroll to position [320, 0]
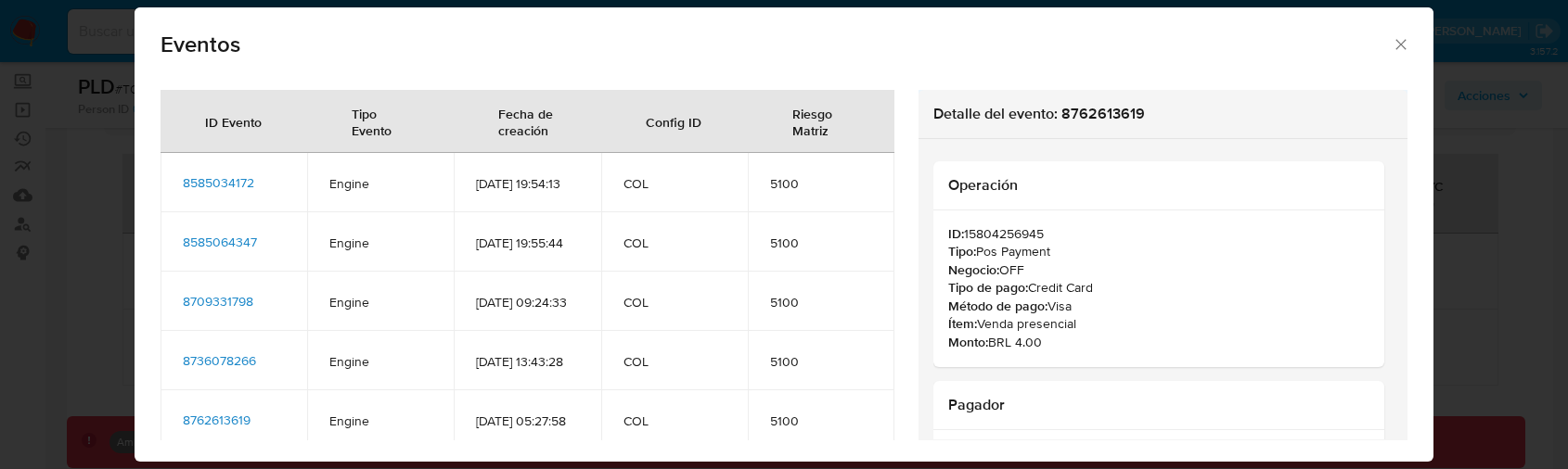
click at [1395, 45] on icon "Cerrar" at bounding box center [1402, 45] width 19 height 19
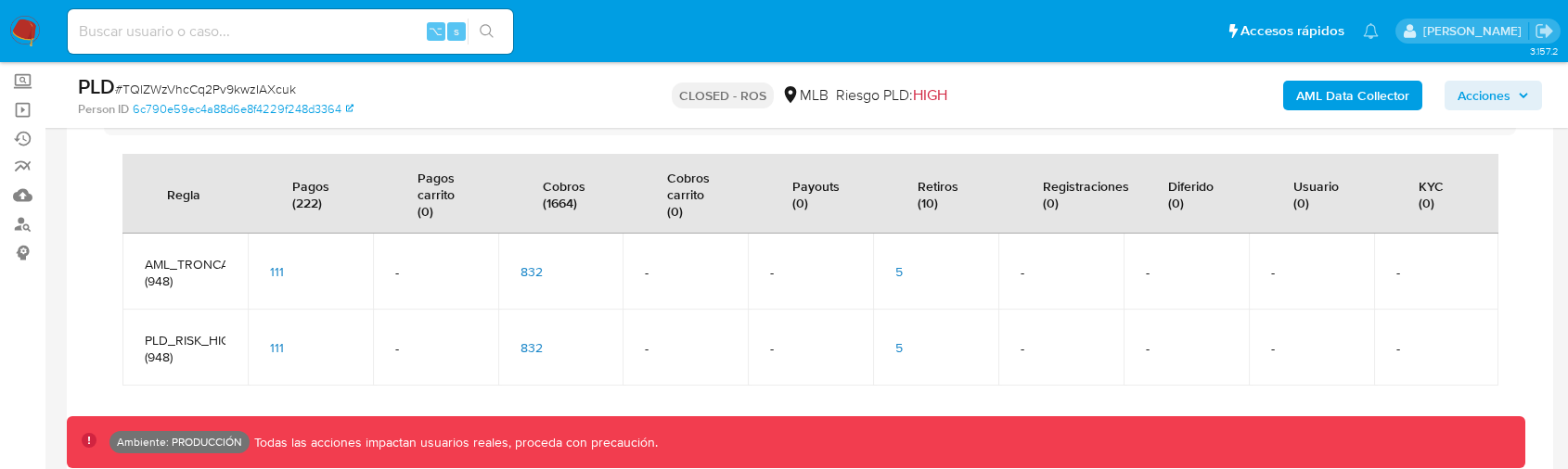
click at [529, 344] on span "832" at bounding box center [531, 347] width 22 height 19
